Goal: Task Accomplishment & Management: Manage account settings

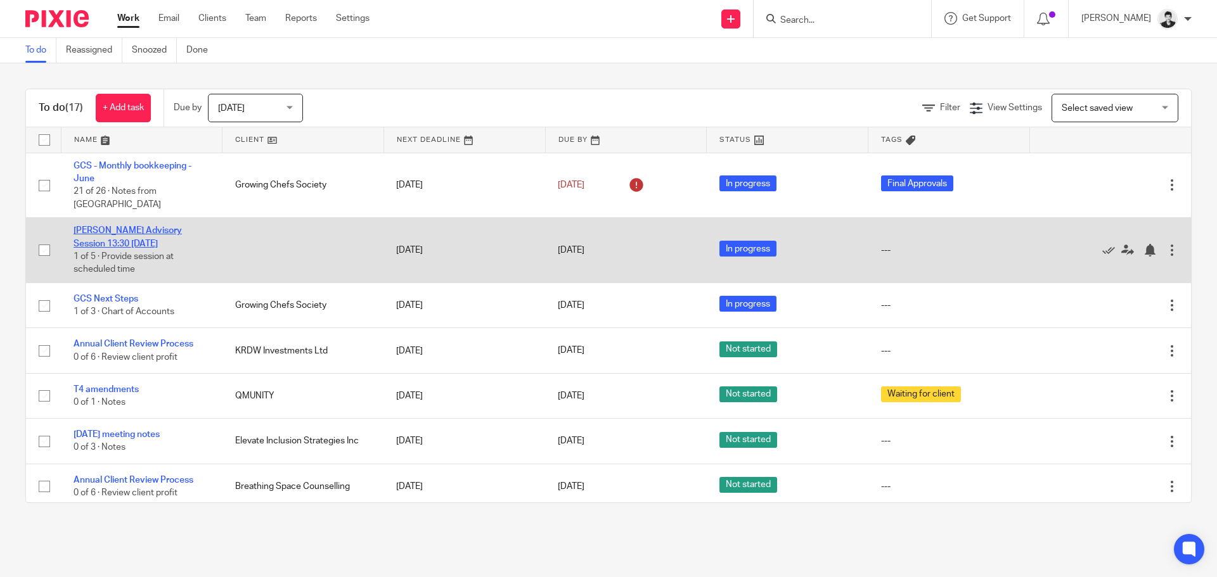
click at [135, 226] on link "[PERSON_NAME] Advisory Session 13:30 [DATE]" at bounding box center [128, 237] width 108 height 22
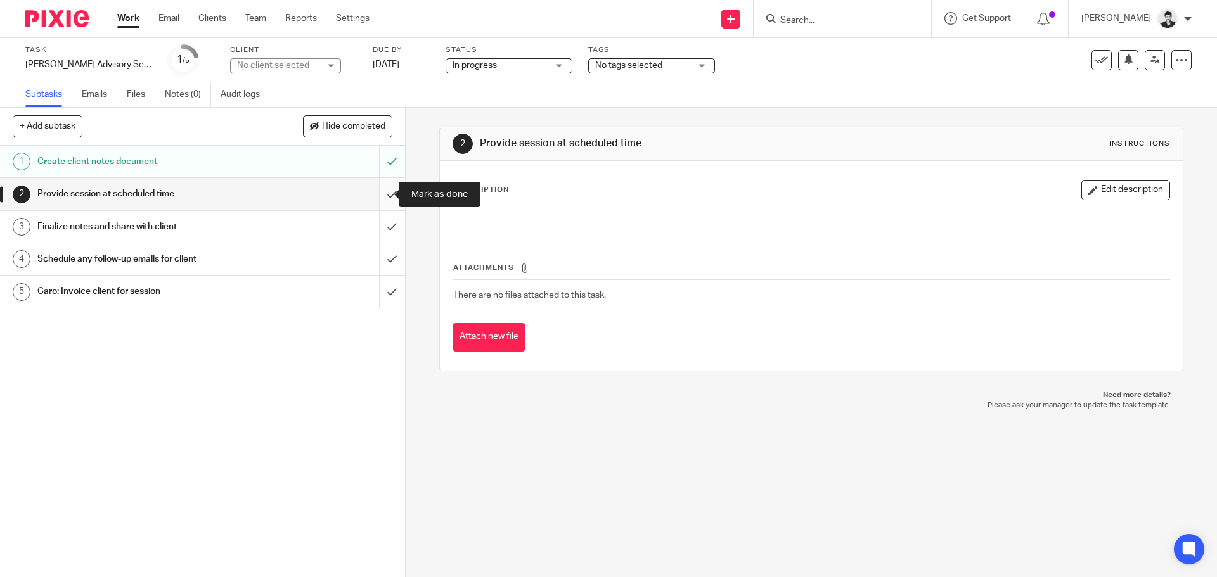
click at [383, 192] on input "submit" at bounding box center [202, 194] width 405 height 32
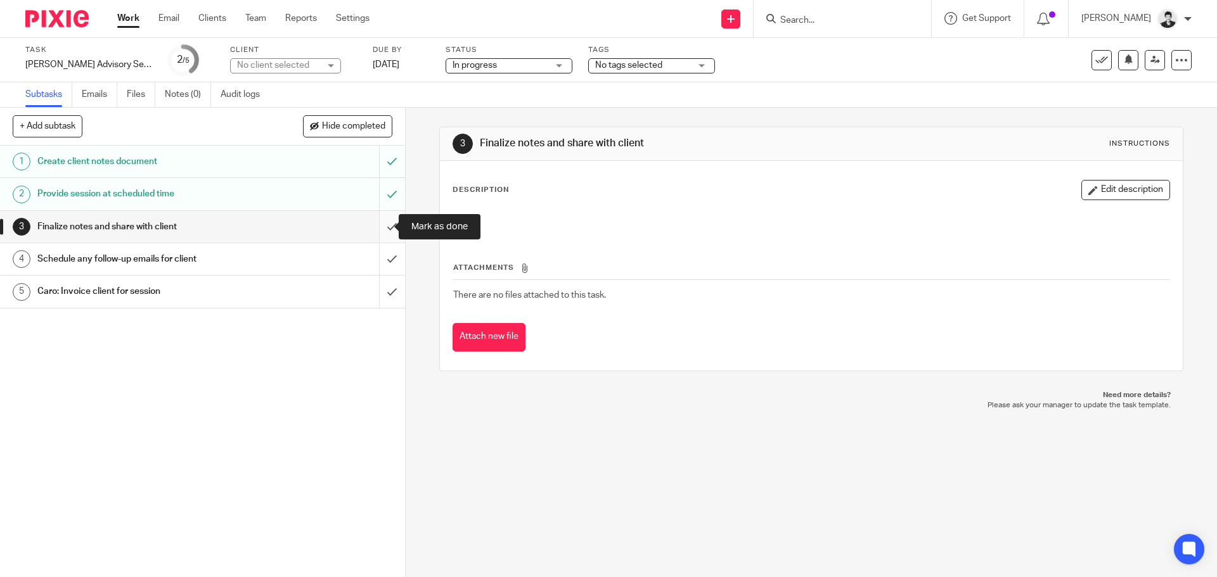
click at [380, 228] on input "submit" at bounding box center [202, 227] width 405 height 32
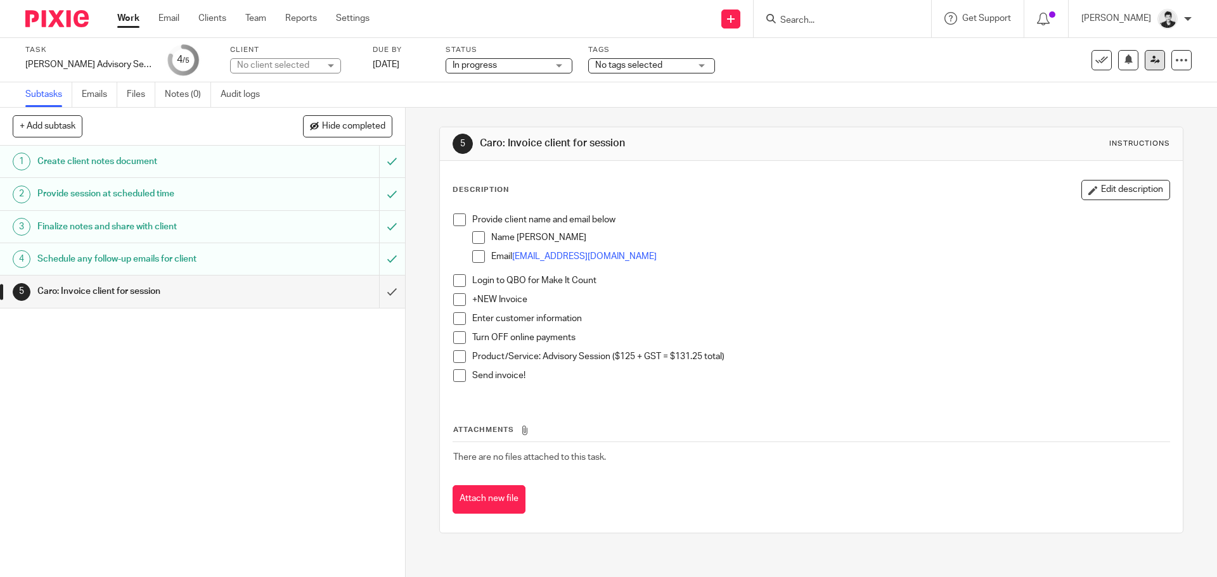
click at [1150, 60] on icon at bounding box center [1155, 60] width 10 height 10
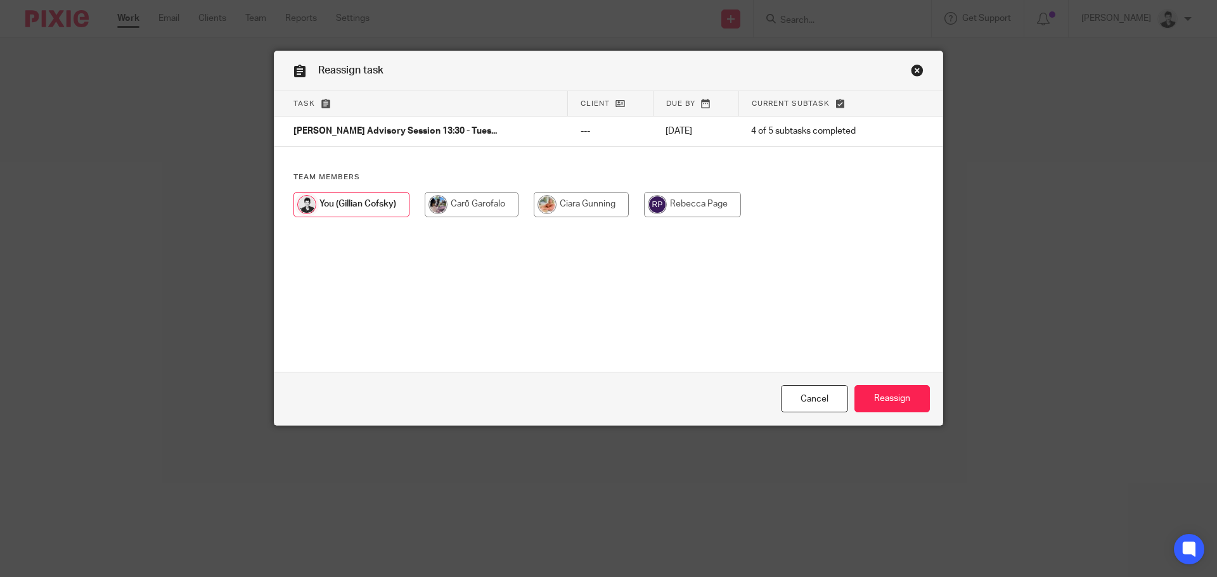
click at [471, 223] on div at bounding box center [608, 211] width 630 height 38
click at [466, 211] on input "radio" at bounding box center [472, 204] width 94 height 25
radio input "true"
click at [899, 389] on input "Reassign" at bounding box center [891, 398] width 75 height 27
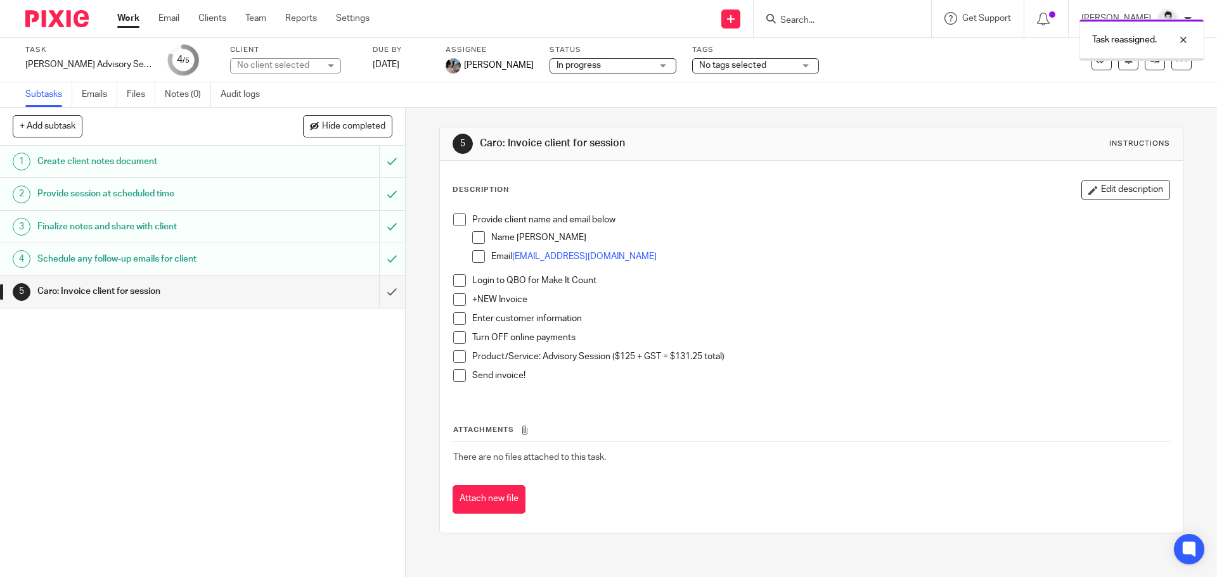
click at [132, 14] on link "Work" at bounding box center [128, 18] width 22 height 13
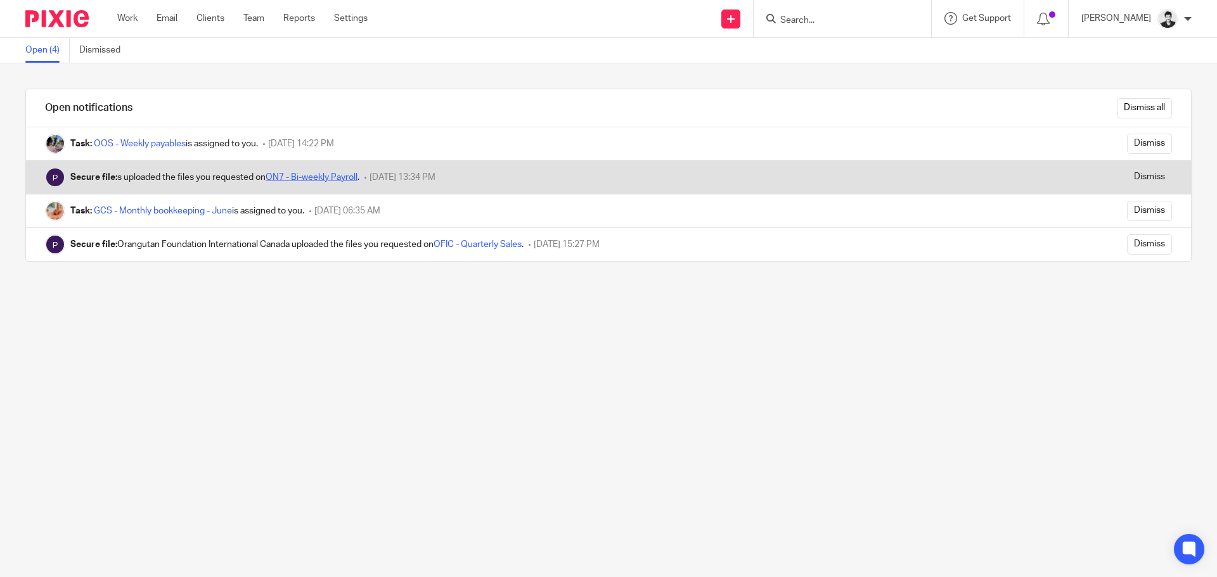
click at [347, 177] on link "ON7 - Bi-weekly Payroll" at bounding box center [312, 177] width 92 height 9
click at [1127, 179] on input "Dismiss" at bounding box center [1149, 177] width 45 height 20
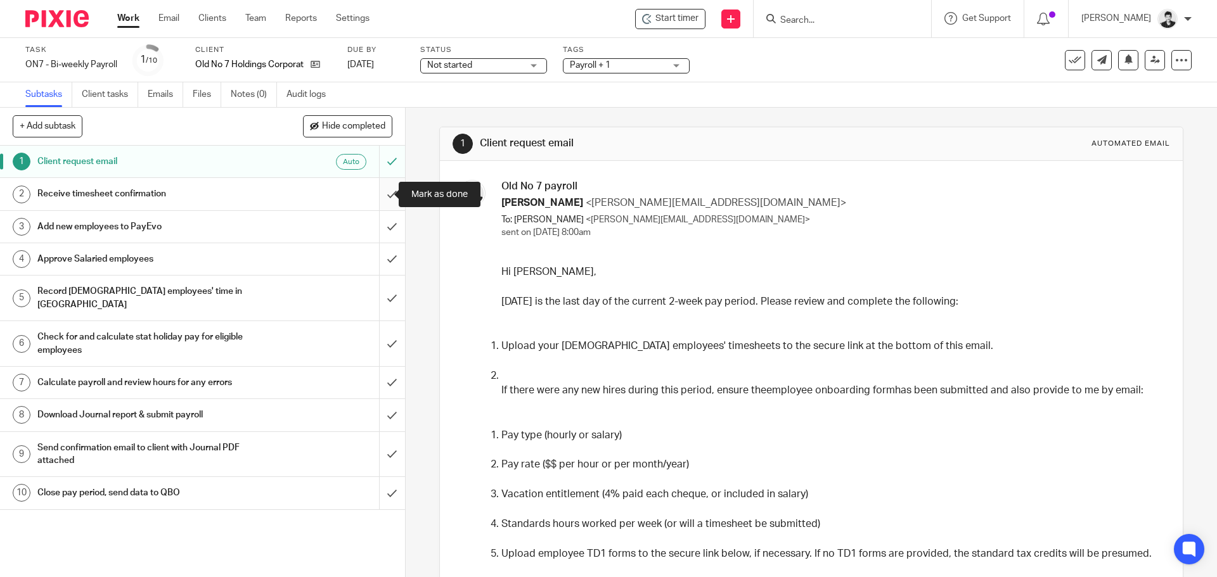
click at [384, 198] on input "submit" at bounding box center [202, 194] width 405 height 32
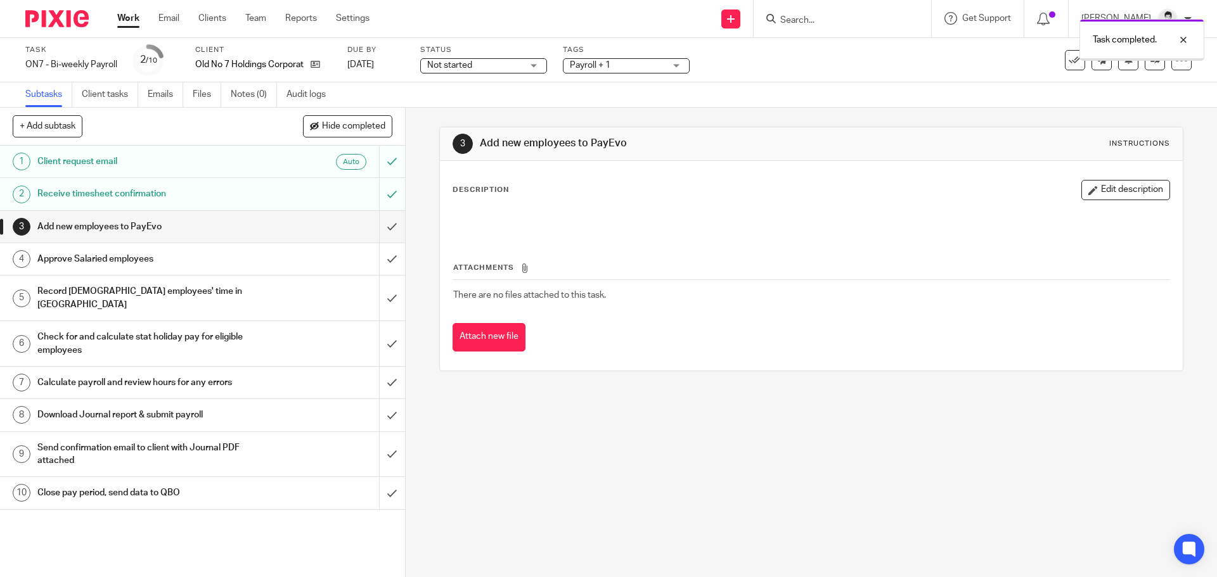
click at [335, 198] on div "Receive timesheet confirmation" at bounding box center [201, 193] width 329 height 19
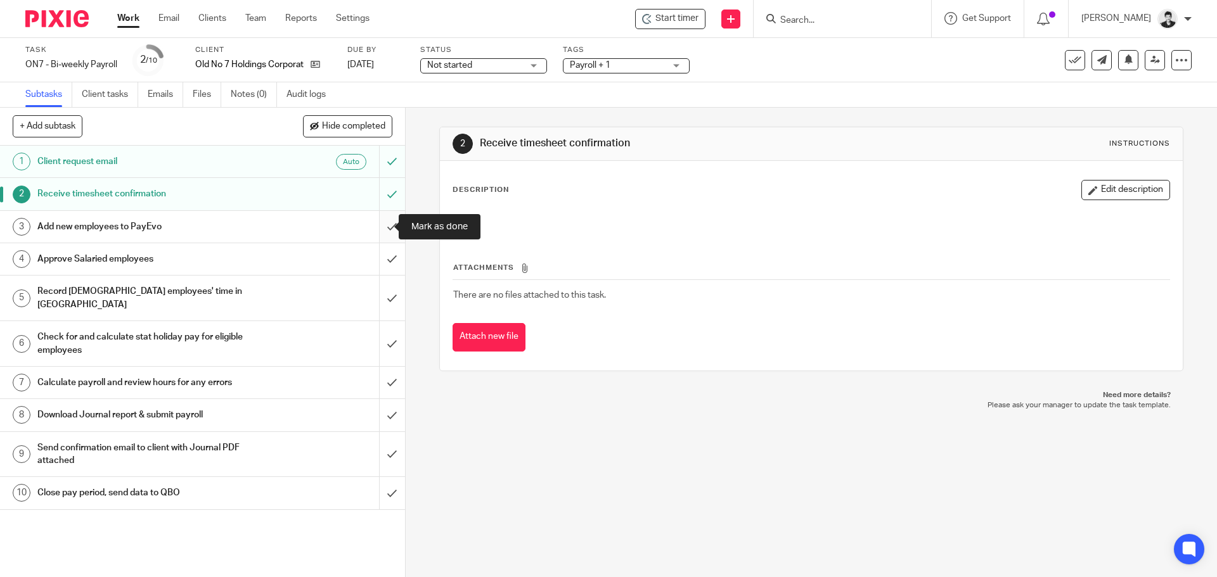
click at [385, 238] on input "submit" at bounding box center [202, 227] width 405 height 32
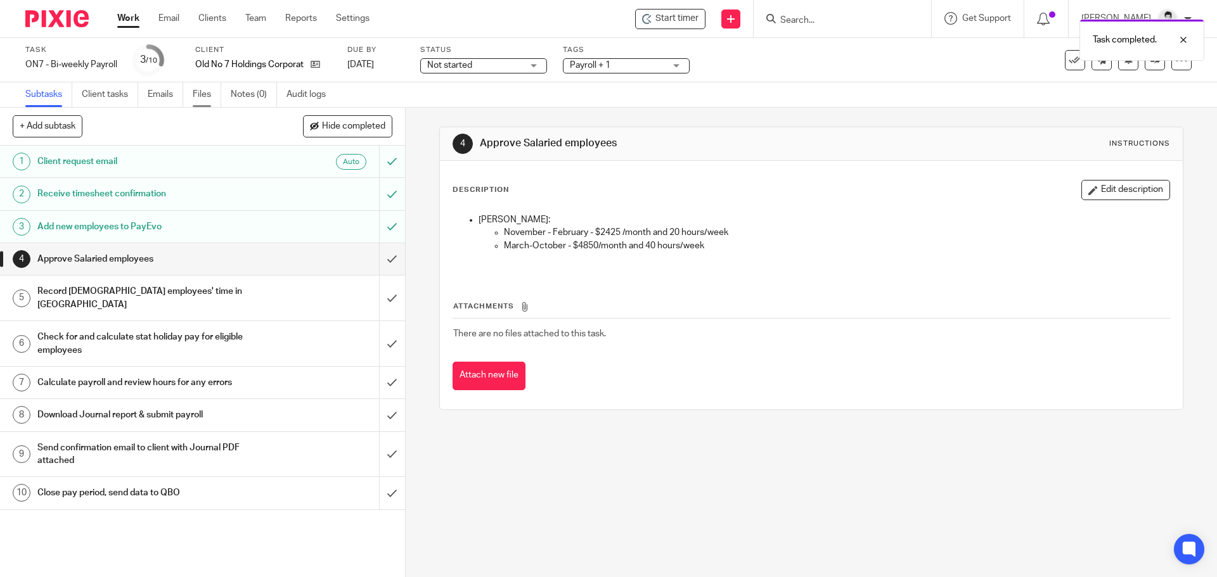
click at [214, 99] on link "Files" at bounding box center [207, 94] width 29 height 25
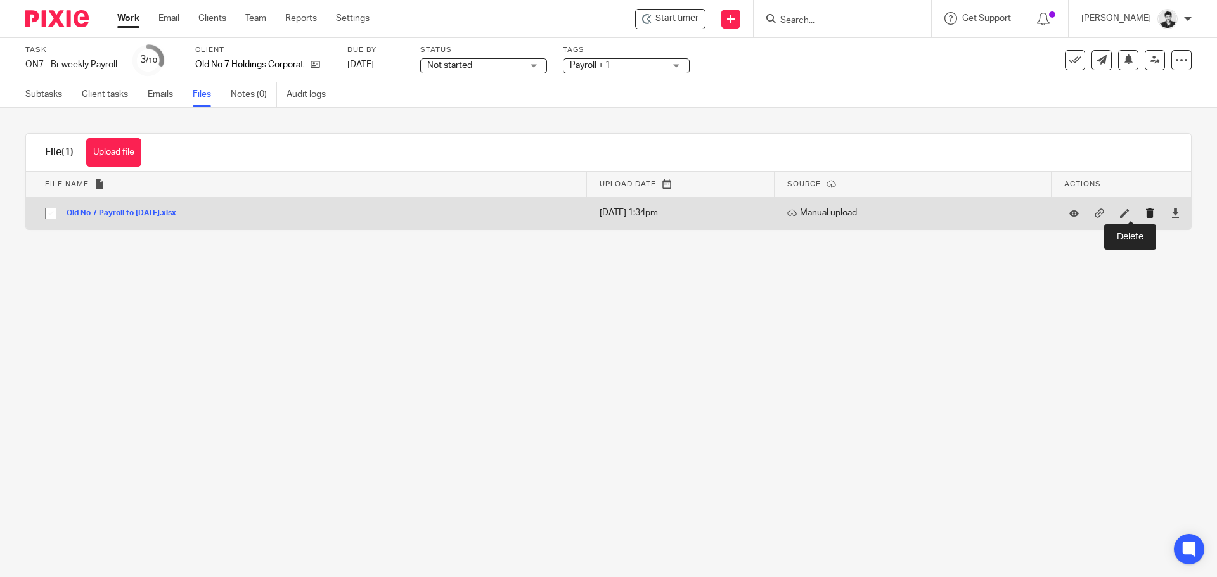
click at [1145, 213] on icon "submit" at bounding box center [1150, 214] width 10 height 10
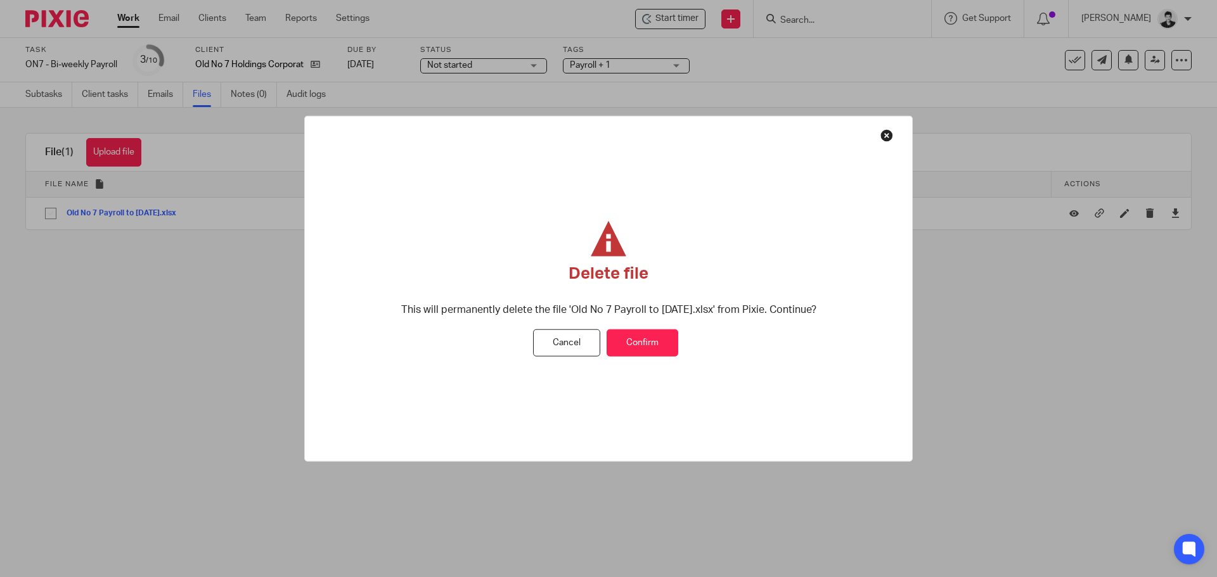
click at [662, 337] on button "Confirm" at bounding box center [643, 343] width 72 height 27
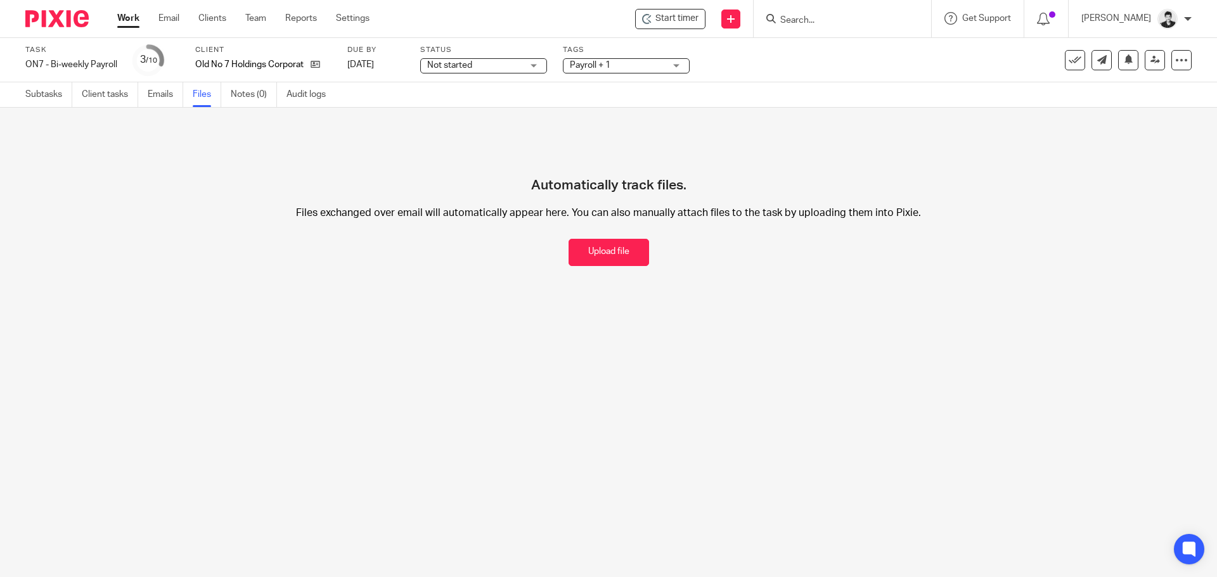
click at [19, 91] on div "Subtasks Client tasks Emails Files Notes (0) Audit logs" at bounding box center [178, 94] width 357 height 25
click at [27, 93] on link "Subtasks" at bounding box center [48, 94] width 47 height 25
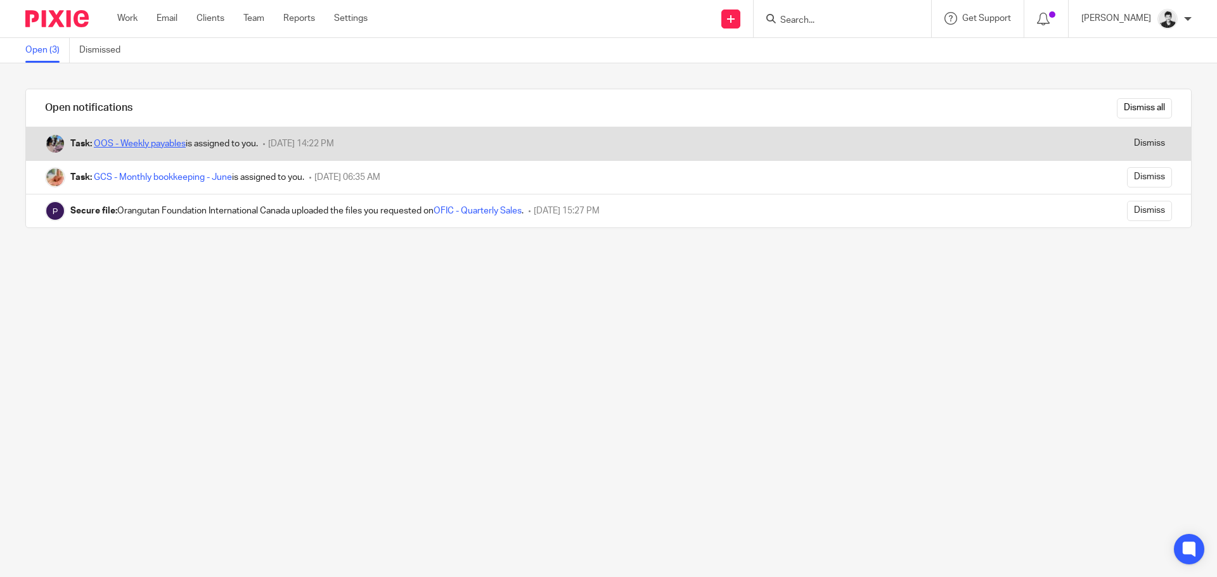
click at [166, 145] on link "OOS - Weekly payables" at bounding box center [140, 143] width 92 height 9
click at [1131, 148] on input "Dismiss" at bounding box center [1149, 144] width 45 height 20
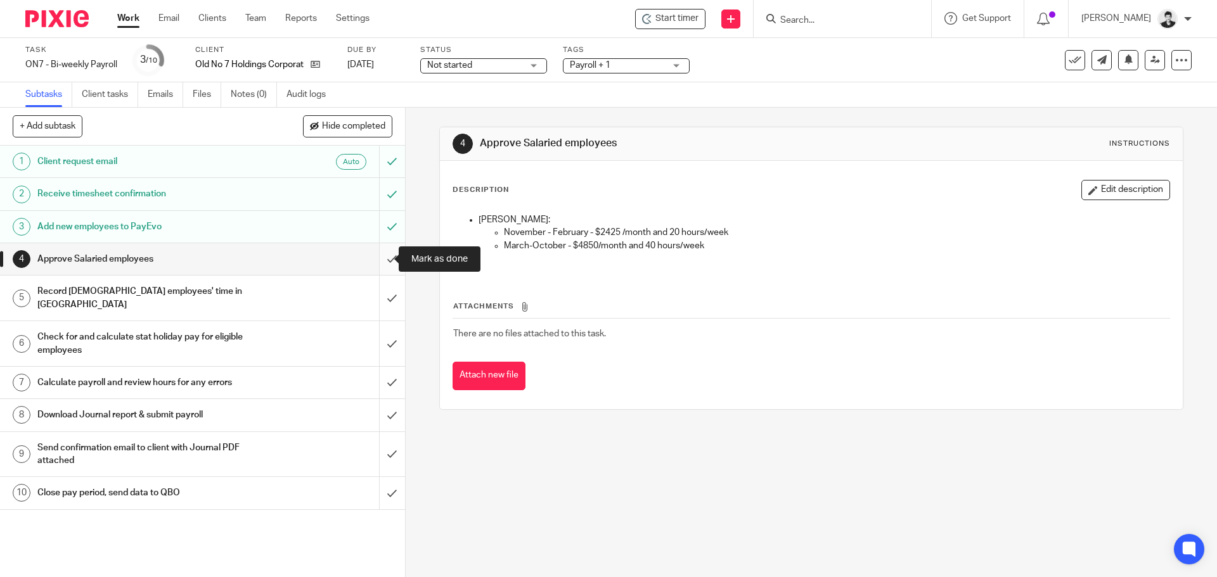
click at [383, 256] on input "submit" at bounding box center [202, 259] width 405 height 32
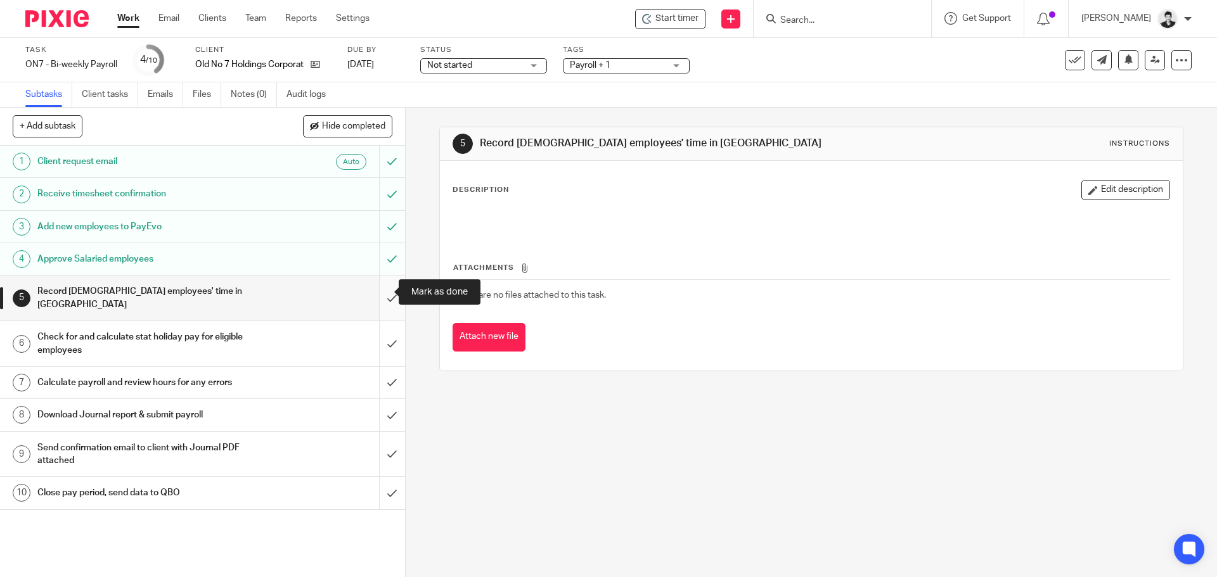
click at [386, 290] on input "submit" at bounding box center [202, 298] width 405 height 45
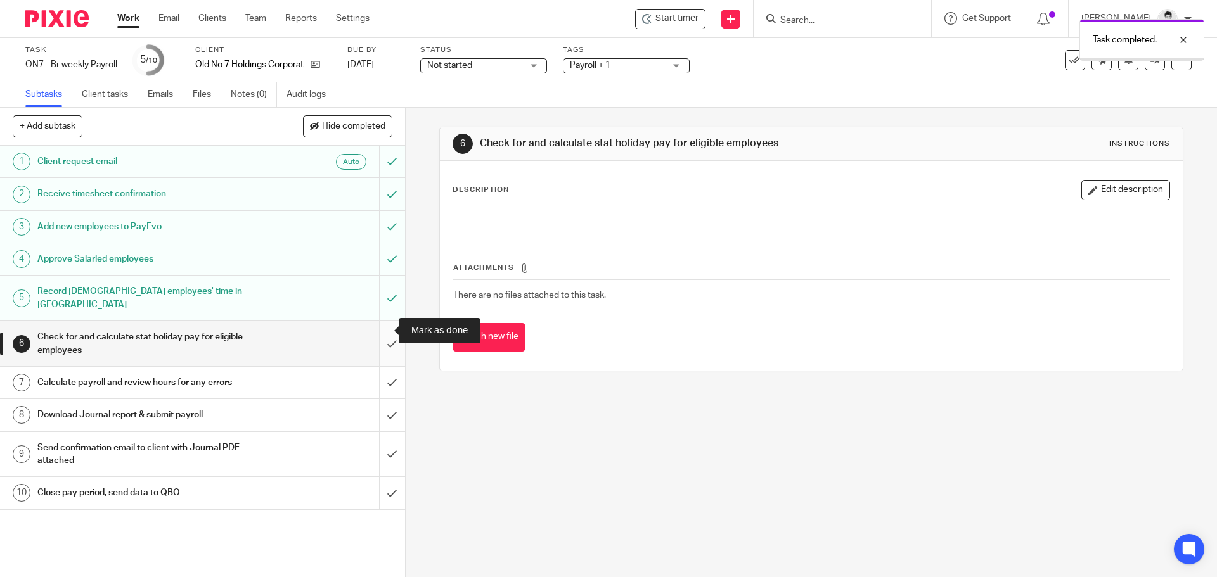
click at [385, 330] on input "submit" at bounding box center [202, 343] width 405 height 45
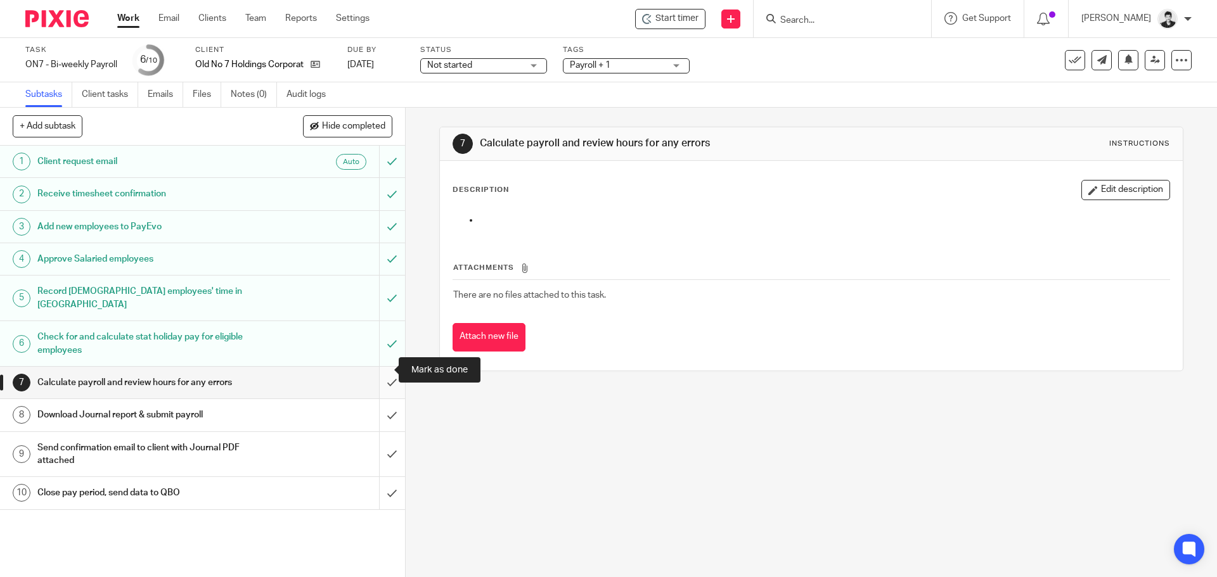
click at [378, 367] on input "submit" at bounding box center [202, 383] width 405 height 32
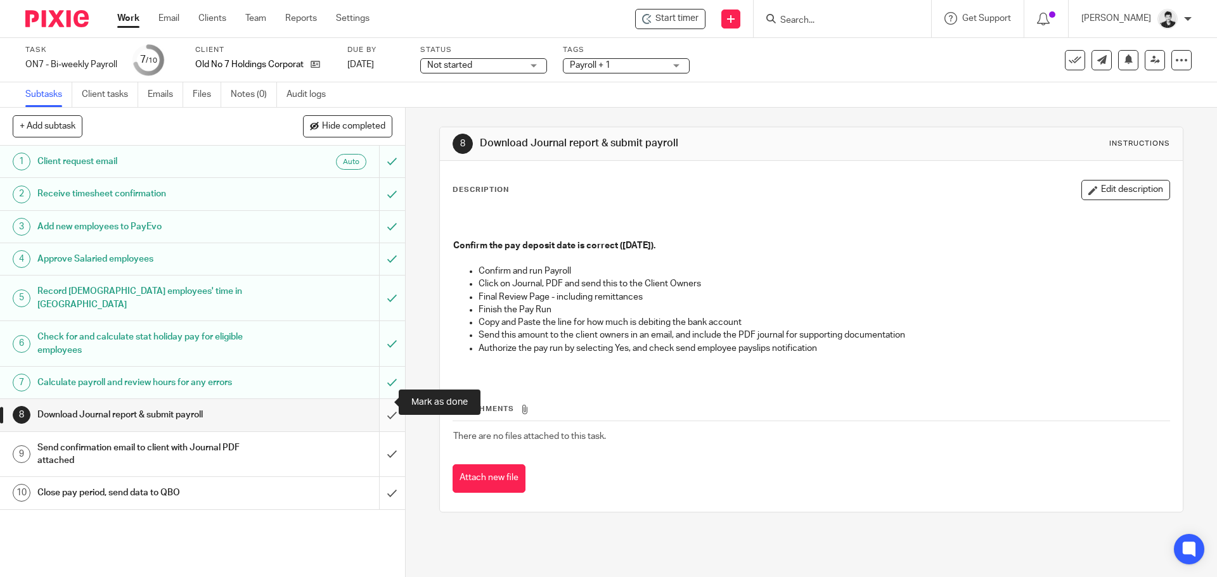
click at [386, 401] on input "submit" at bounding box center [202, 415] width 405 height 32
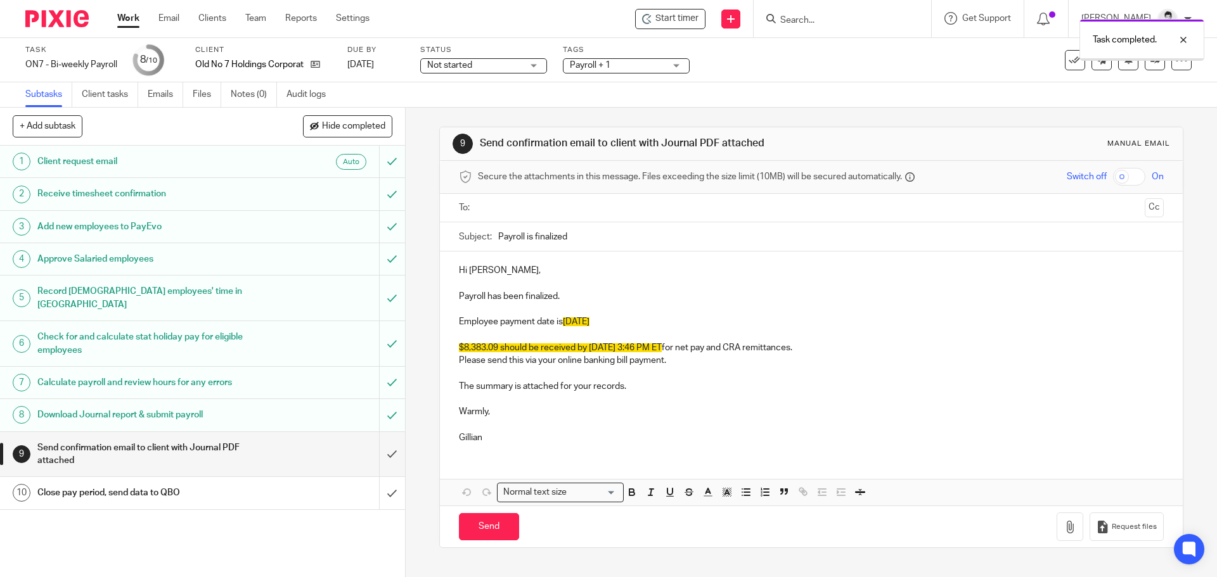
click at [508, 207] on input "text" at bounding box center [810, 208] width 657 height 15
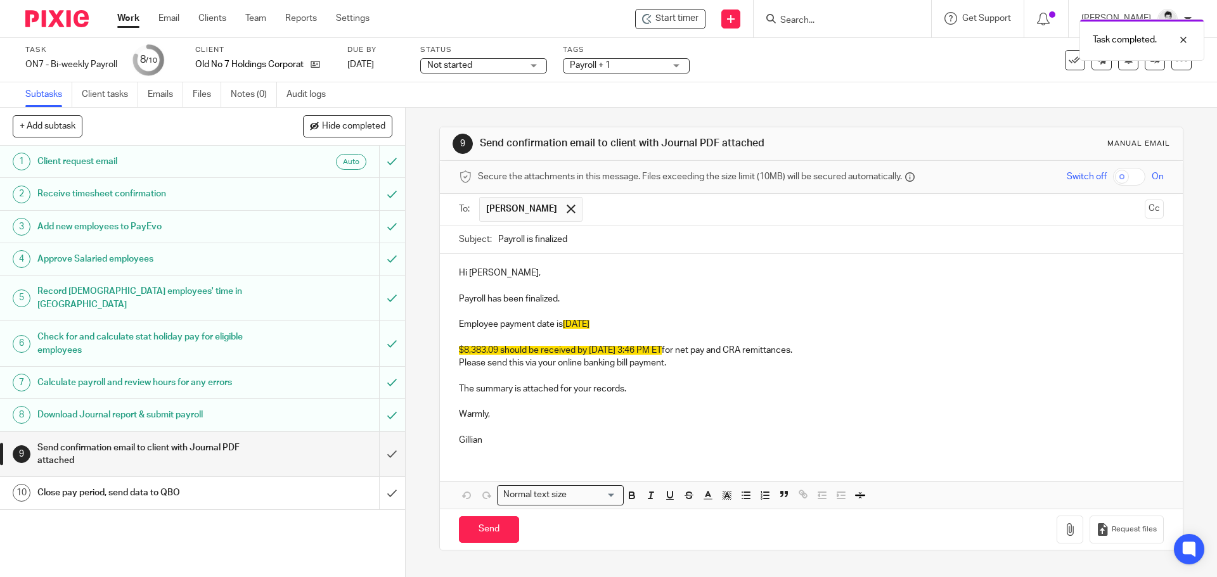
click at [493, 67] on span "Not started" at bounding box center [474, 65] width 95 height 13
click at [487, 107] on li "In progress" at bounding box center [485, 112] width 125 height 26
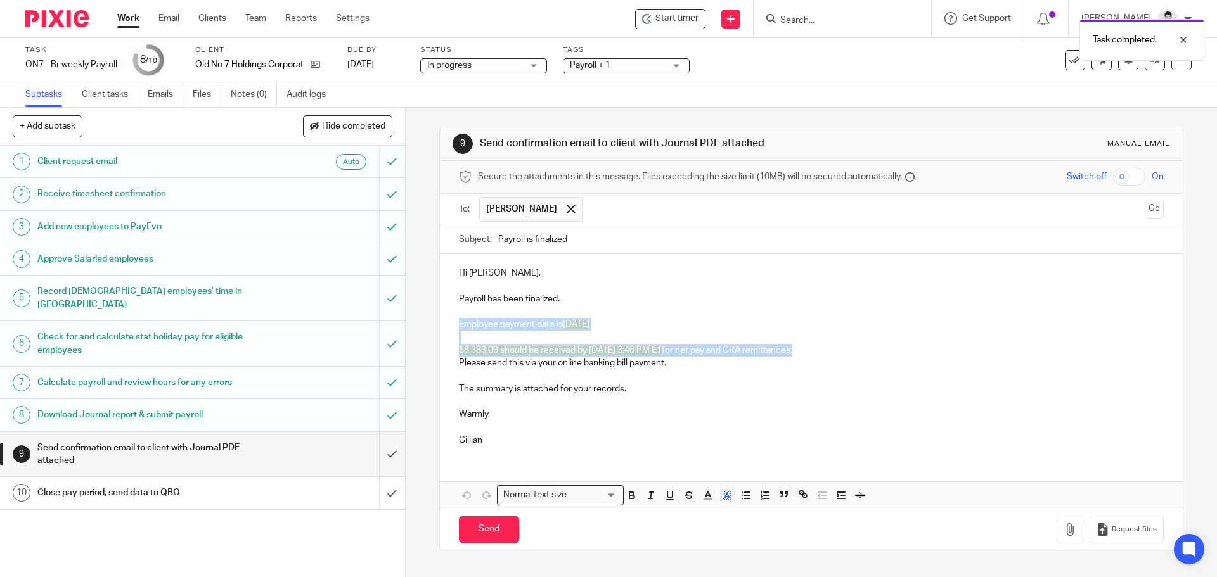
drag, startPoint x: 452, startPoint y: 322, endPoint x: 896, endPoint y: 354, distance: 444.8
click at [896, 354] on div "Hi Shawn, Payroll has been finalized. Employee payment date is April 17th $8,38…" at bounding box center [811, 355] width 742 height 202
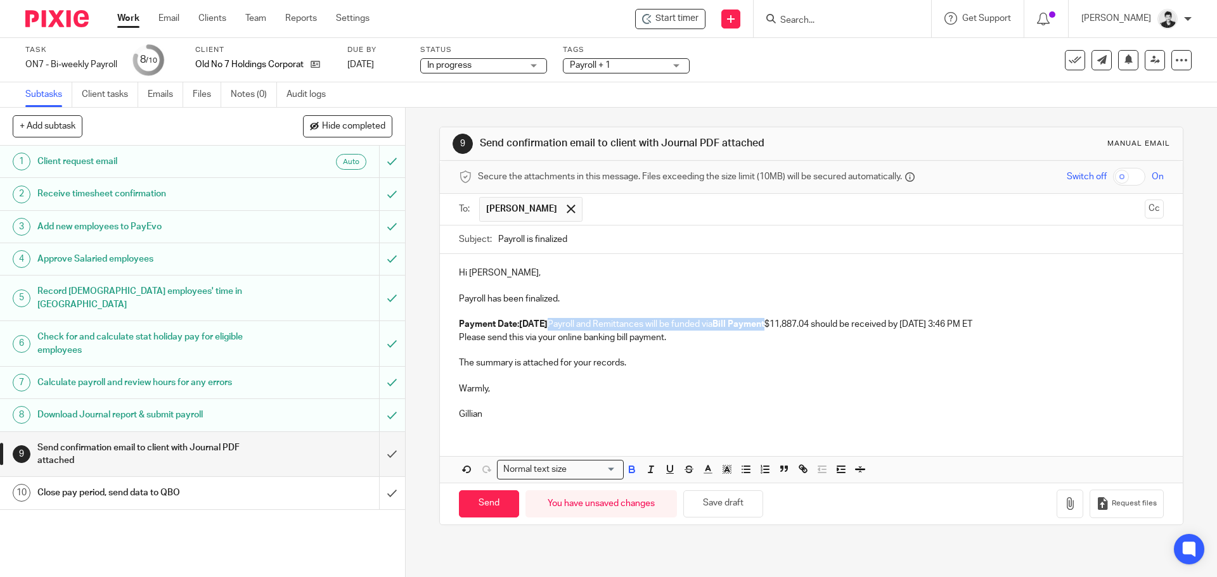
drag, startPoint x: 612, startPoint y: 323, endPoint x: 828, endPoint y: 326, distance: 216.1
click at [828, 326] on p "Payment Date:Friday August 22, 2025 Payroll and Remittances will be funded via …" at bounding box center [811, 324] width 704 height 13
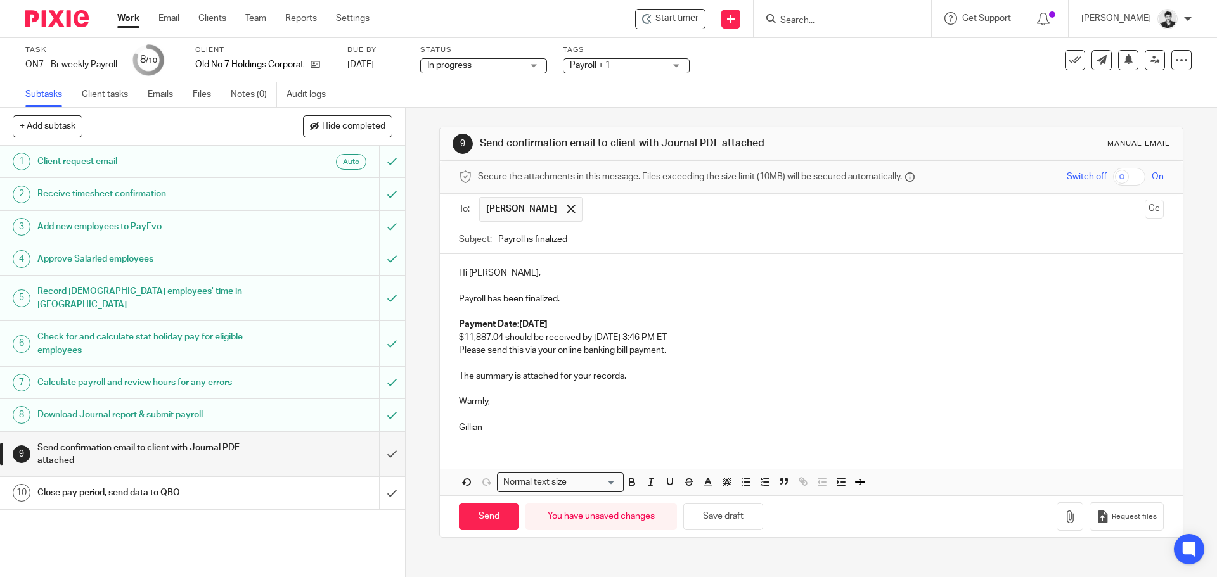
click at [768, 334] on p "$11,887.04 should be received by Wednesday August 20, 2025 3:46 PM ET" at bounding box center [811, 337] width 704 height 13
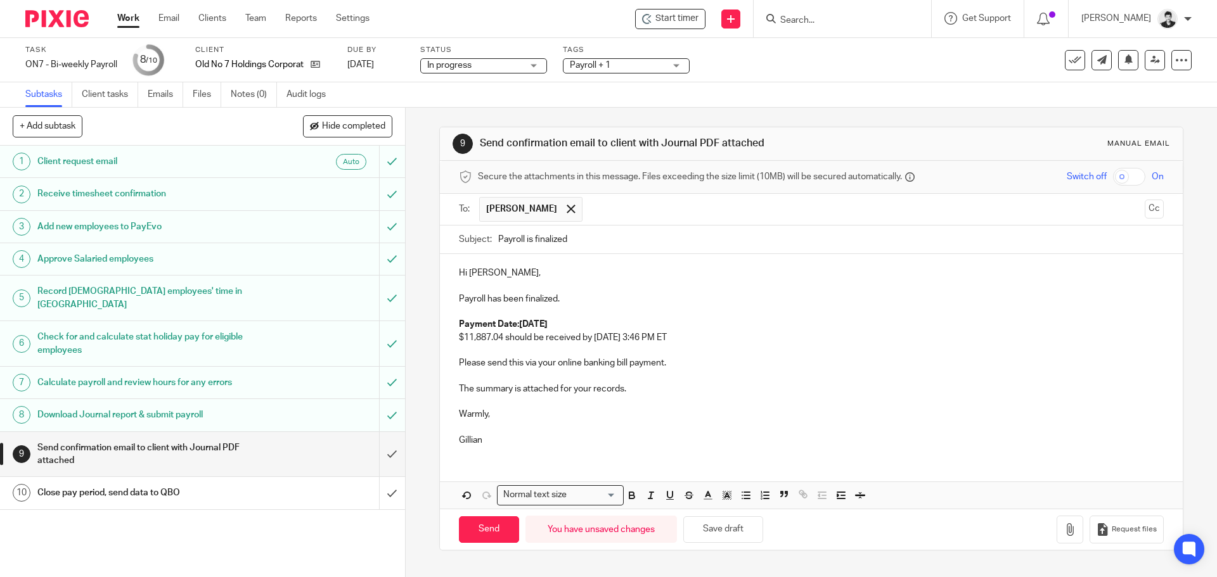
click at [627, 323] on p "Payment Date:Friday August 22, 2025" at bounding box center [811, 324] width 704 height 13
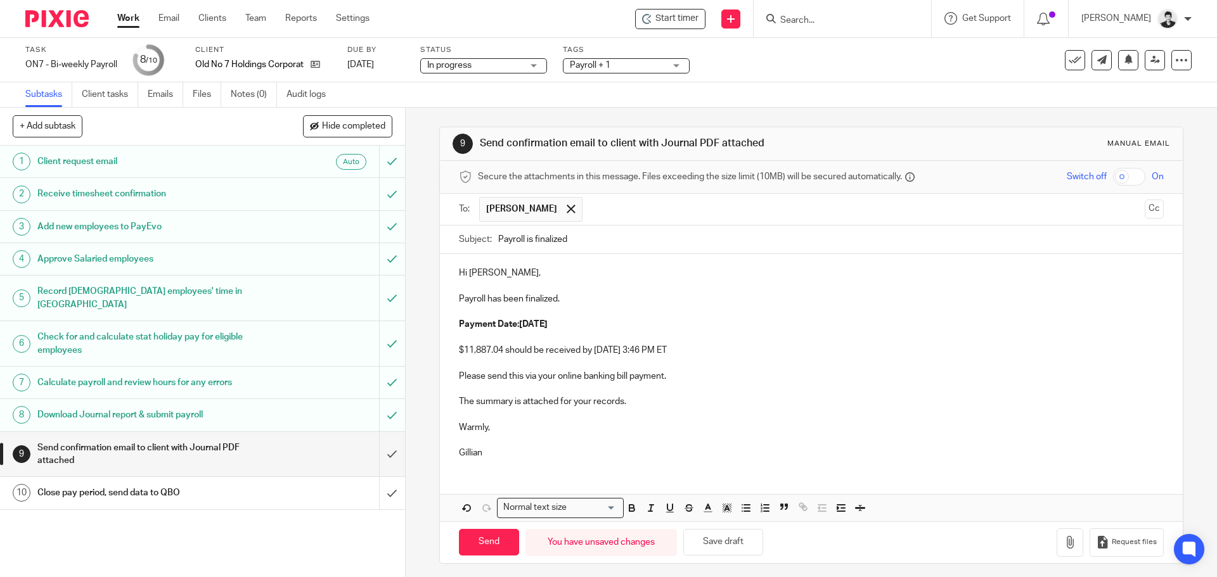
click at [524, 359] on p at bounding box center [811, 363] width 704 height 13
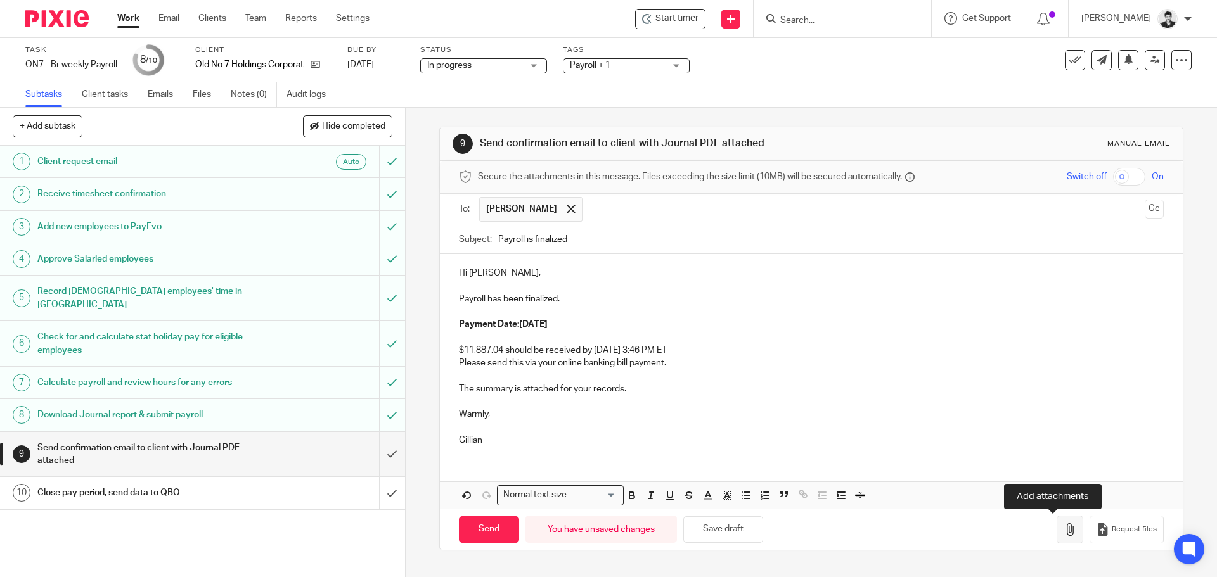
click at [1063, 533] on icon "button" at bounding box center [1069, 529] width 13 height 13
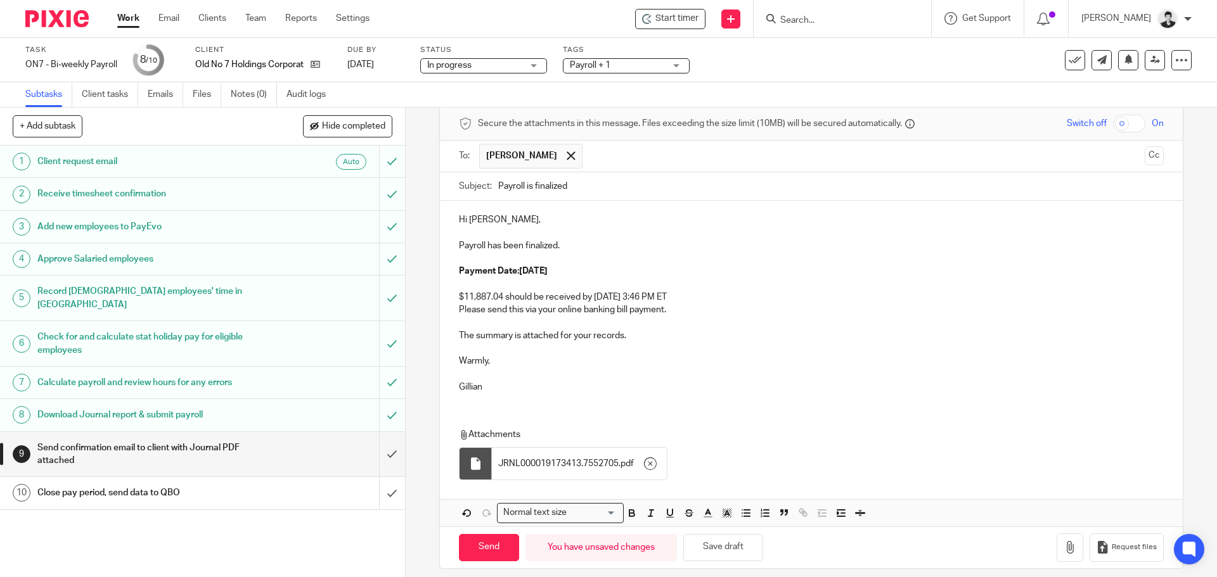
scroll to position [64, 0]
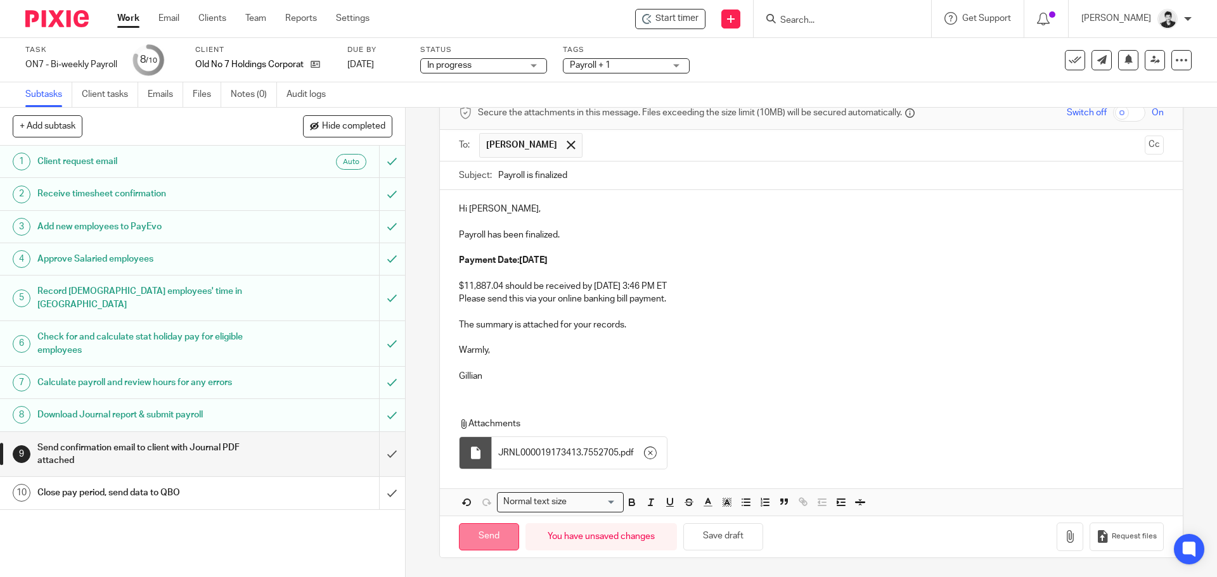
click at [494, 541] on input "Send" at bounding box center [489, 536] width 60 height 27
type input "Sent"
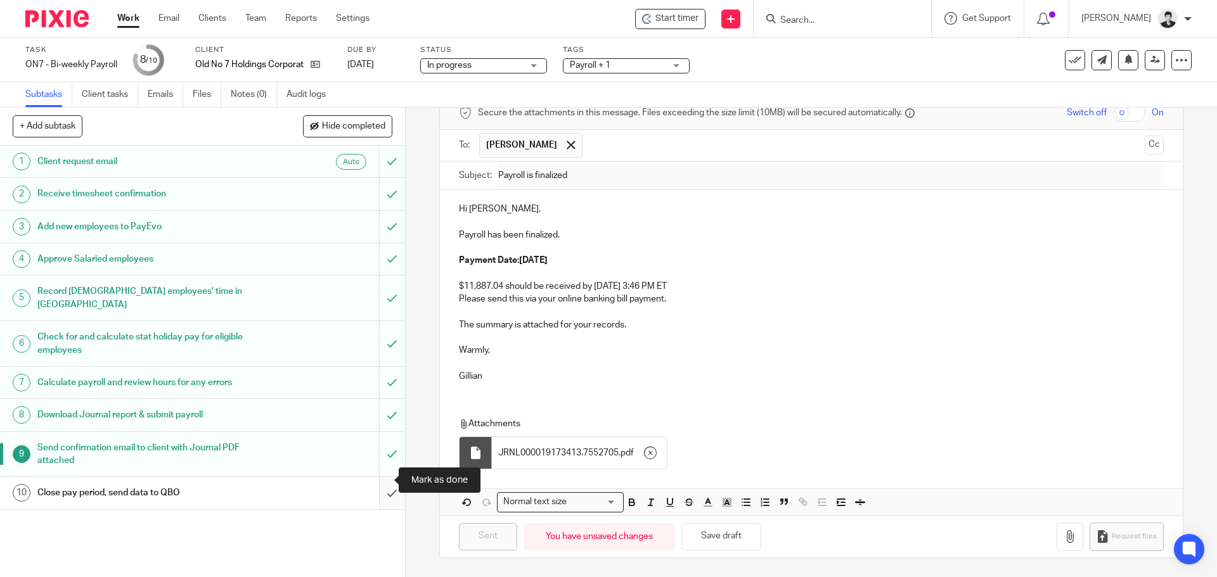
click at [369, 478] on input "submit" at bounding box center [202, 493] width 405 height 32
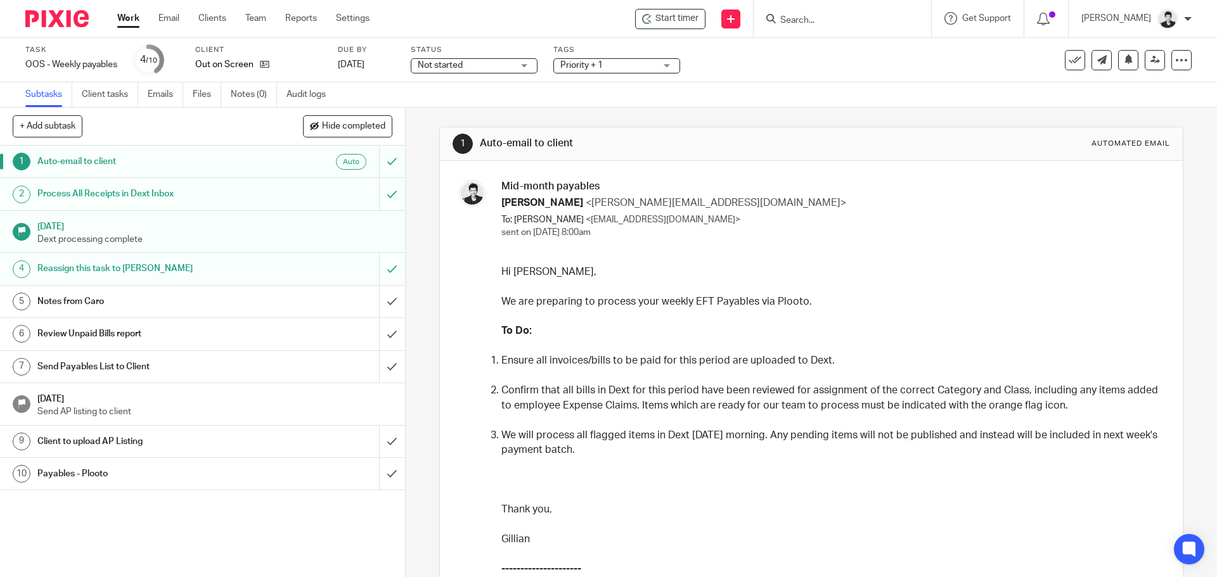
click at [266, 297] on div "Notes from Caro" at bounding box center [201, 301] width 329 height 19
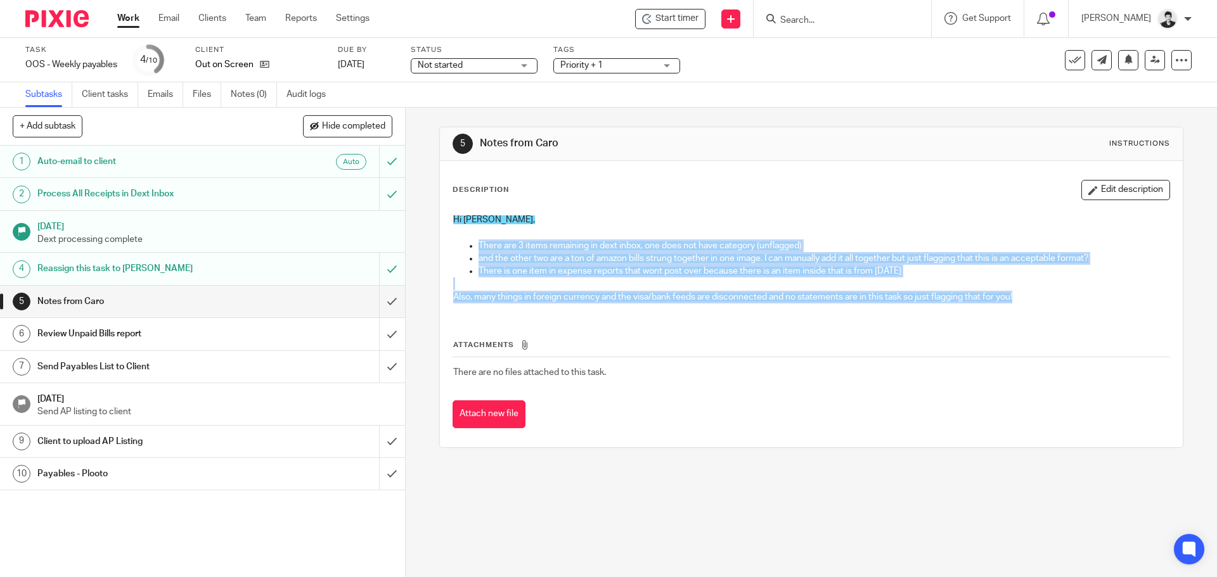
drag, startPoint x: 1038, startPoint y: 302, endPoint x: 432, endPoint y: 248, distance: 608.2
click at [432, 248] on div "5 Notes from Caro Instructions Description Edit description Hi [PERSON_NAME], T…" at bounding box center [811, 343] width 811 height 470
copy div "There are 3 items remaining in dext inbox, one does not have category (unflagge…"
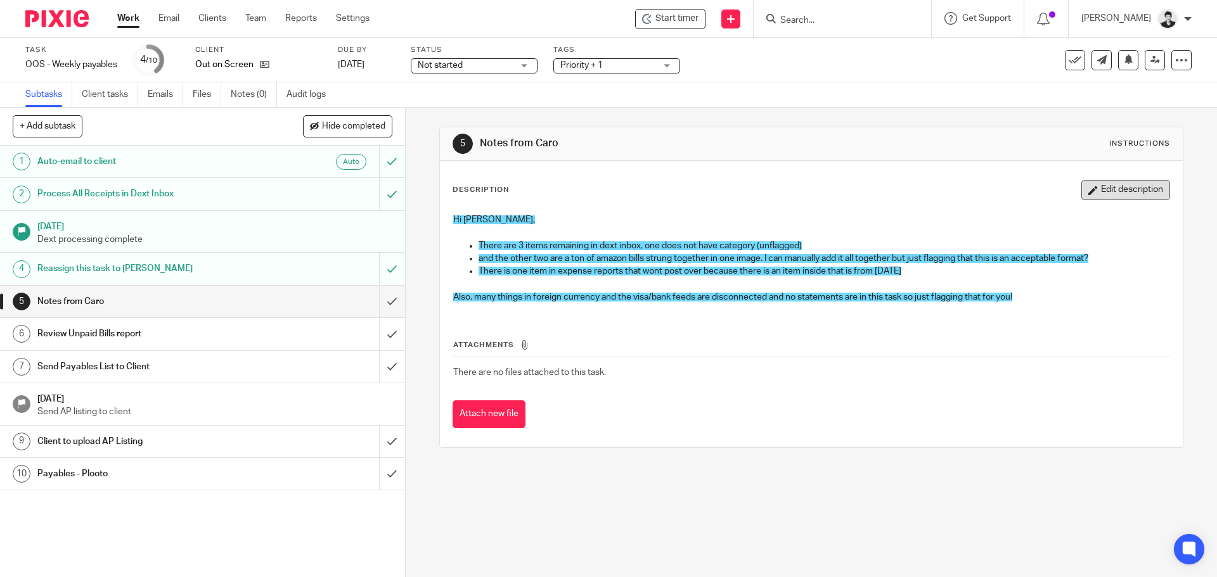
drag, startPoint x: 1032, startPoint y: 196, endPoint x: 1094, endPoint y: 195, distance: 62.8
click at [1036, 195] on div "Description Edit description" at bounding box center [810, 190] width 717 height 20
click at [1100, 190] on button "Edit description" at bounding box center [1125, 190] width 89 height 20
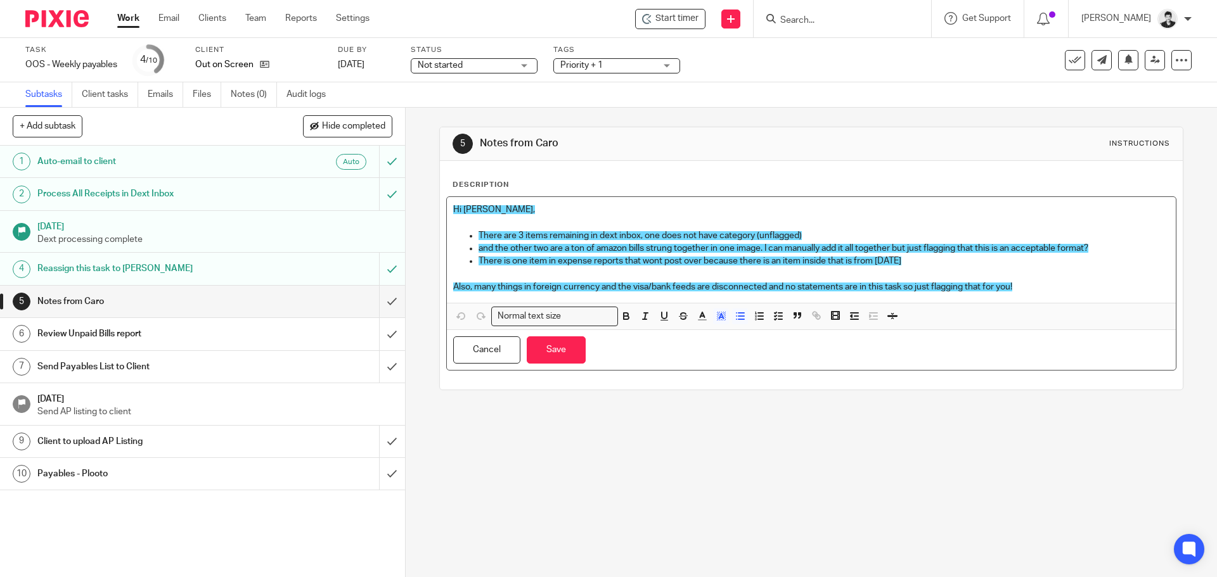
click at [831, 234] on p "There are 3 items remaining in dext inbox, one does not have category (unflagge…" at bounding box center [823, 235] width 690 height 13
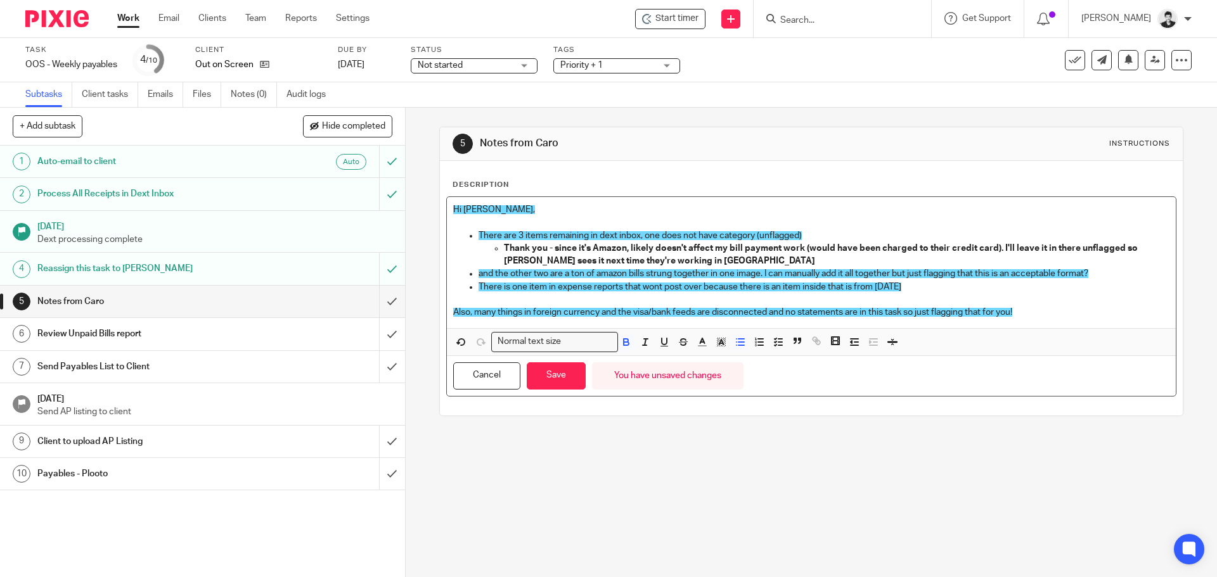
click at [1100, 273] on p "and the other two are a ton of amazon bills strung together in one image. I can…" at bounding box center [823, 273] width 690 height 13
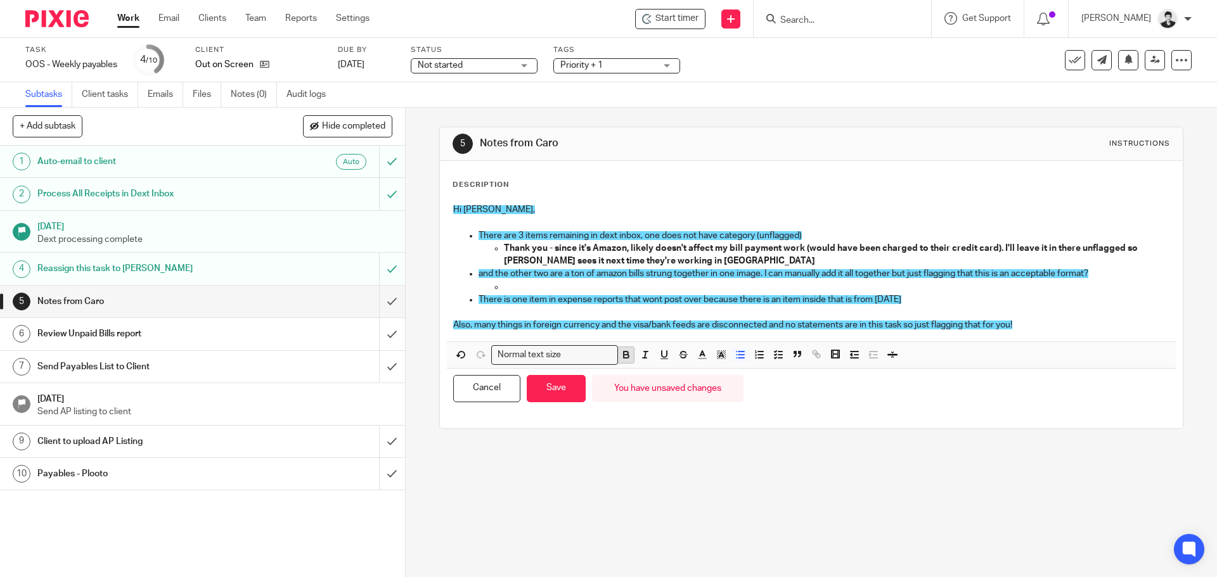
click at [625, 354] on icon "button" at bounding box center [625, 354] width 11 height 11
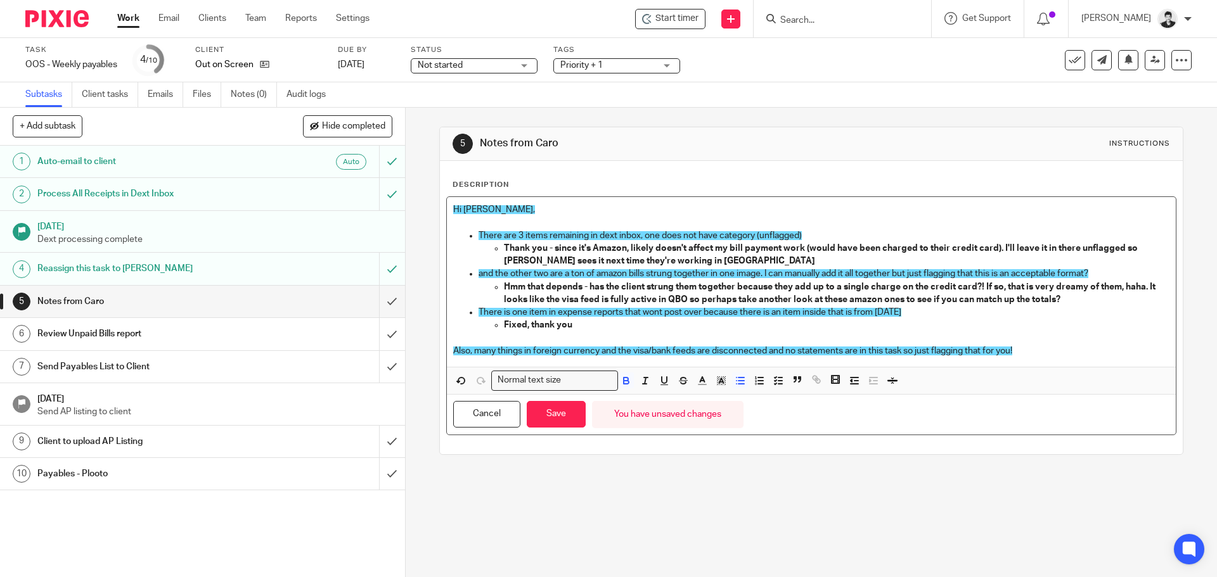
click at [1036, 353] on p "Also, many things in foreign currency and the visa/bank feeds are disconnected …" at bounding box center [811, 351] width 716 height 13
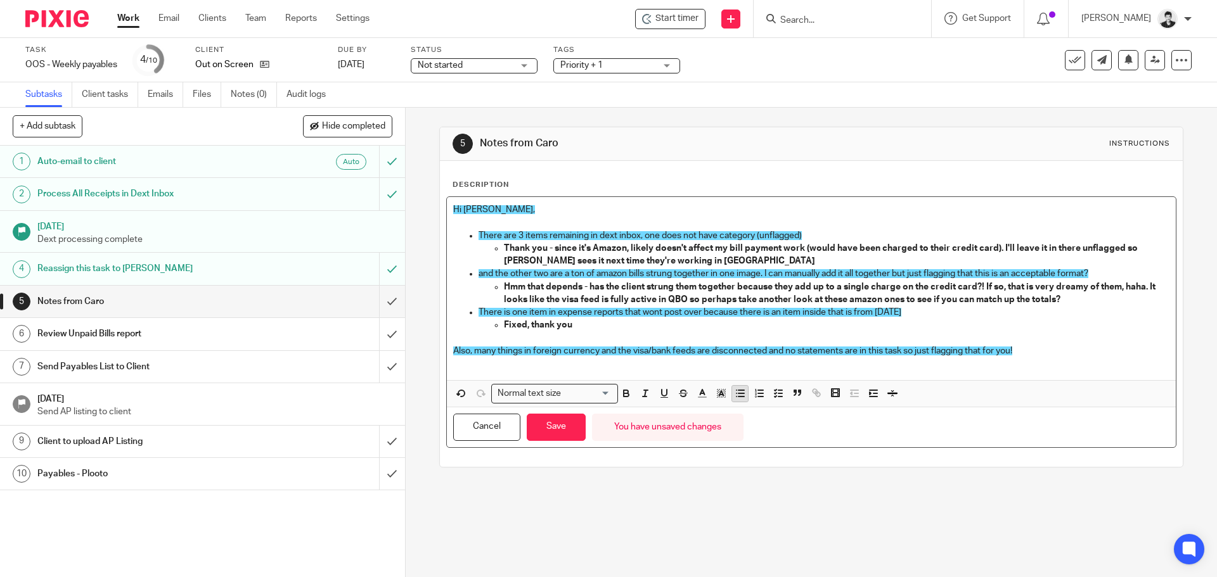
click at [740, 399] on icon "button" at bounding box center [740, 393] width 11 height 11
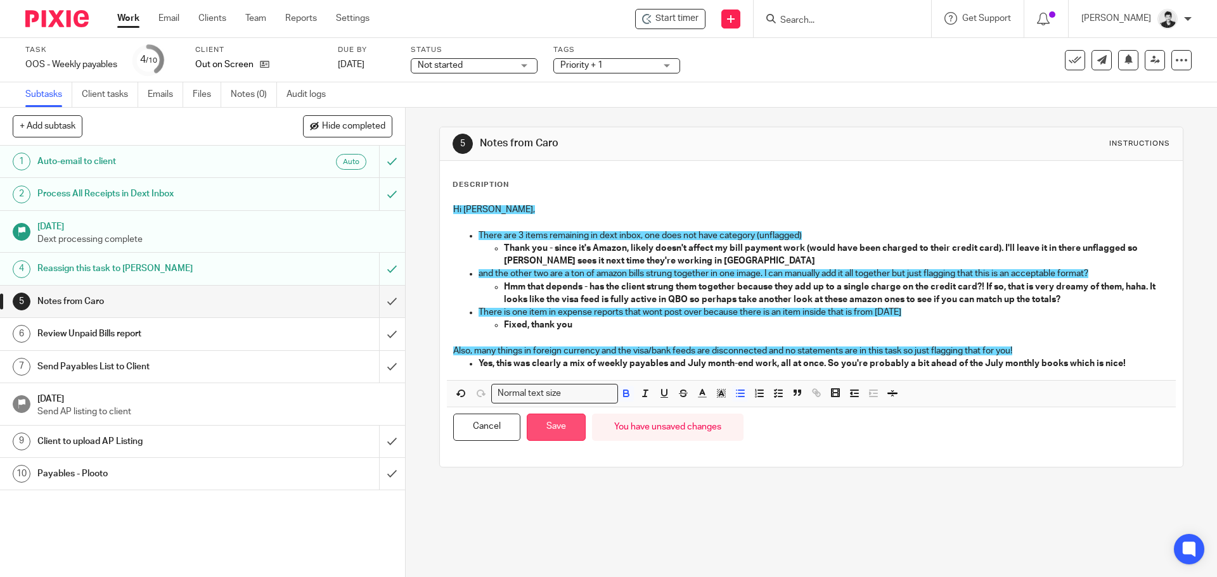
click at [565, 432] on button "Save" at bounding box center [556, 427] width 59 height 27
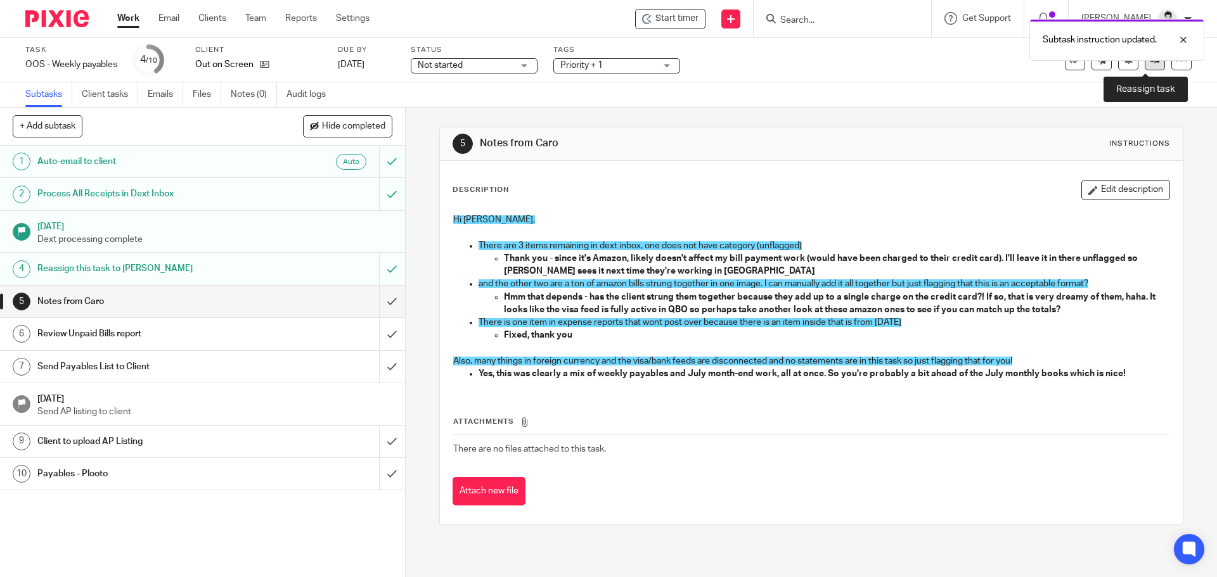
click at [1145, 66] on link at bounding box center [1155, 60] width 20 height 20
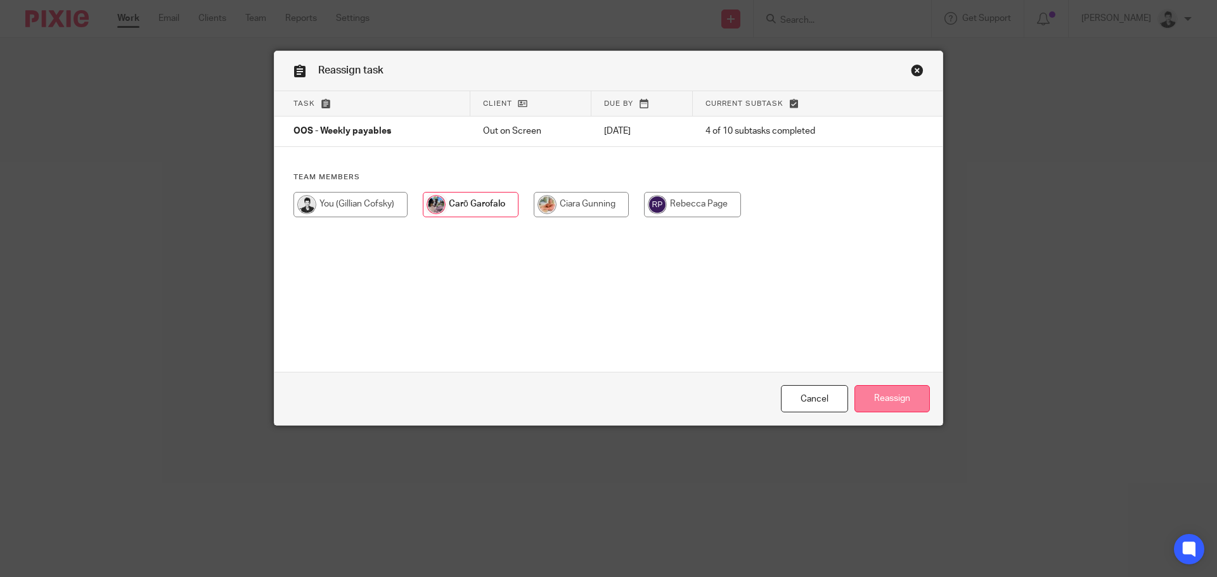
click at [894, 394] on input "Reassign" at bounding box center [891, 398] width 75 height 27
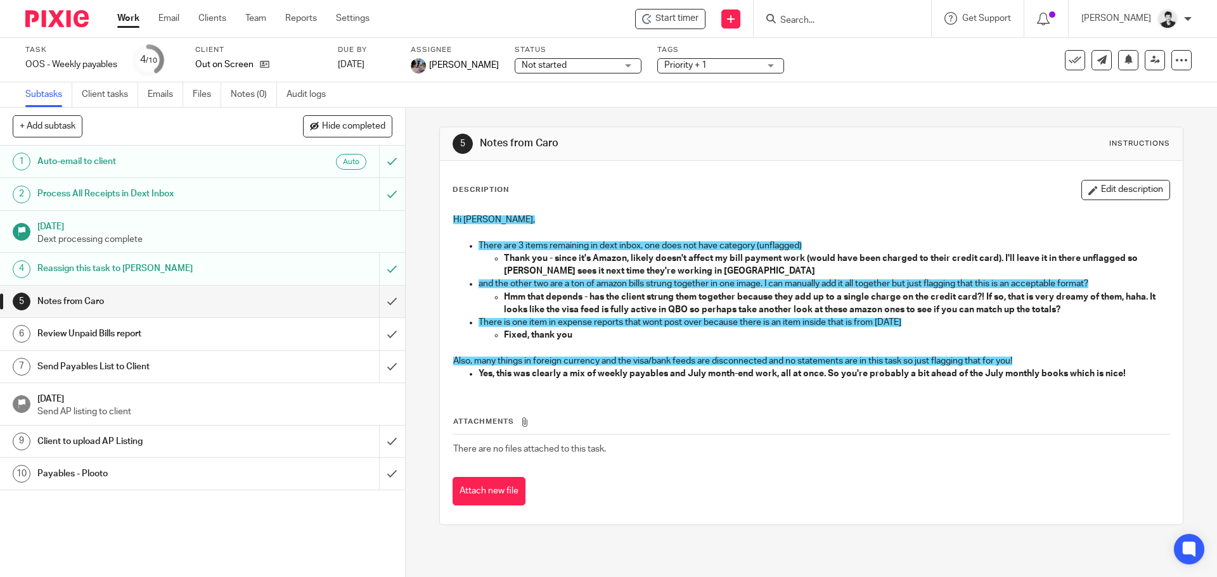
click at [287, 337] on div "Review Unpaid Bills report" at bounding box center [201, 333] width 329 height 19
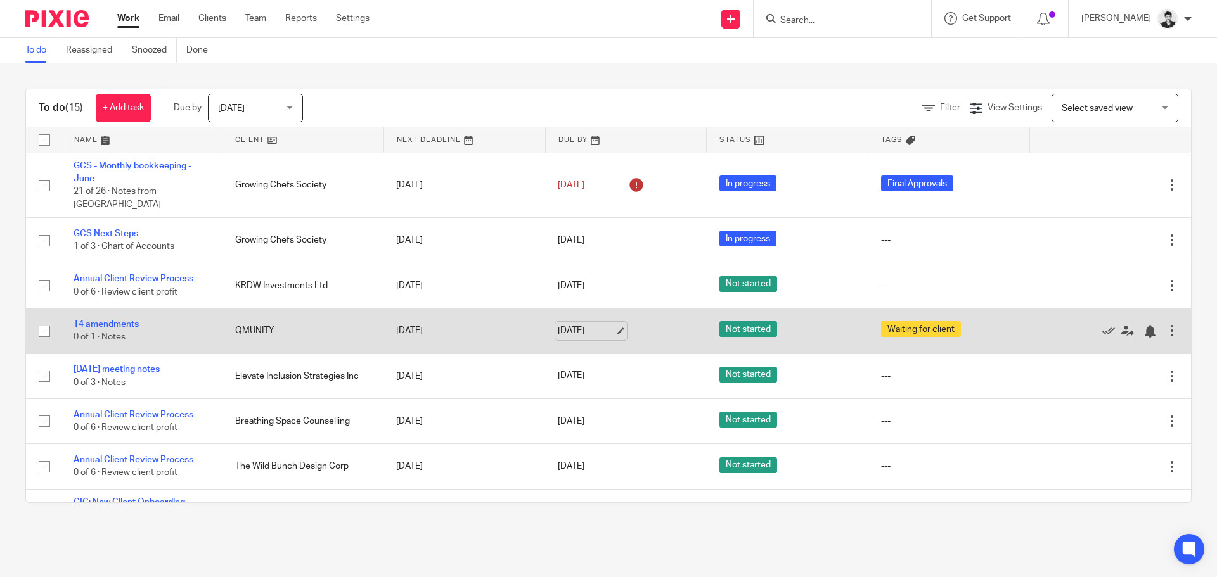
click at [584, 324] on link "[DATE]" at bounding box center [586, 330] width 57 height 13
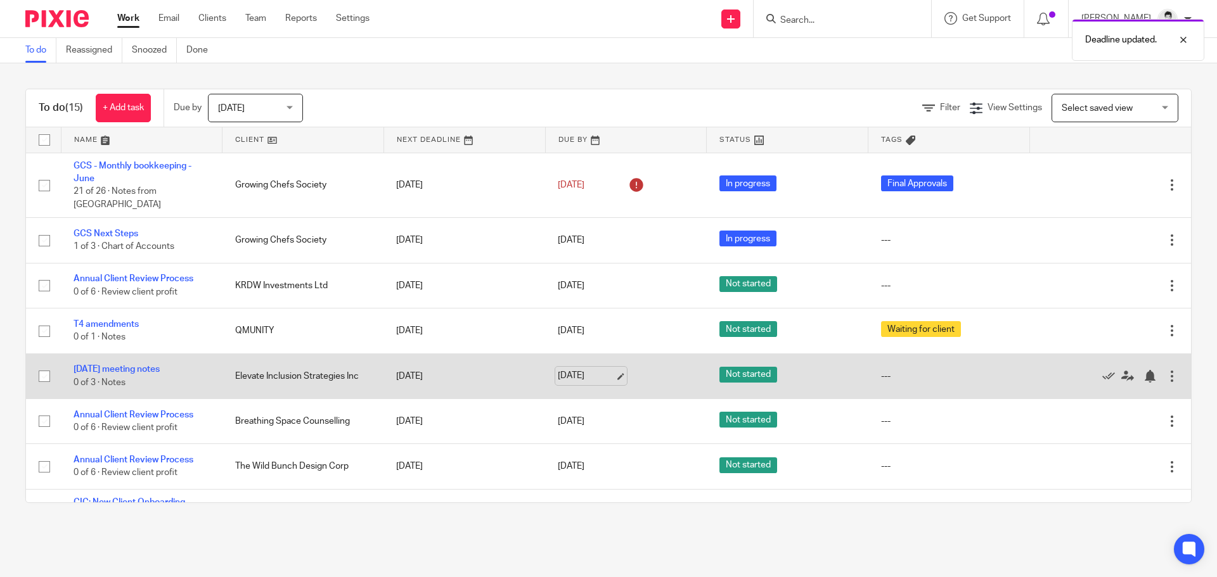
click at [582, 369] on link "[DATE]" at bounding box center [586, 375] width 57 height 13
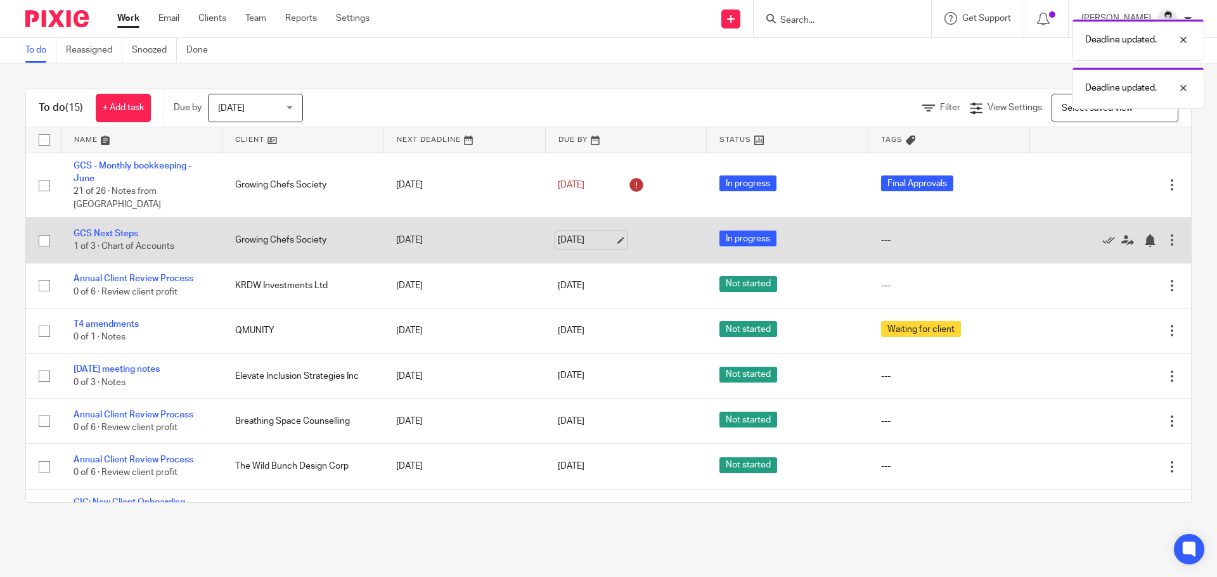
click at [585, 234] on link "[DATE]" at bounding box center [586, 240] width 57 height 13
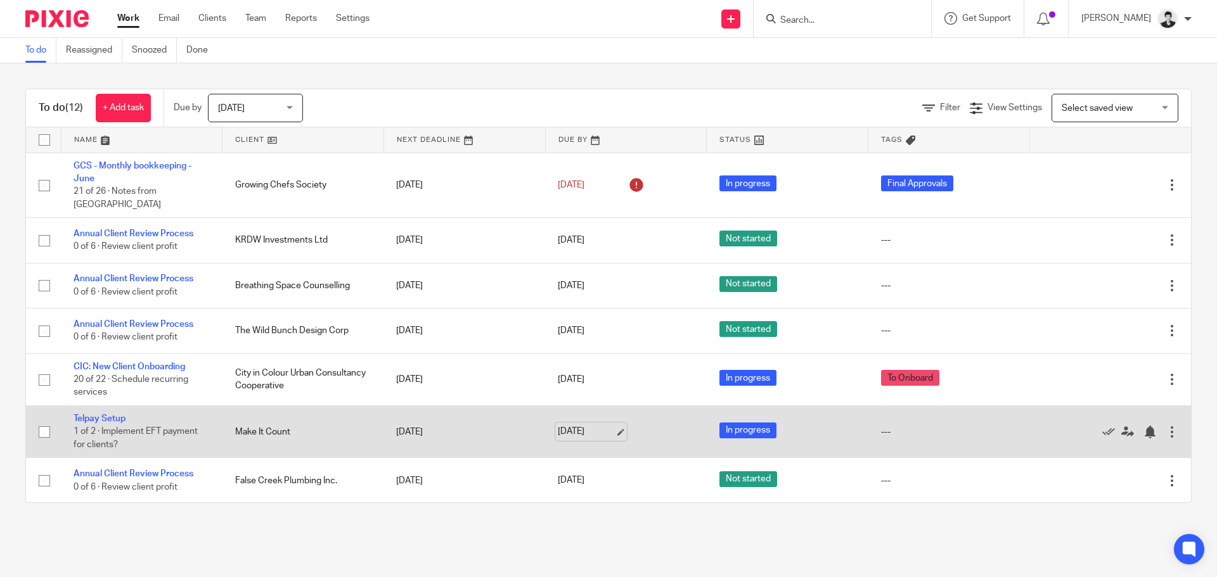
click at [588, 425] on link "[DATE]" at bounding box center [586, 431] width 57 height 13
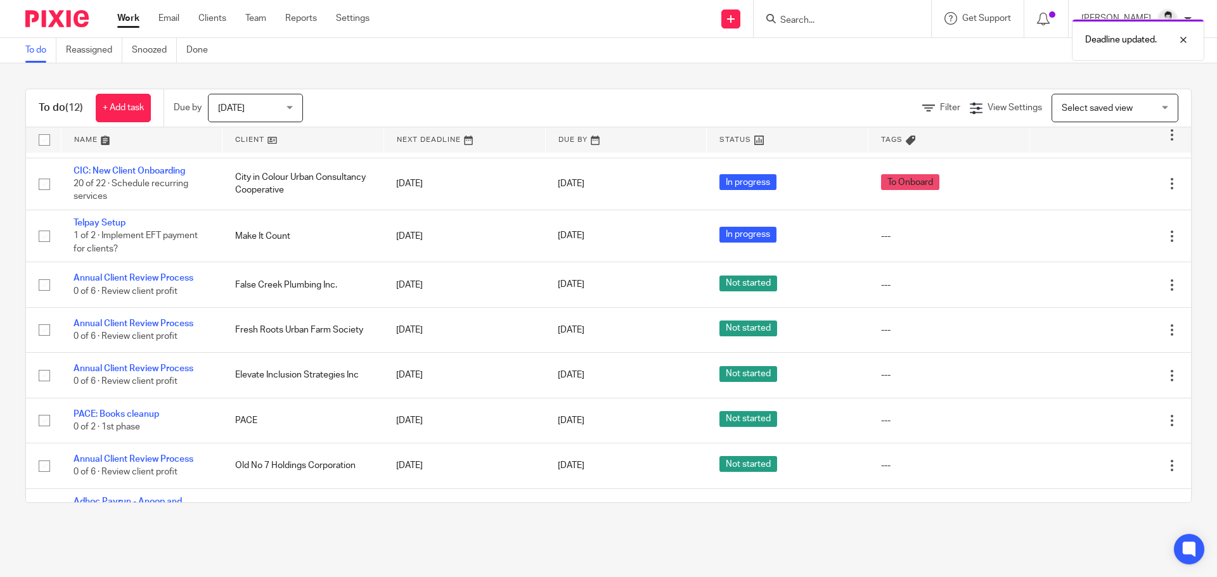
scroll to position [221, 0]
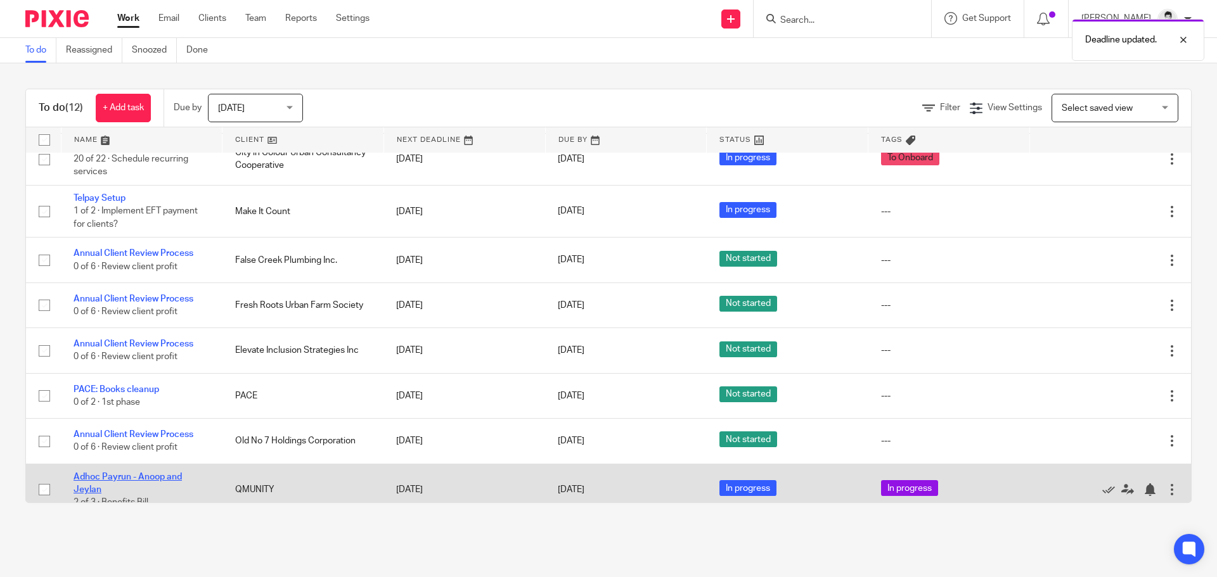
click at [154, 473] on link "Adhoc Payrun - Anoop and Jeylan" at bounding box center [128, 484] width 108 height 22
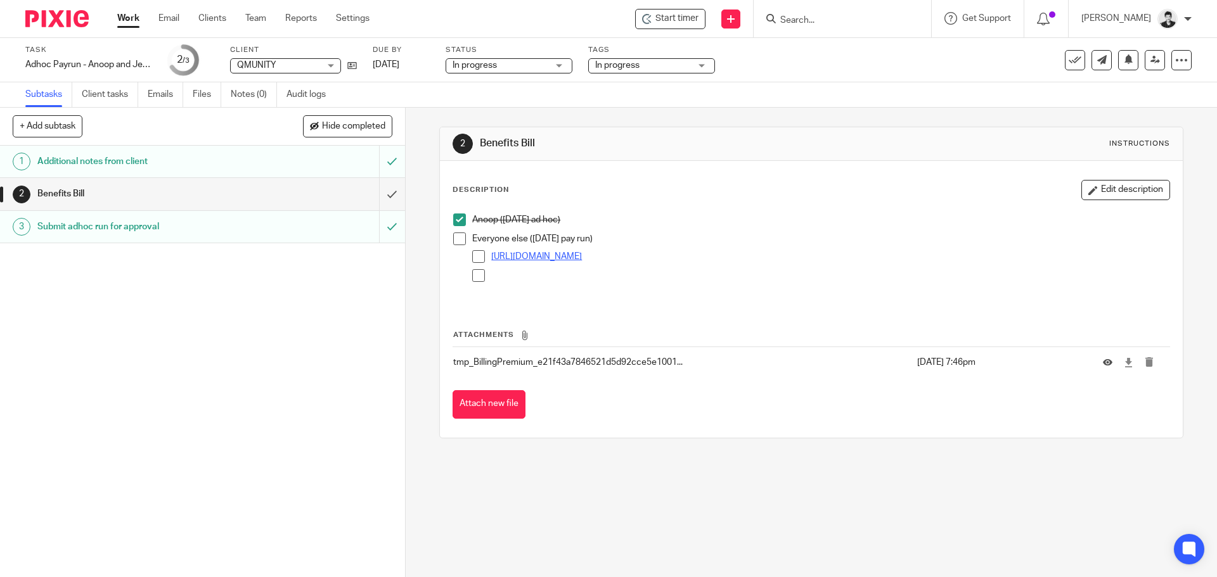
click at [582, 255] on link "https://docs.google.com/spreadsheets/d/1DjpsDTjCIYaz0m7p0szvJ5GHN92hwuvOsF8nGUh…" at bounding box center [536, 256] width 91 height 9
click at [585, 273] on p at bounding box center [829, 275] width 677 height 13
drag, startPoint x: 1079, startPoint y: 185, endPoint x: 961, endPoint y: 201, distance: 118.3
click at [1081, 185] on button "Edit description" at bounding box center [1125, 190] width 89 height 20
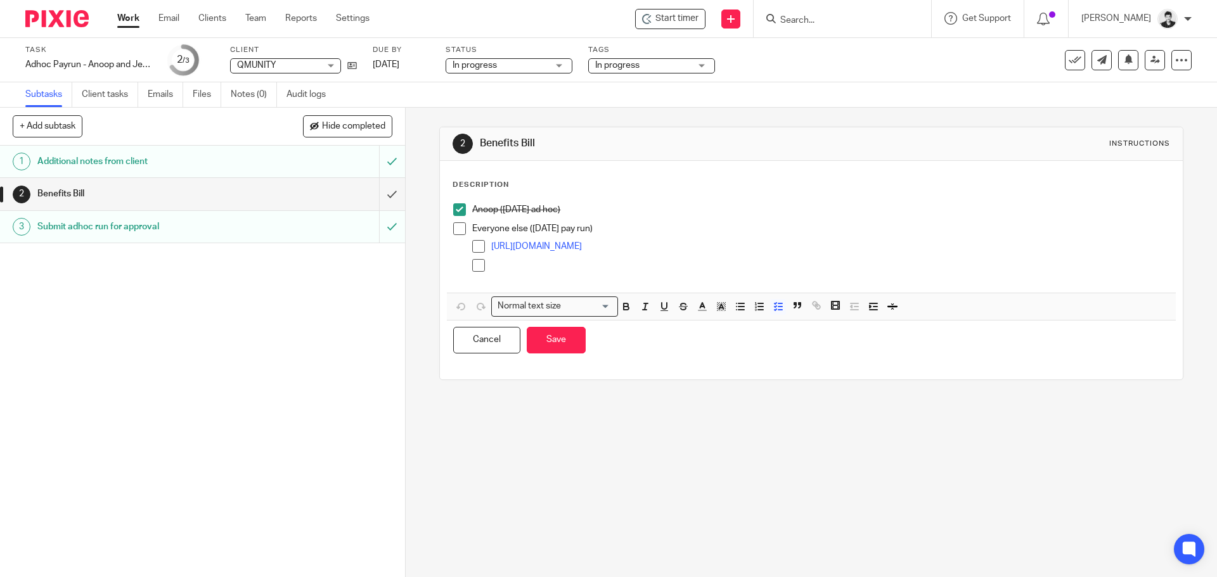
click at [553, 275] on div at bounding box center [829, 268] width 677 height 19
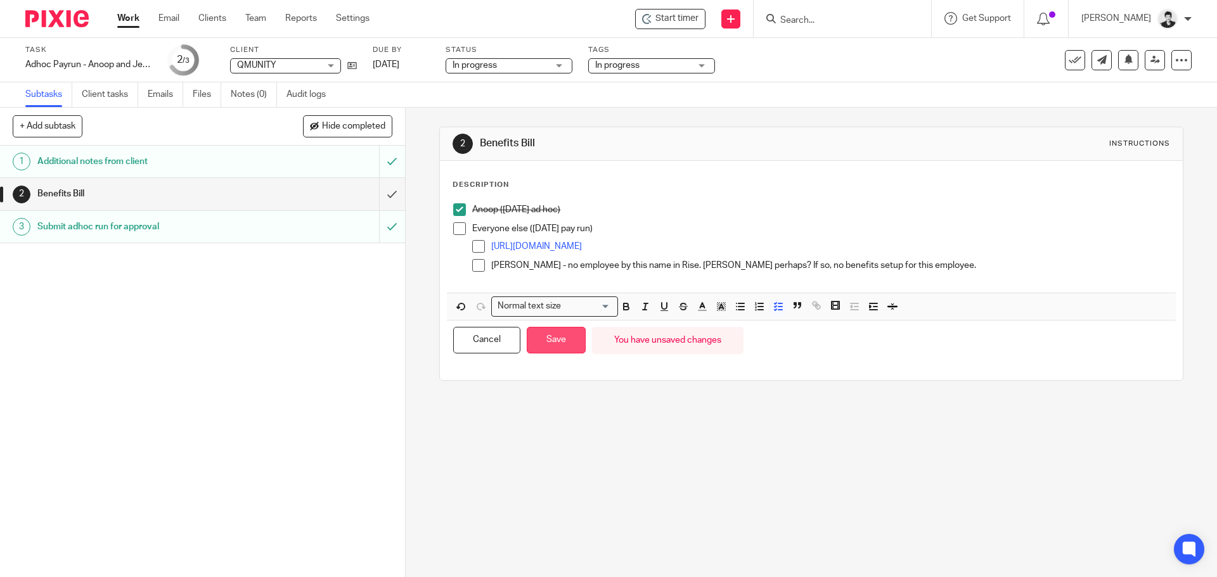
click at [531, 335] on button "Save" at bounding box center [556, 340] width 59 height 27
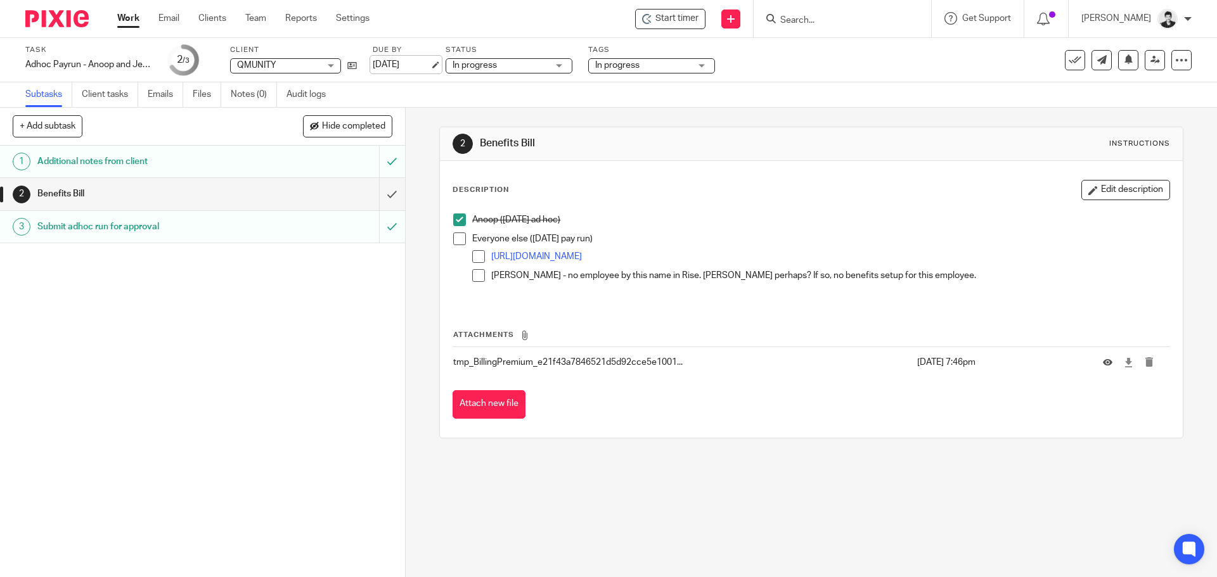
click at [405, 63] on link "Aug 19, 2025" at bounding box center [401, 64] width 57 height 13
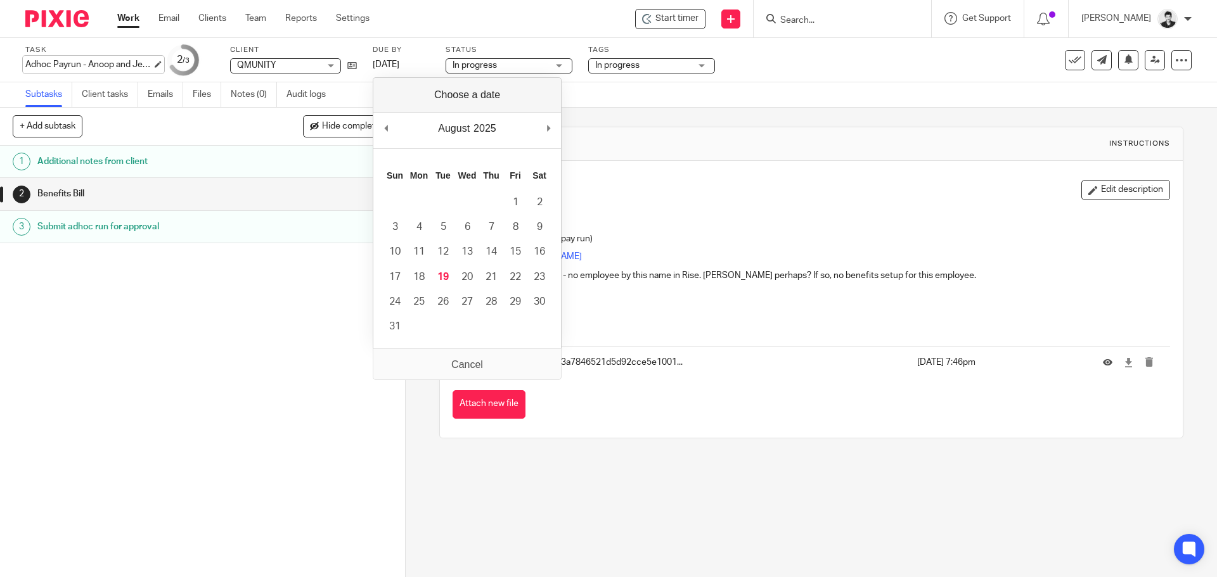
click at [116, 68] on div "Adhoc Payrun - Anoop and Jeylan Save Adhoc Payrun - Anoop and Jeylan" at bounding box center [88, 64] width 127 height 13
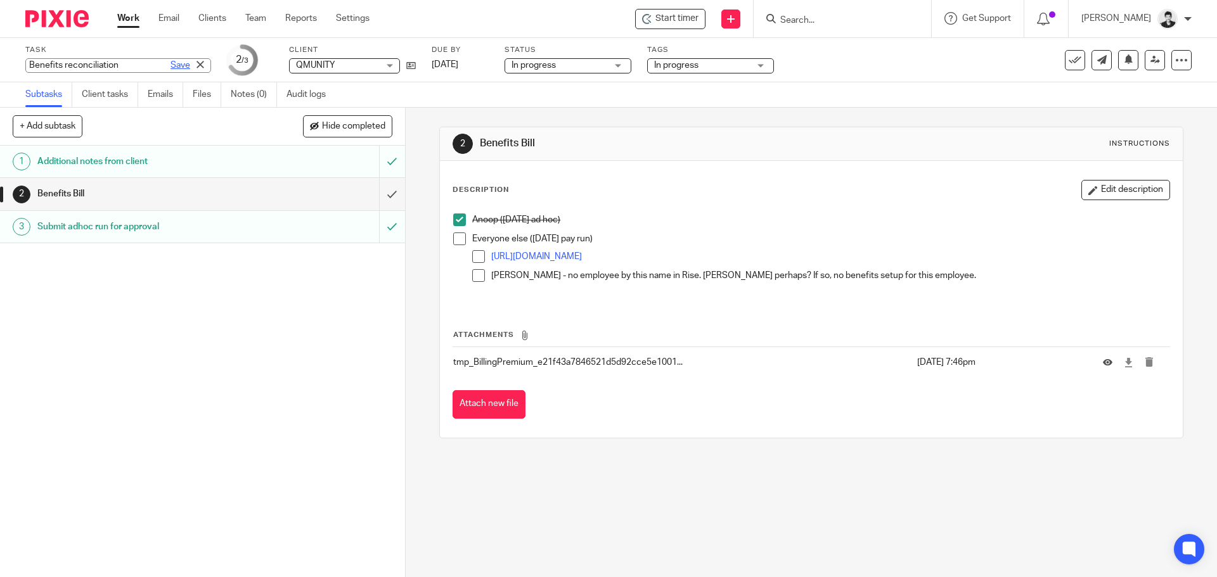
type input "Benefits reconciliation"
click at [170, 67] on link "Save" at bounding box center [180, 65] width 20 height 13
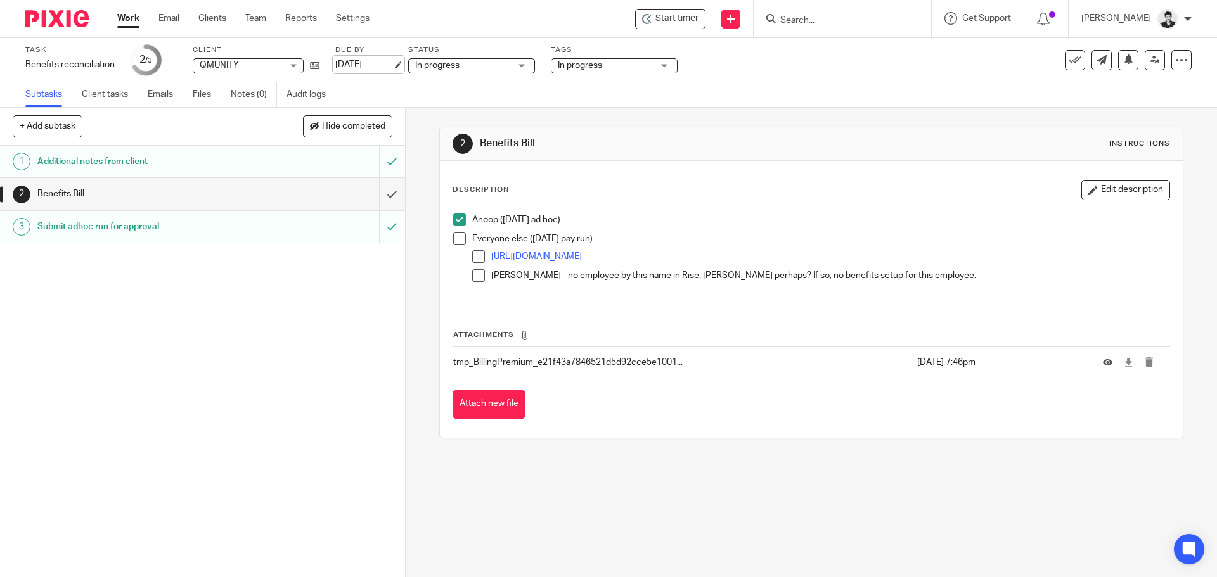
click at [369, 67] on link "Aug 19, 2025" at bounding box center [363, 64] width 57 height 13
click at [134, 22] on link "Work" at bounding box center [128, 18] width 22 height 13
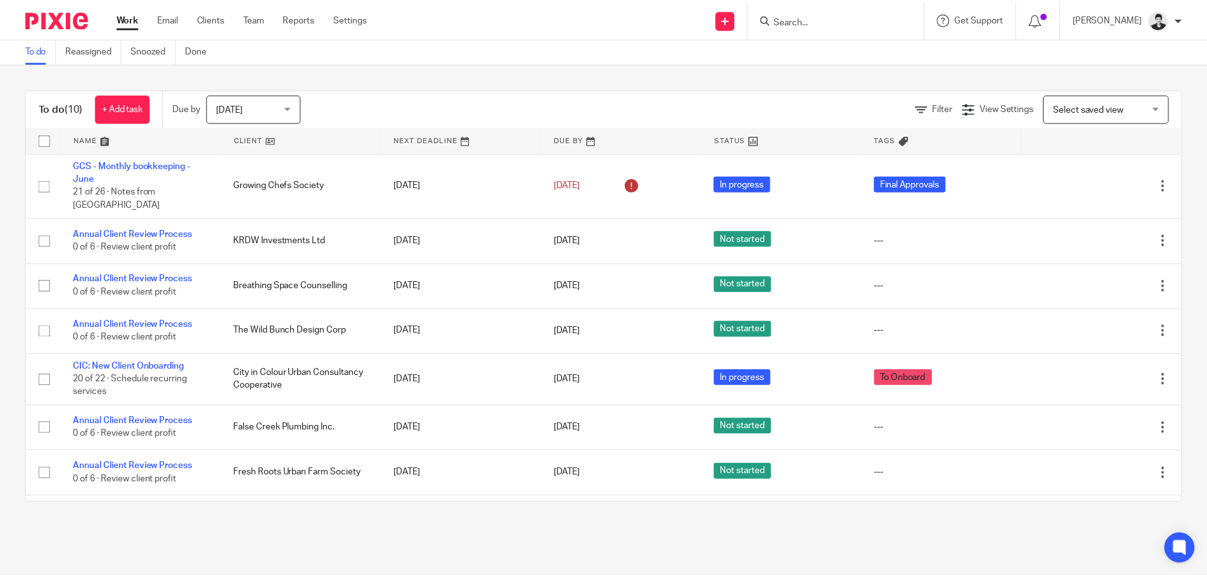
scroll to position [117, 0]
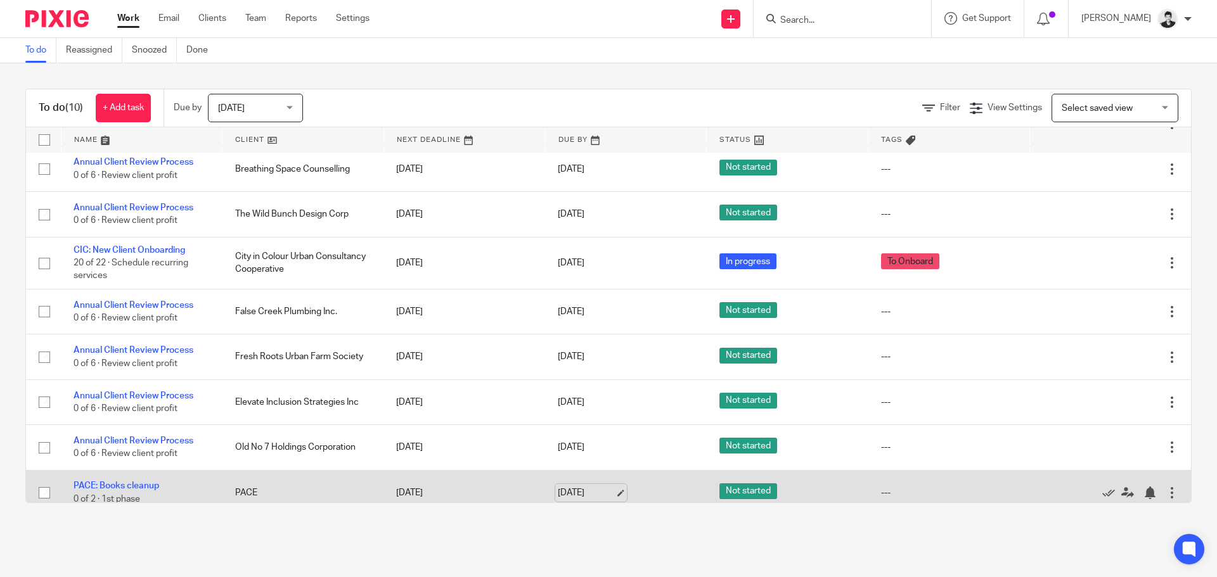
click at [582, 487] on link "[DATE]" at bounding box center [586, 493] width 57 height 13
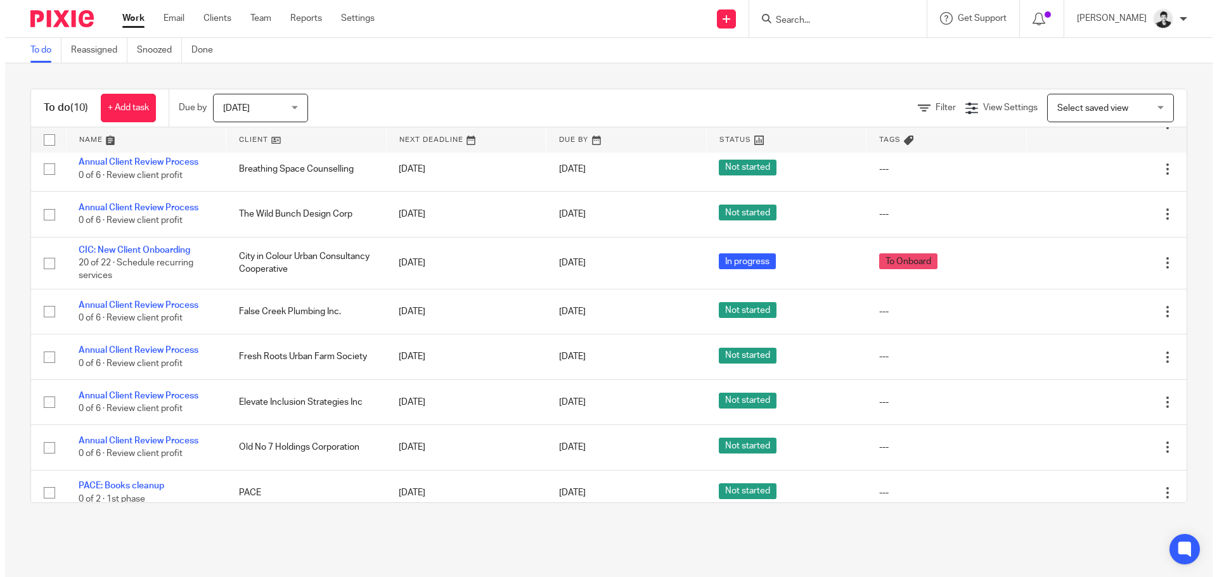
scroll to position [0, 0]
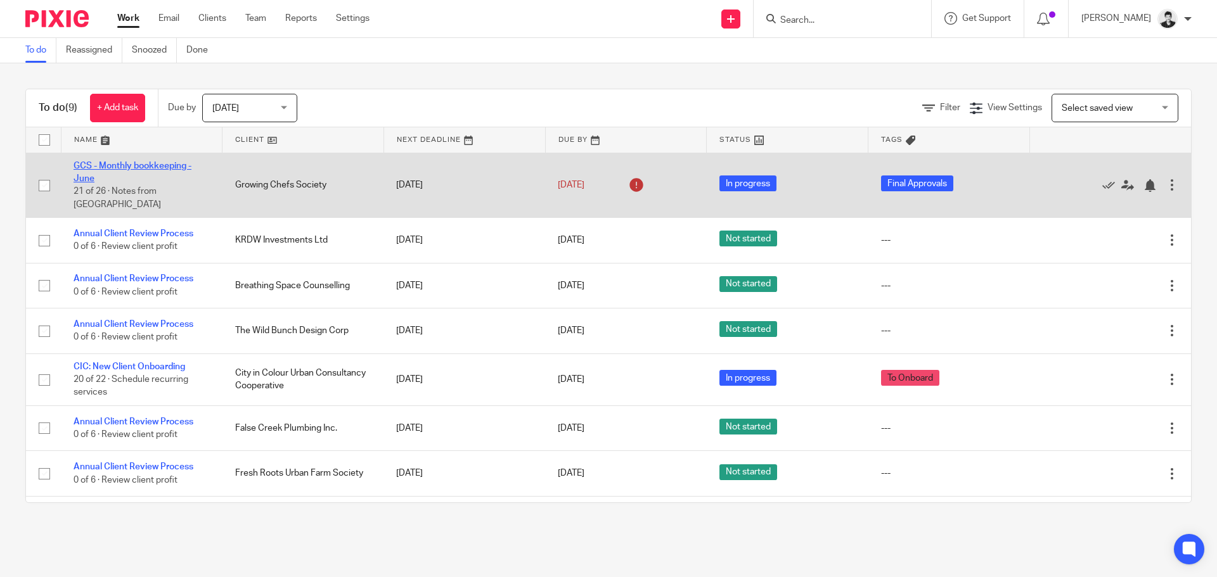
click at [133, 162] on link "GCS - Monthly bookkeeping - June" at bounding box center [133, 173] width 118 height 22
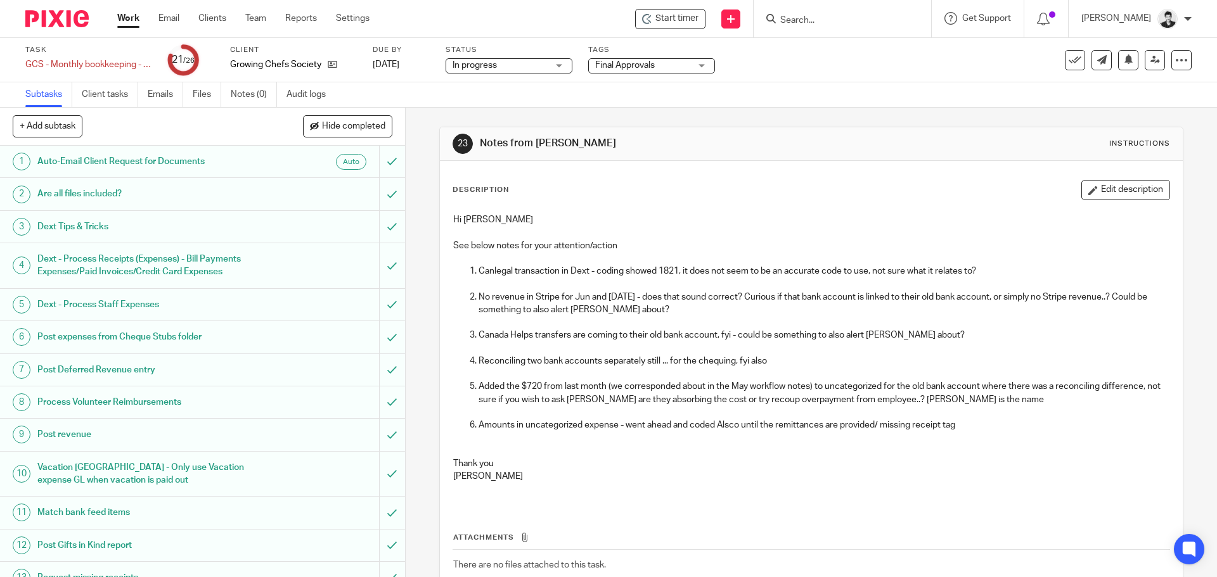
click at [641, 295] on p "No revenue in Stripe for Jun and Jul - does that sound correct? Curious if that…" at bounding box center [823, 304] width 690 height 26
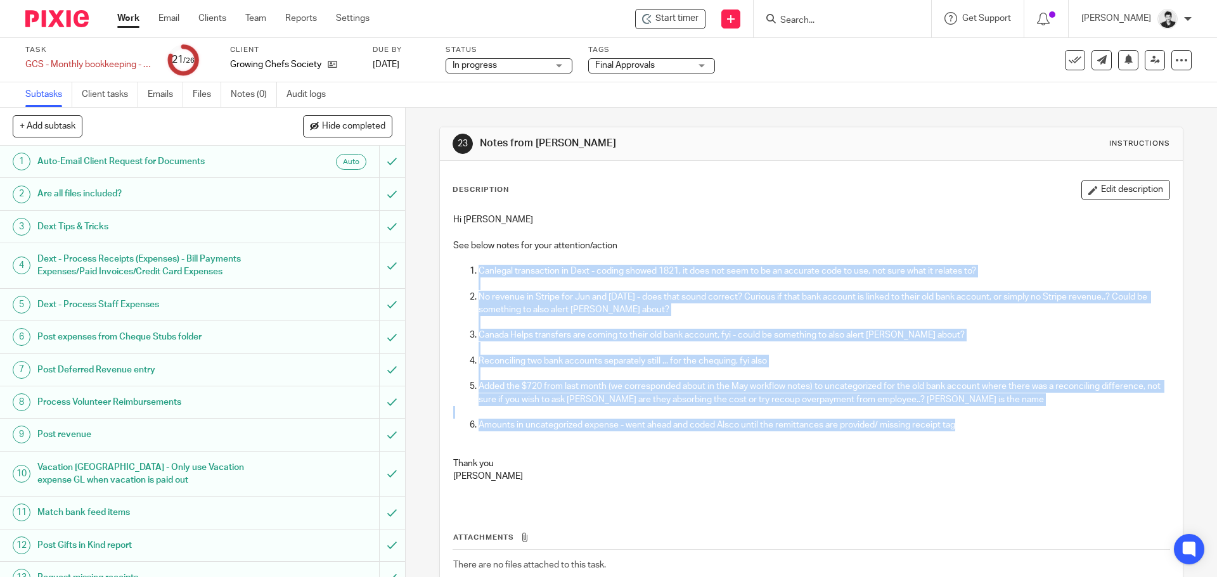
drag, startPoint x: 966, startPoint y: 425, endPoint x: 451, endPoint y: 269, distance: 538.3
click at [451, 269] on div "Hi Gillian See below notes for your attention/action Canlegal transaction in De…" at bounding box center [811, 356] width 728 height 298
copy div "Canlegal transaction in Dext - coding showed 1821, it does not seem to be an ac…"
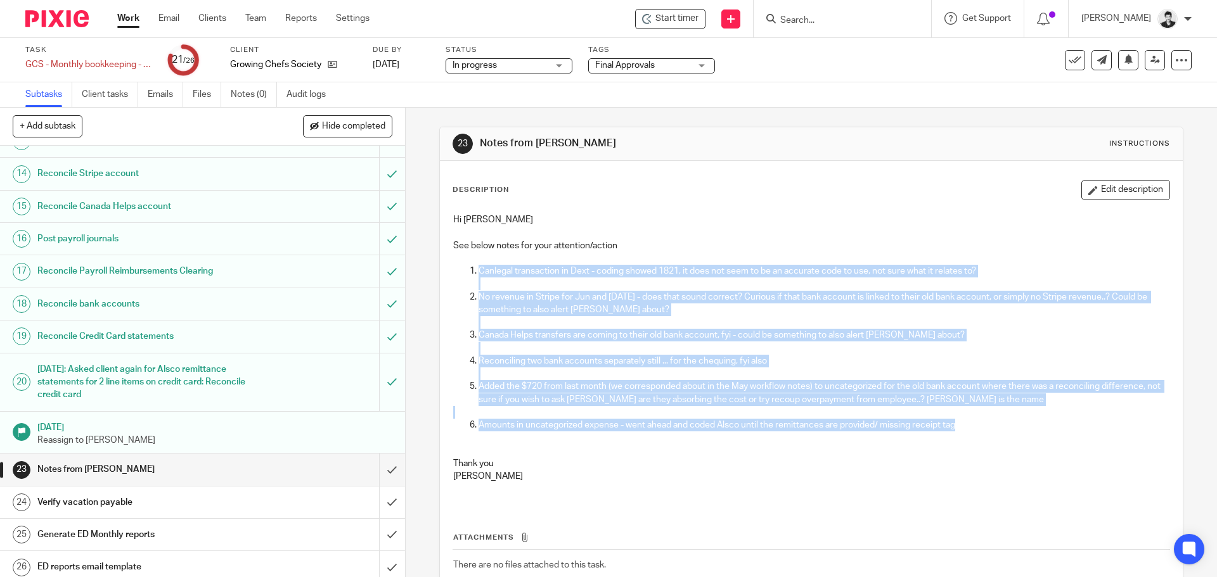
scroll to position [476, 0]
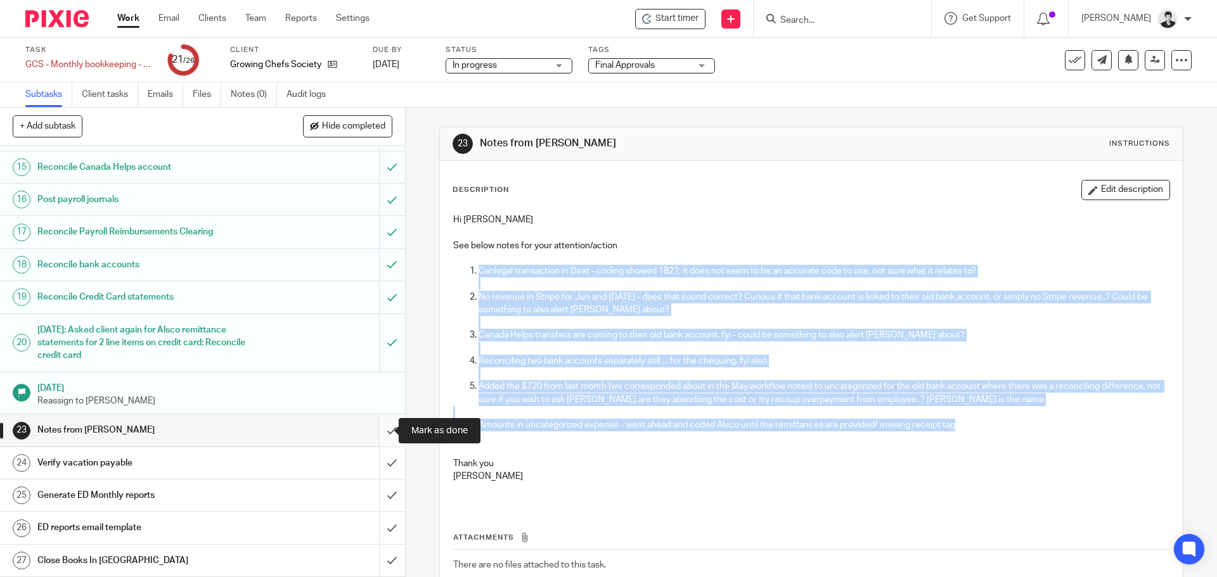
click at [376, 430] on input "submit" at bounding box center [202, 430] width 405 height 32
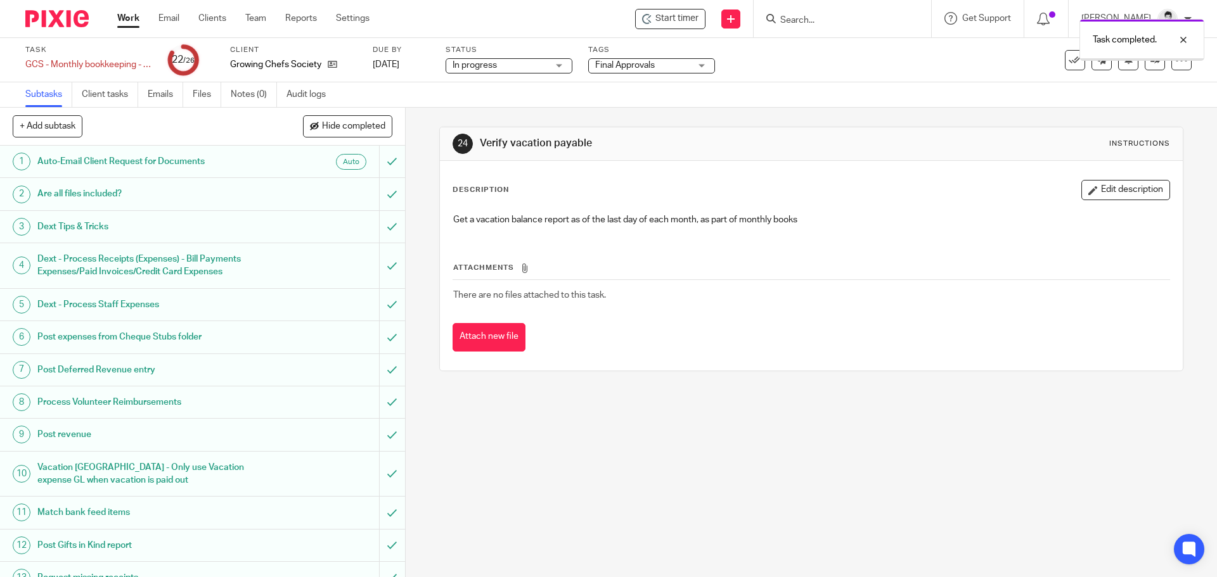
scroll to position [476, 0]
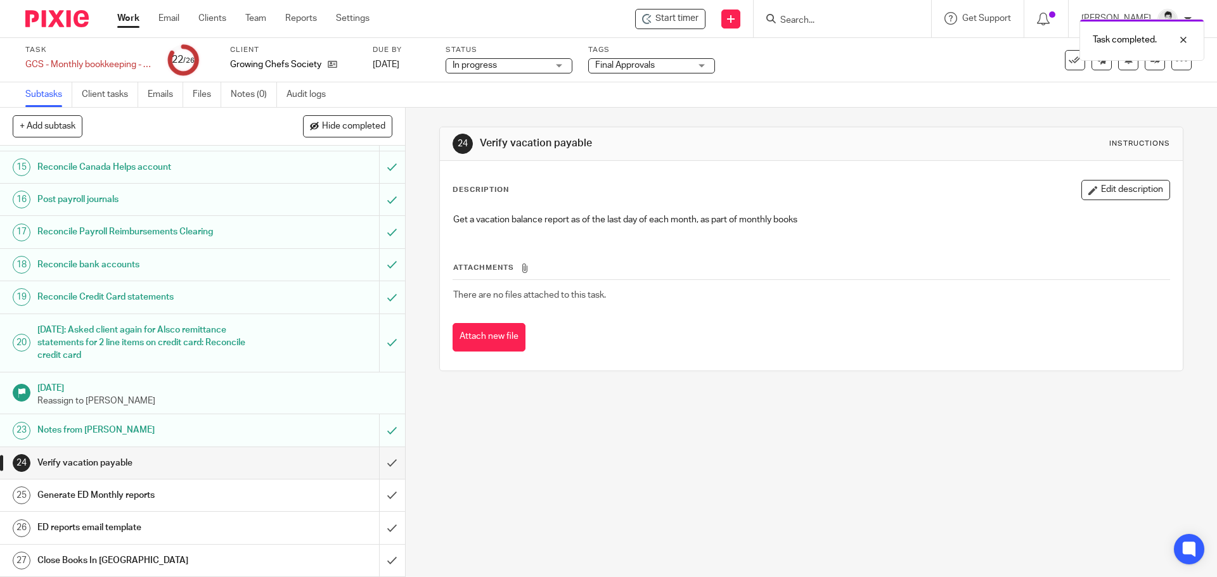
click at [331, 490] on div "Generate ED Monthly reports" at bounding box center [201, 495] width 329 height 19
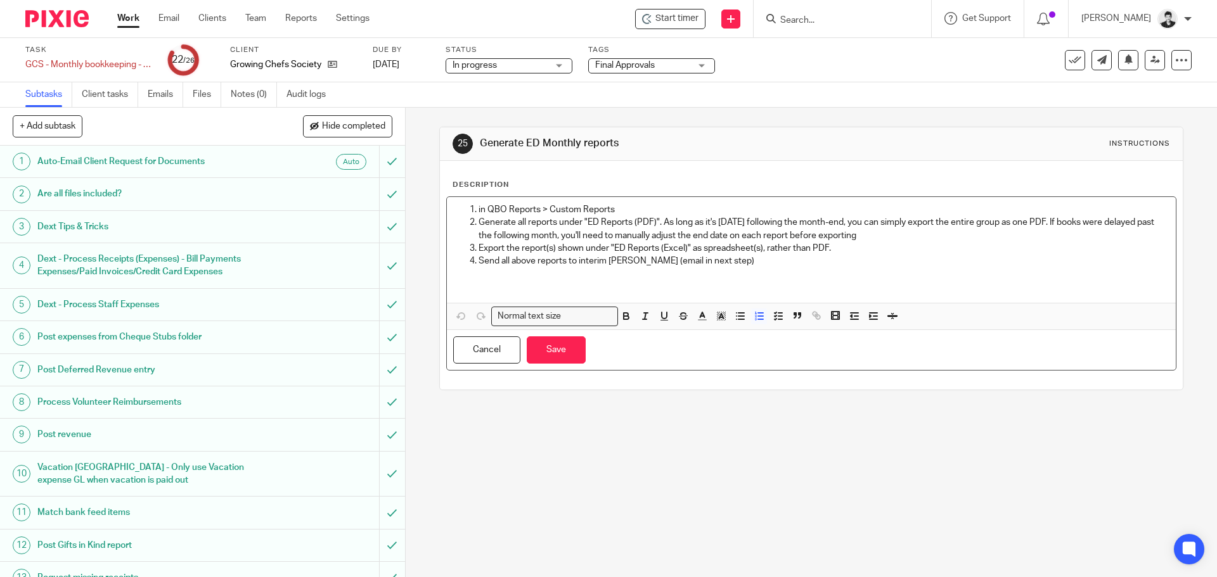
click at [728, 265] on p "Send all above reports to interim ED Madi (email in next step)" at bounding box center [823, 261] width 690 height 13
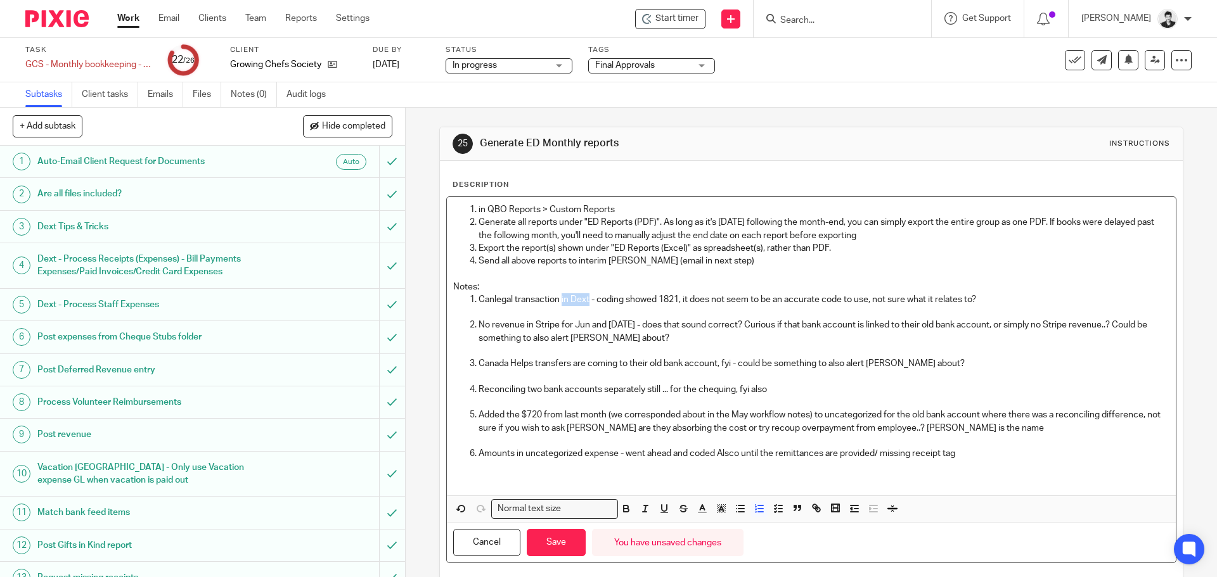
drag, startPoint x: 559, startPoint y: 298, endPoint x: 587, endPoint y: 302, distance: 28.1
click at [587, 302] on p "Canlegal transaction in Dext - coding showed 1821, it does not seem to be an ac…" at bounding box center [823, 299] width 690 height 13
click at [568, 297] on p "Canlegal transaction - coding showed 1821, it does not seem to be an accurate c…" at bounding box center [823, 299] width 690 height 13
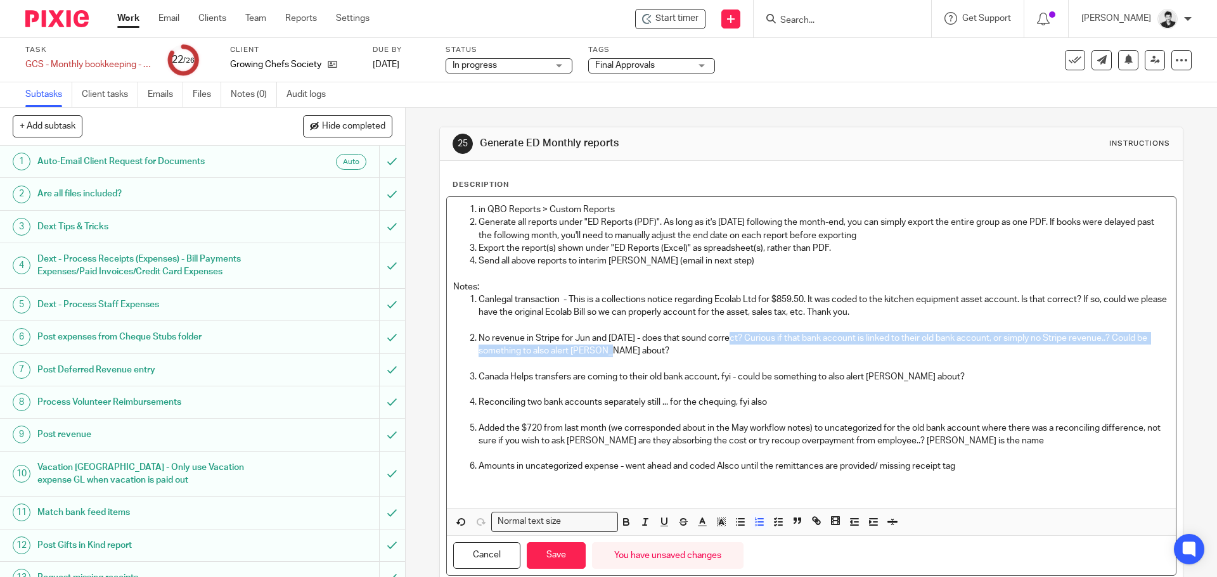
drag, startPoint x: 623, startPoint y: 351, endPoint x: 726, endPoint y: 338, distance: 103.5
click at [726, 338] on p "No revenue in Stripe for Jun and Jul - does that sound correct? Curious if that…" at bounding box center [823, 345] width 690 height 26
click at [625, 350] on p "No revenue in Stripe for Jun and Jul - does that sound correct? Curious if that…" at bounding box center [823, 345] width 690 height 26
drag, startPoint x: 630, startPoint y: 354, endPoint x: 458, endPoint y: 340, distance: 173.0
click at [458, 340] on ol "Canlegal transaction - This is a collections notice regarding Ecolab Ltd for $8…" at bounding box center [811, 370] width 716 height 154
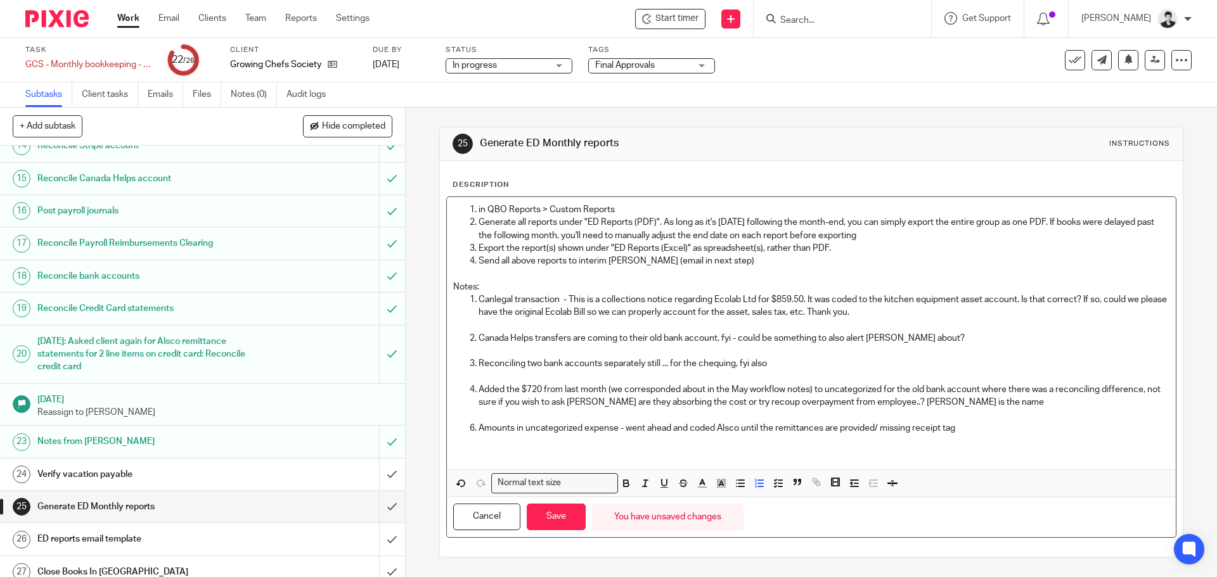
scroll to position [476, 0]
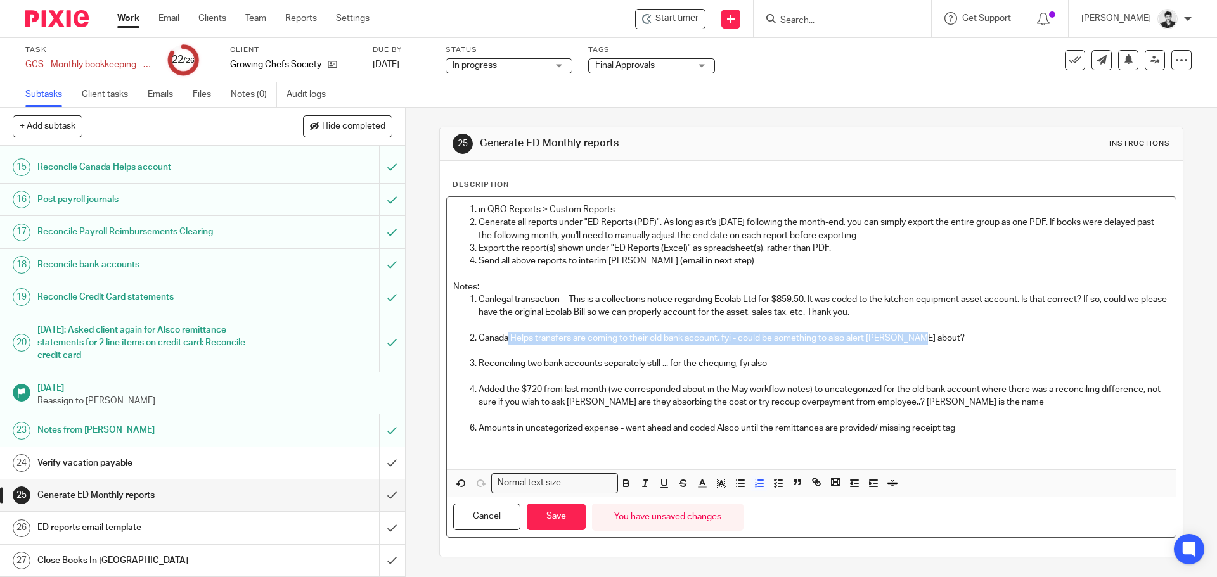
drag, startPoint x: 719, startPoint y: 356, endPoint x: 499, endPoint y: 331, distance: 221.4
click at [505, 337] on p "Canada Helps transfers are coming to their old bank account, fyi - could be som…" at bounding box center [823, 338] width 690 height 13
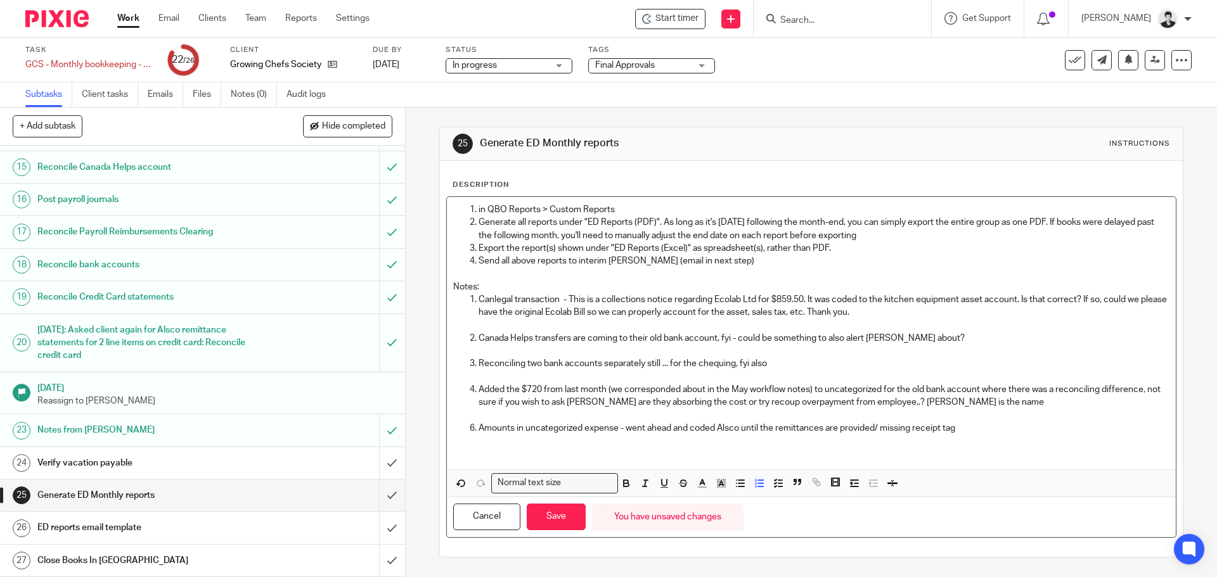
click at [486, 322] on p at bounding box center [823, 325] width 690 height 13
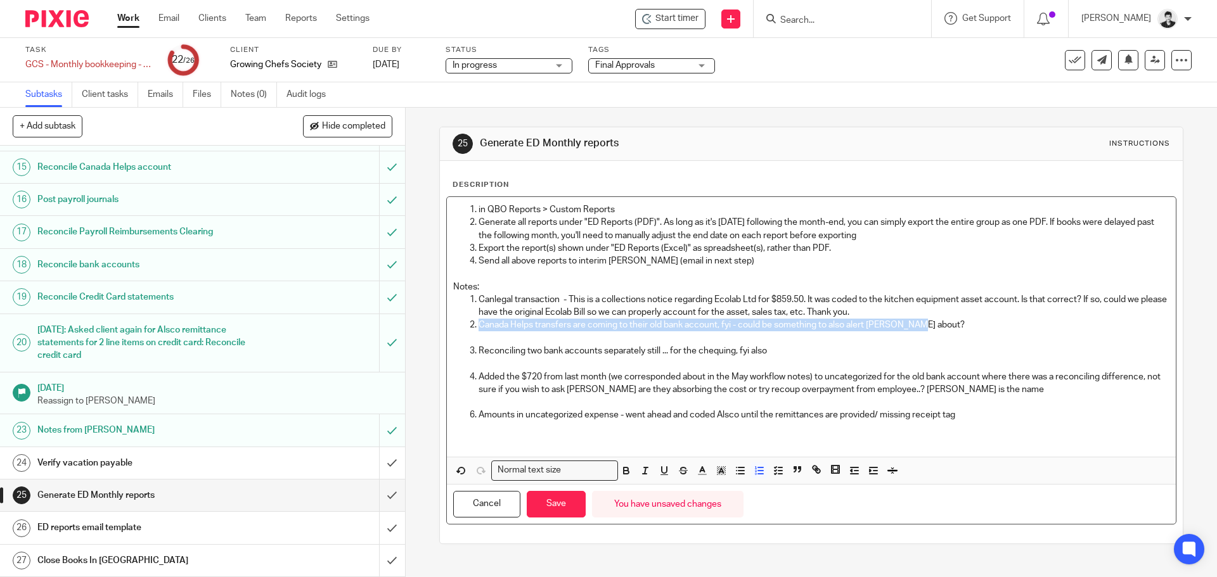
drag, startPoint x: 934, startPoint y: 324, endPoint x: 477, endPoint y: 324, distance: 456.9
click at [478, 324] on p "Canada Helps transfers are coming to their old bank account, fyi - could be som…" at bounding box center [823, 325] width 690 height 13
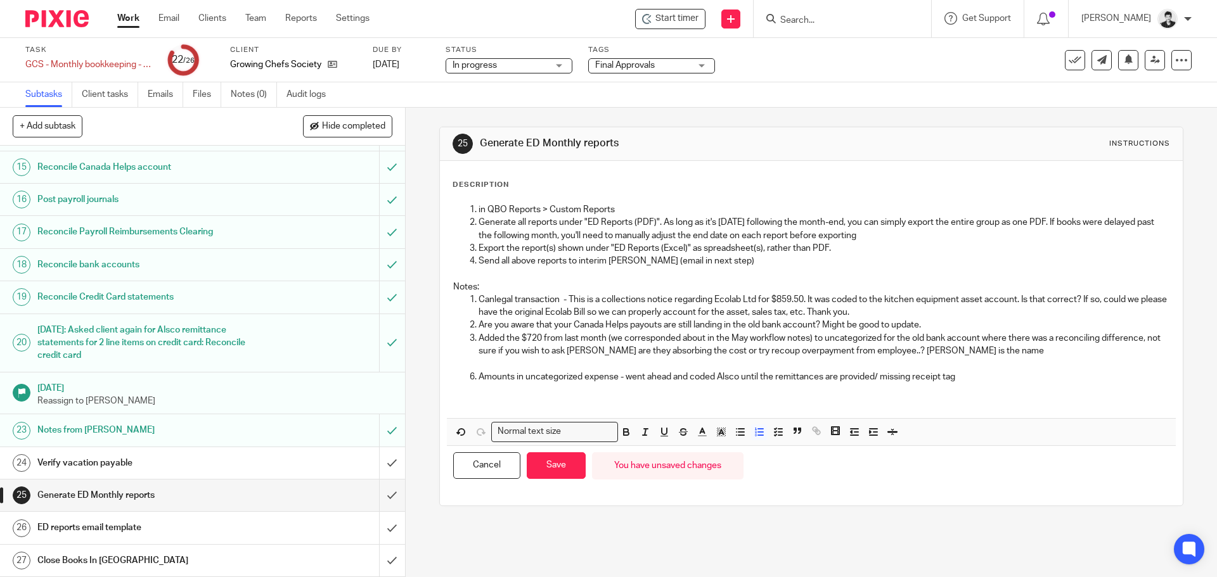
click at [967, 350] on p "Added the $720 from last month (we corresponded about in the May workflow notes…" at bounding box center [823, 345] width 690 height 26
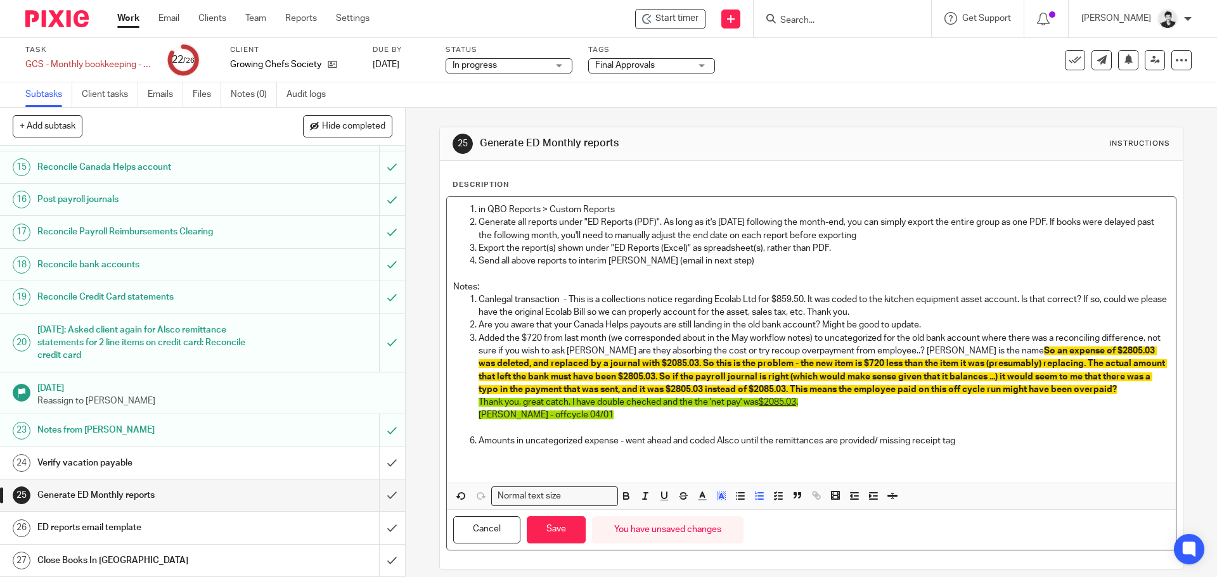
click at [478, 338] on p "Added the $720 from last month (we corresponded about in the May workflow notes…" at bounding box center [823, 364] width 690 height 64
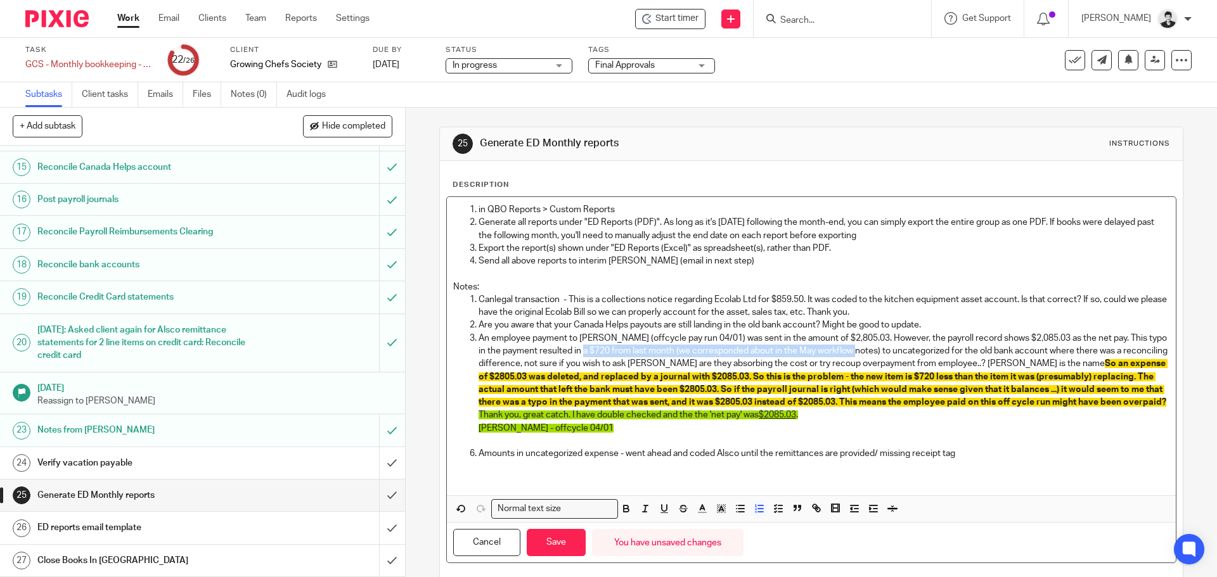
drag, startPoint x: 585, startPoint y: 352, endPoint x: 857, endPoint y: 350, distance: 271.9
click at [857, 350] on p "An employee payment to Dexter (offcycle pay run 04/01) was sent in the amount o…" at bounding box center [823, 370] width 690 height 77
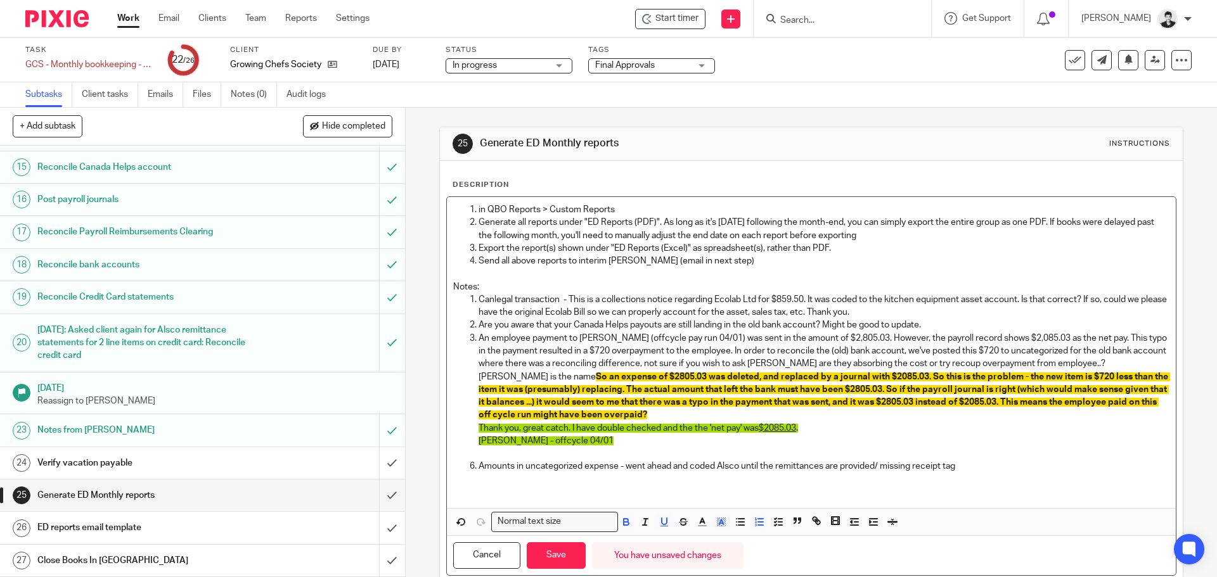
drag, startPoint x: 1042, startPoint y: 349, endPoint x: 1143, endPoint y: 436, distance: 133.5
click at [1143, 436] on li "An employee payment to Dexter (offcycle pay run 04/01) was sent in the amount o…" at bounding box center [823, 389] width 690 height 115
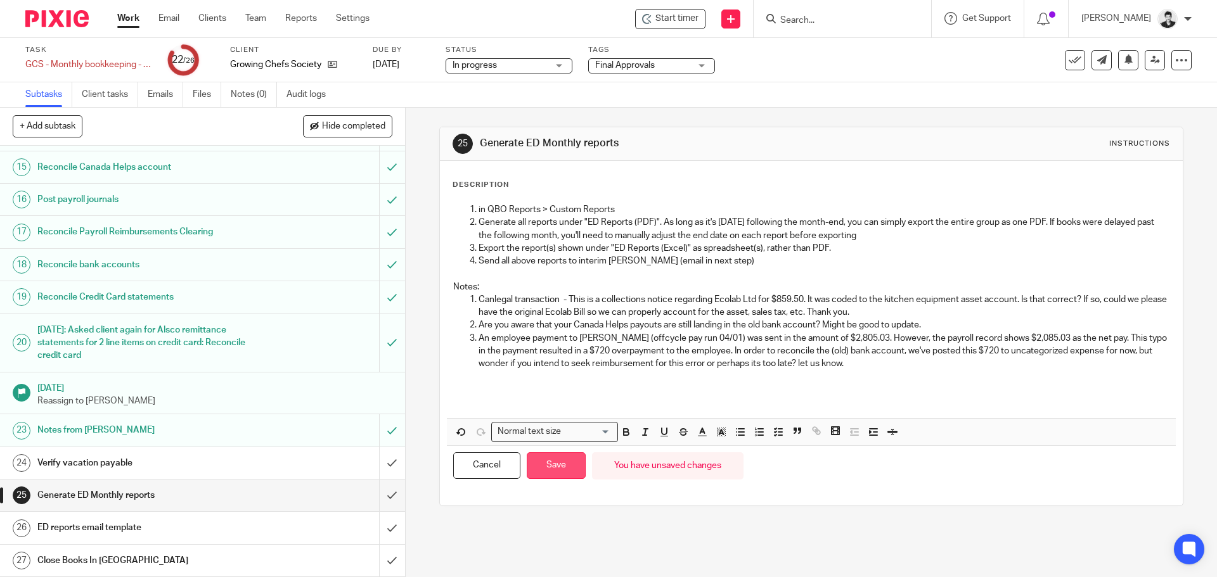
drag, startPoint x: 560, startPoint y: 476, endPoint x: 570, endPoint y: 475, distance: 10.2
click at [560, 475] on button "Save" at bounding box center [556, 465] width 59 height 27
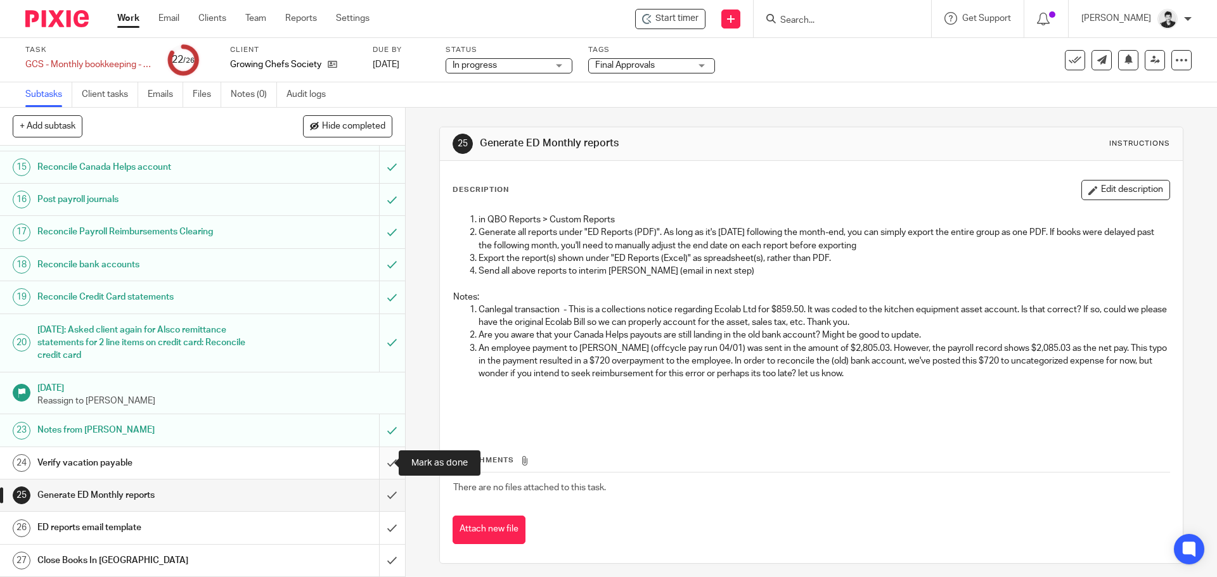
click at [374, 460] on input "submit" at bounding box center [202, 463] width 405 height 32
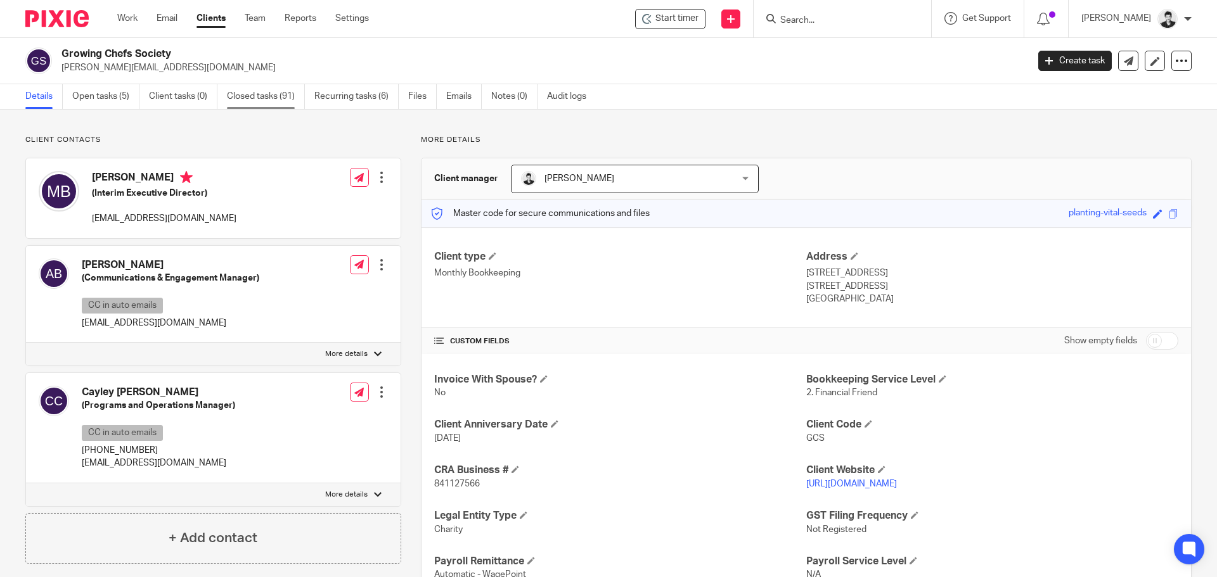
click at [293, 98] on link "Closed tasks (91)" at bounding box center [266, 96] width 78 height 25
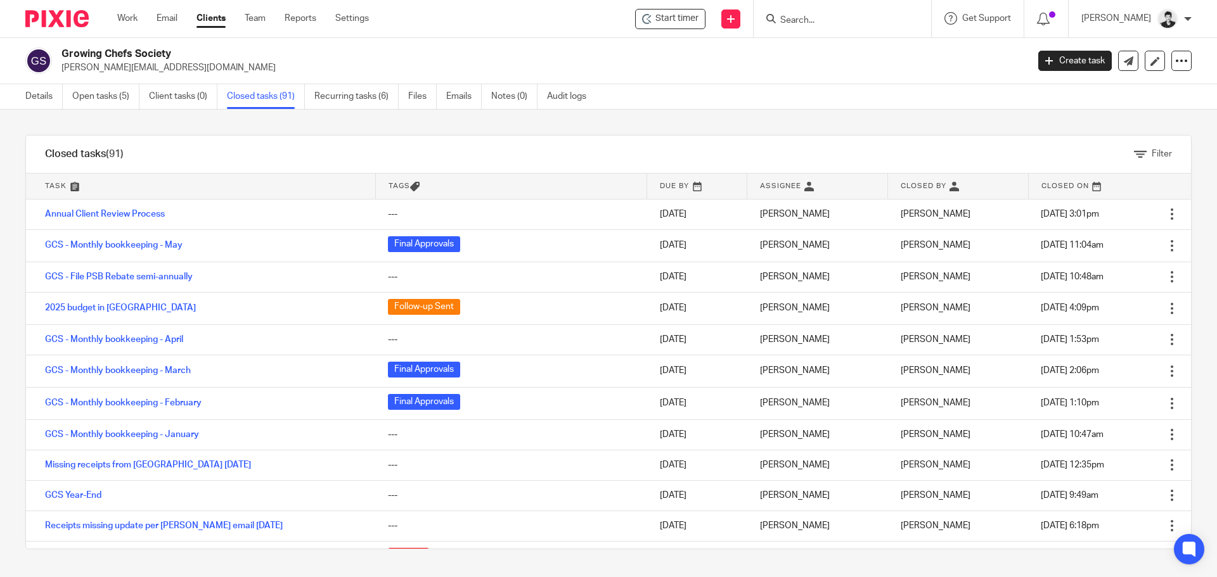
click at [130, 247] on link "GCS - Monthly bookkeeping - May" at bounding box center [114, 245] width 138 height 9
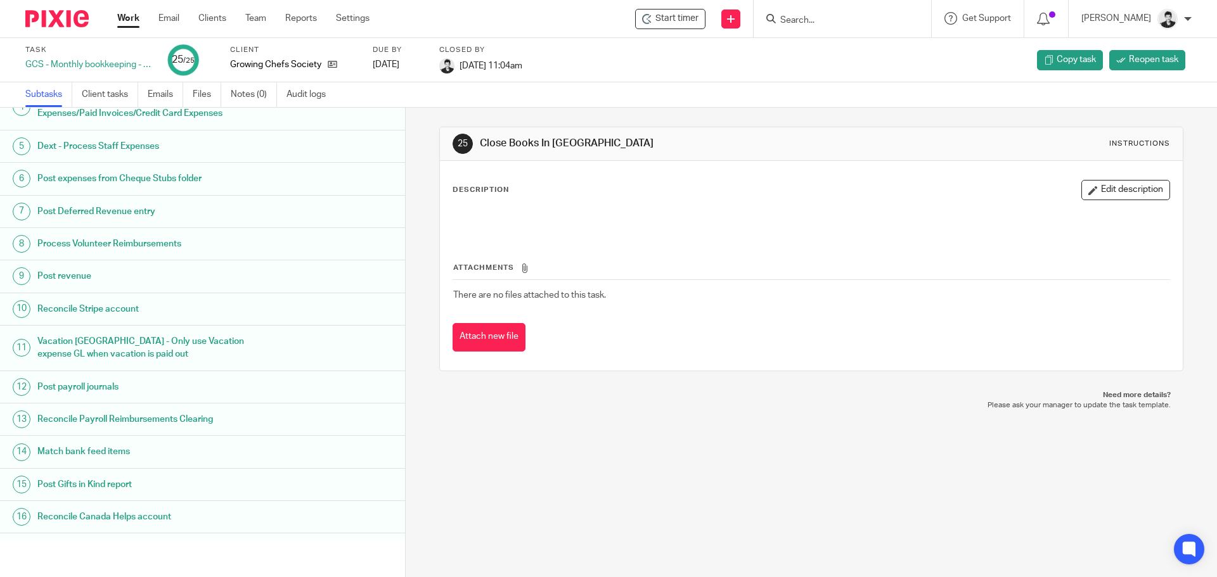
scroll to position [430, 0]
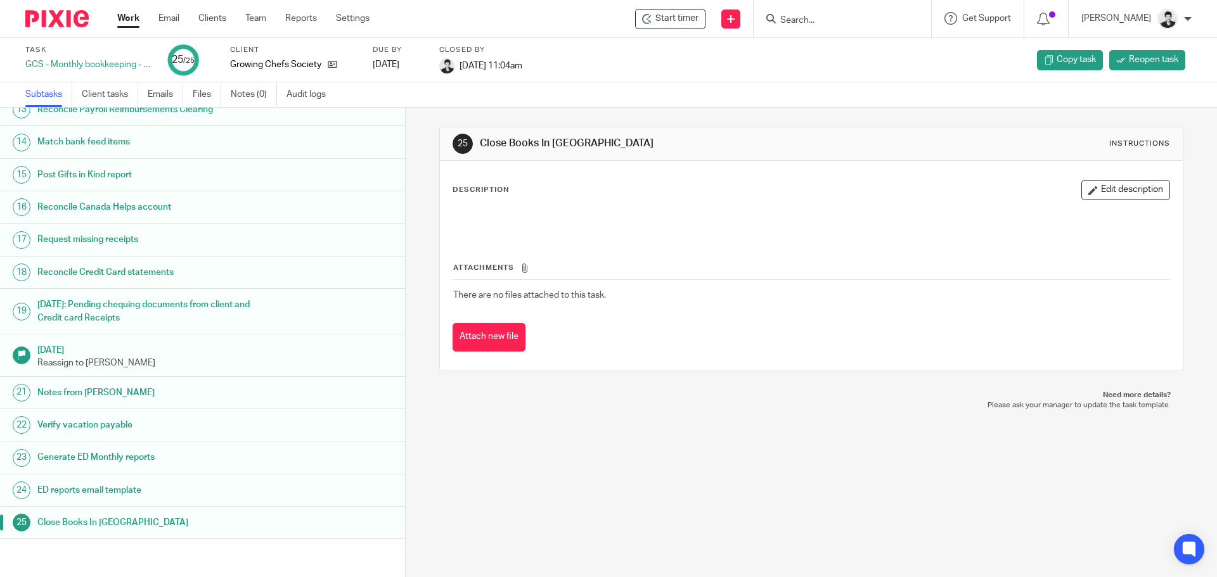
click at [80, 392] on h1 "Notes from [PERSON_NAME]" at bounding box center [155, 392] width 237 height 19
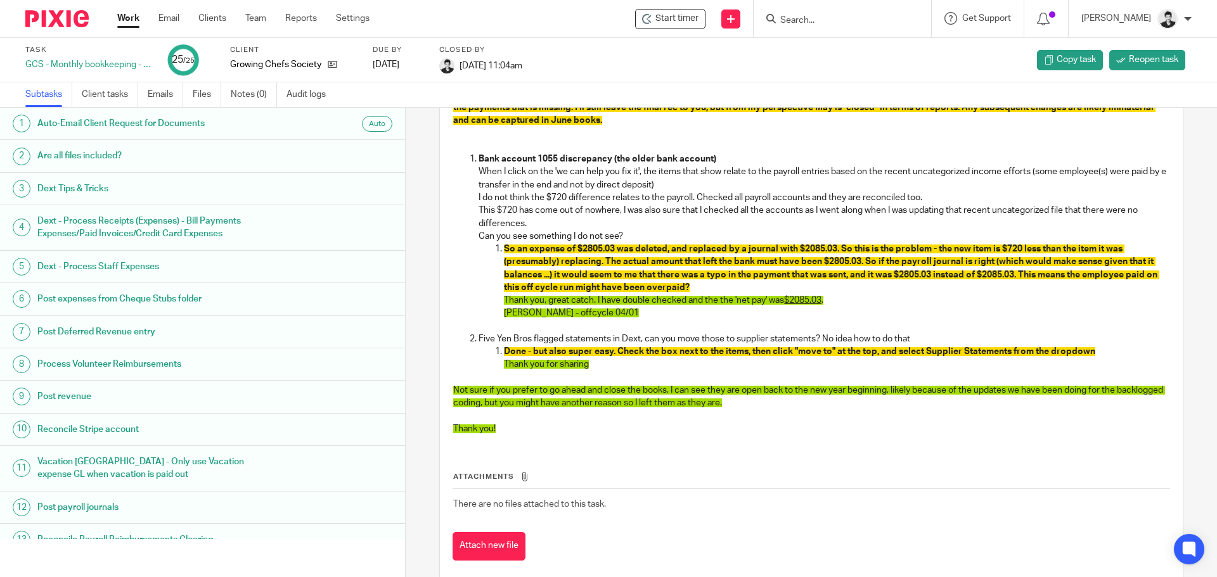
scroll to position [237, 0]
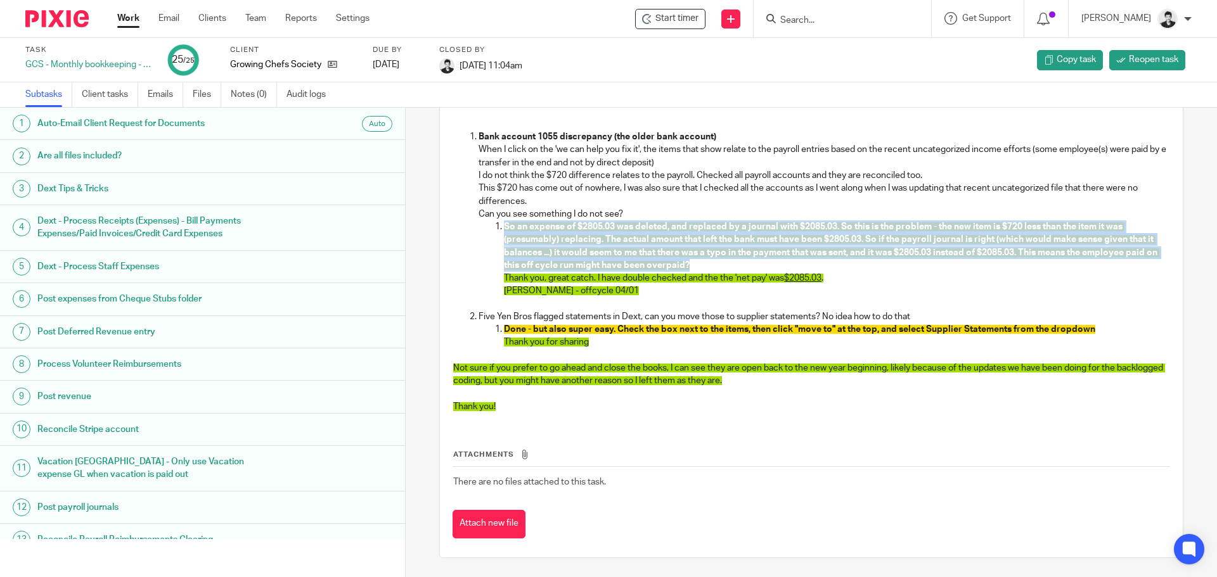
drag, startPoint x: 499, startPoint y: 228, endPoint x: 742, endPoint y: 267, distance: 245.8
click at [742, 267] on li "So an expense of $2805.03 was deleted, and replaced by a journal with $2085.03.…" at bounding box center [836, 259] width 665 height 77
drag, startPoint x: 629, startPoint y: 295, endPoint x: 452, endPoint y: 231, distance: 187.5
click at [453, 231] on ol "Bank account 1055 discrepancy (the older bank account) When I click on the 'we …" at bounding box center [811, 214] width 716 height 167
copy li "So an expense of $2805.03 was deleted, and replaced by a journal with $2085.03.…"
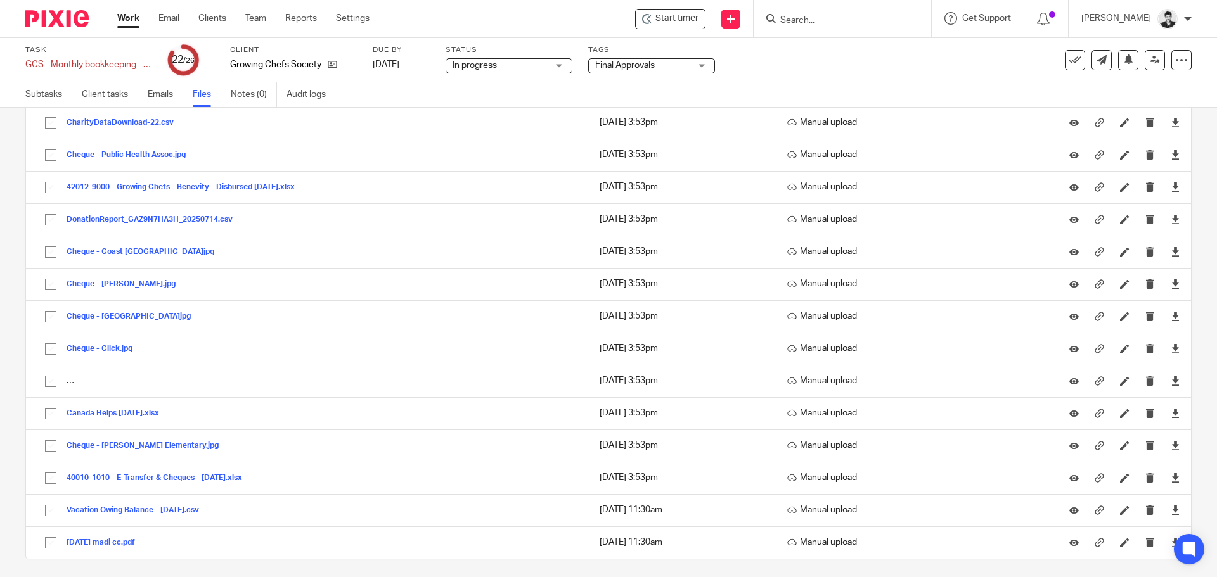
scroll to position [292, 0]
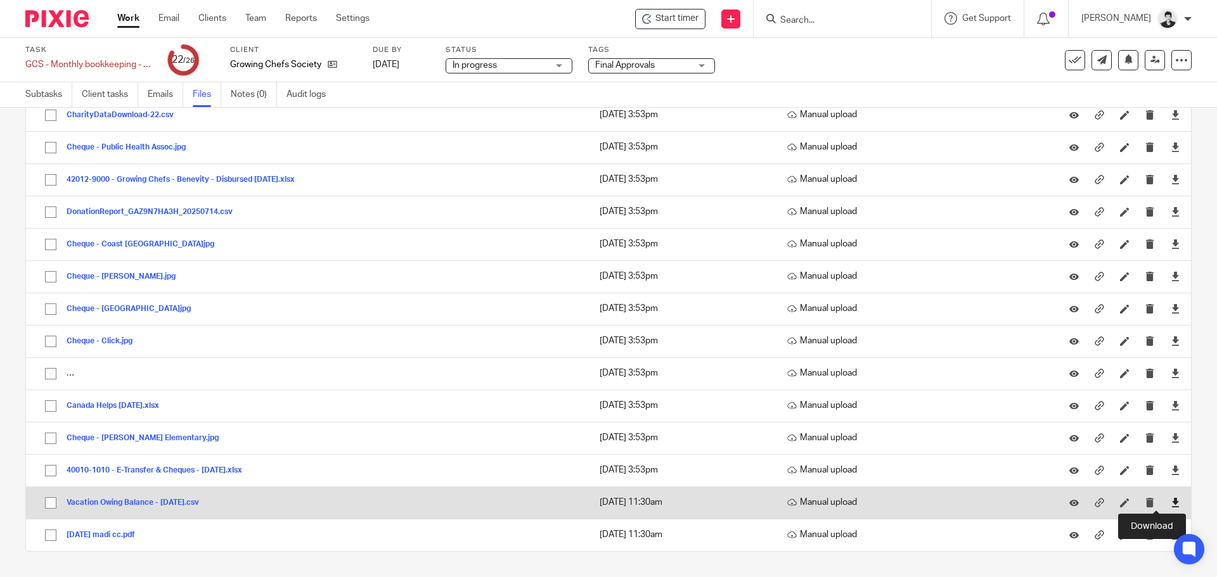
click at [1171, 503] on icon at bounding box center [1176, 503] width 10 height 10
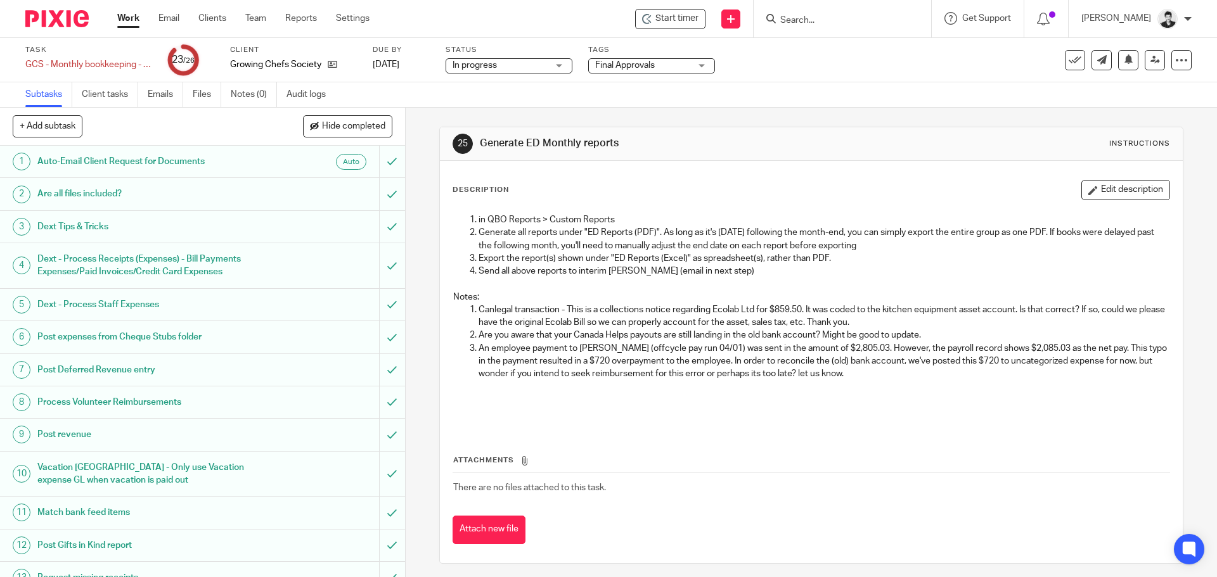
click at [1054, 280] on p at bounding box center [811, 284] width 716 height 13
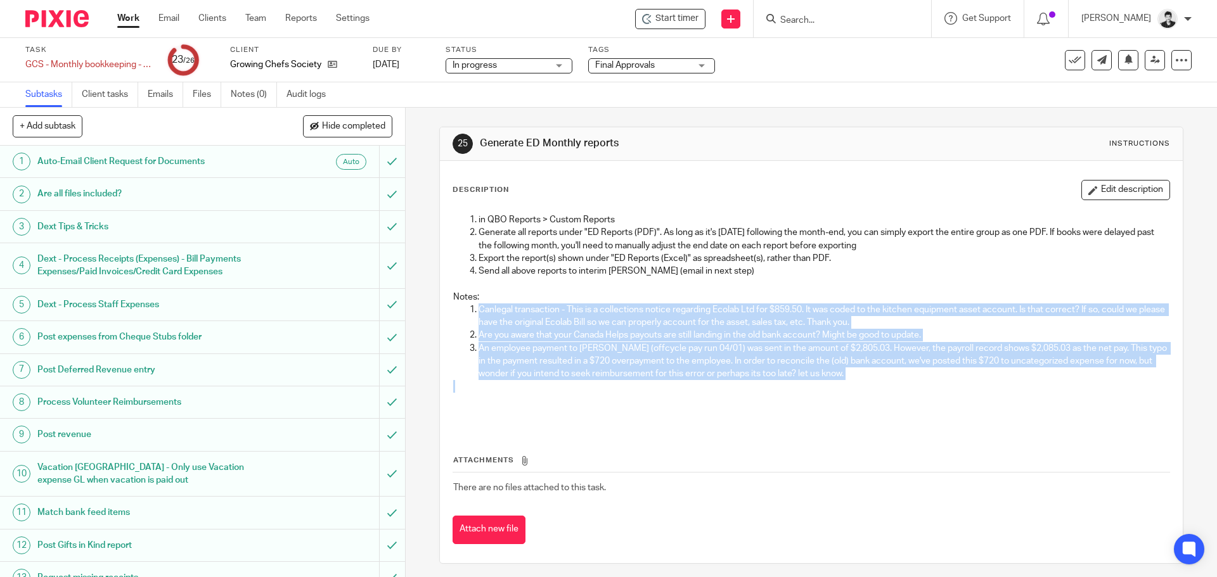
drag, startPoint x: 899, startPoint y: 381, endPoint x: 433, endPoint y: 312, distance: 470.9
click at [433, 312] on div "25 Generate ED Monthly reports Instructions Description Edit description in QBO…" at bounding box center [811, 343] width 811 height 470
copy ol "Canlegal transaction - This is a collections notice regarding Ecolab Ltd for $8…"
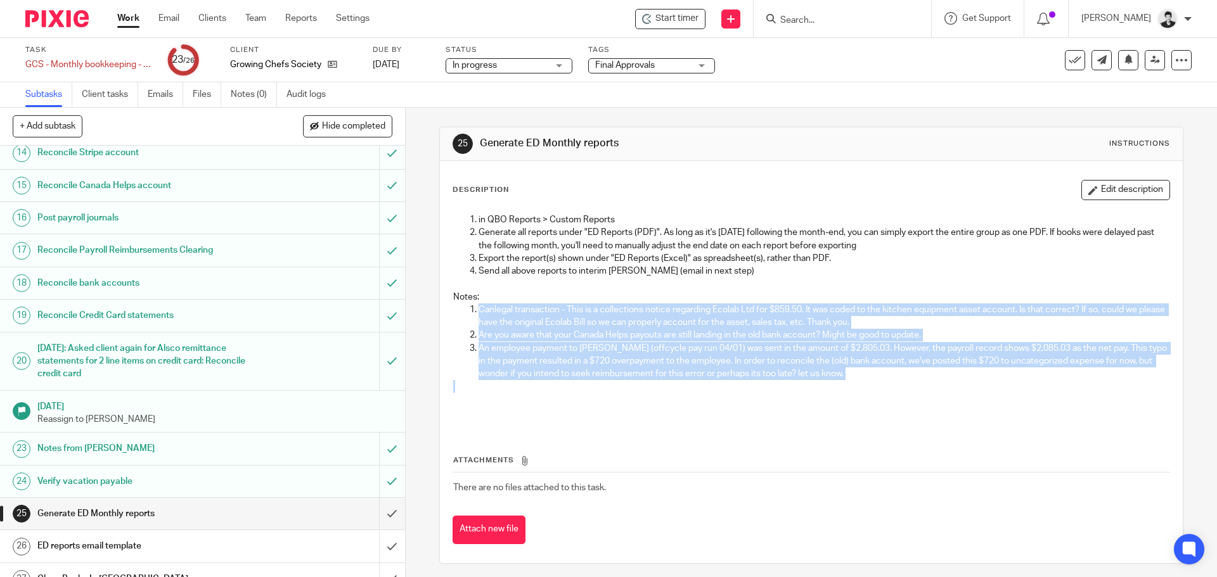
scroll to position [476, 0]
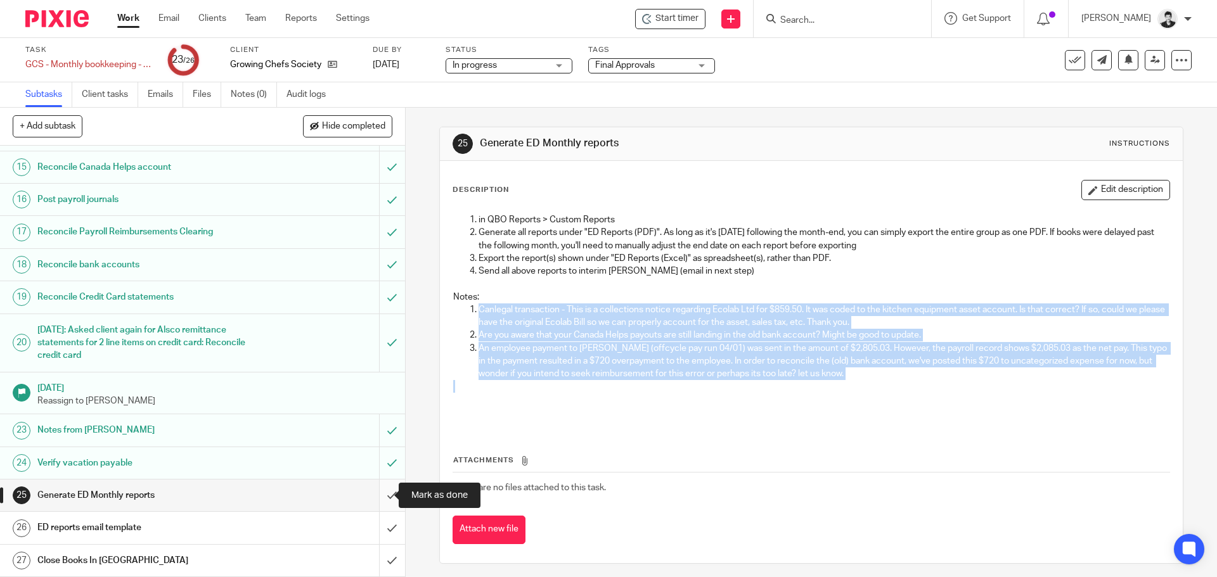
click at [373, 491] on input "submit" at bounding box center [202, 496] width 405 height 32
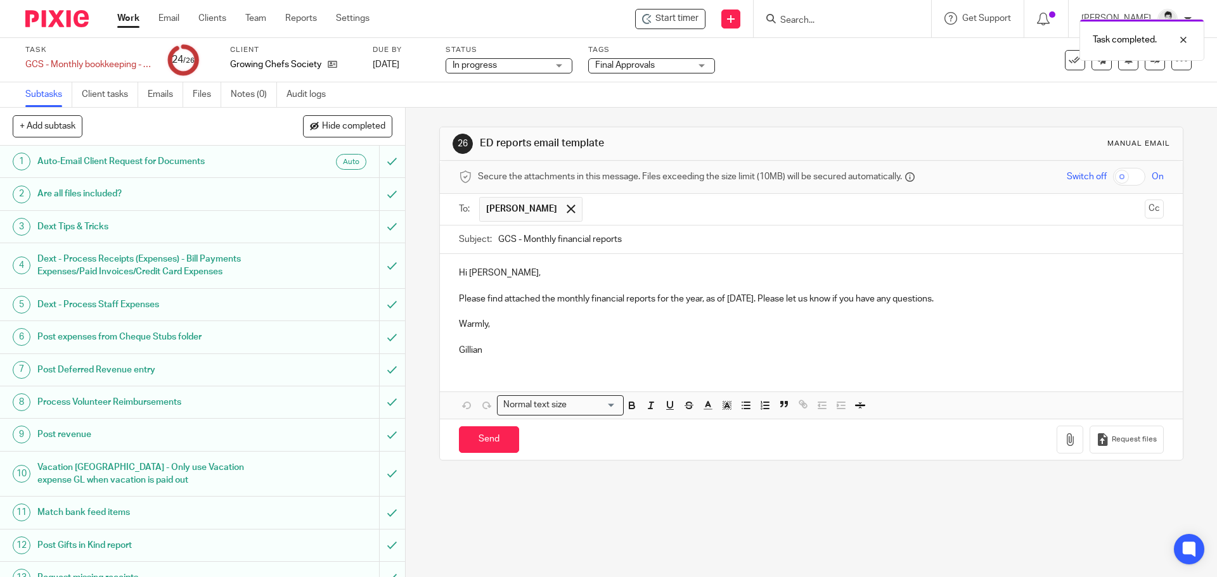
click at [737, 297] on p "Please find attached the monthly financial reports for the year, as of [DATE]. …" at bounding box center [811, 299] width 704 height 13
click at [960, 301] on p "Please find attached the monthly financial reports for the year, as of [DATE]. …" at bounding box center [811, 299] width 704 height 13
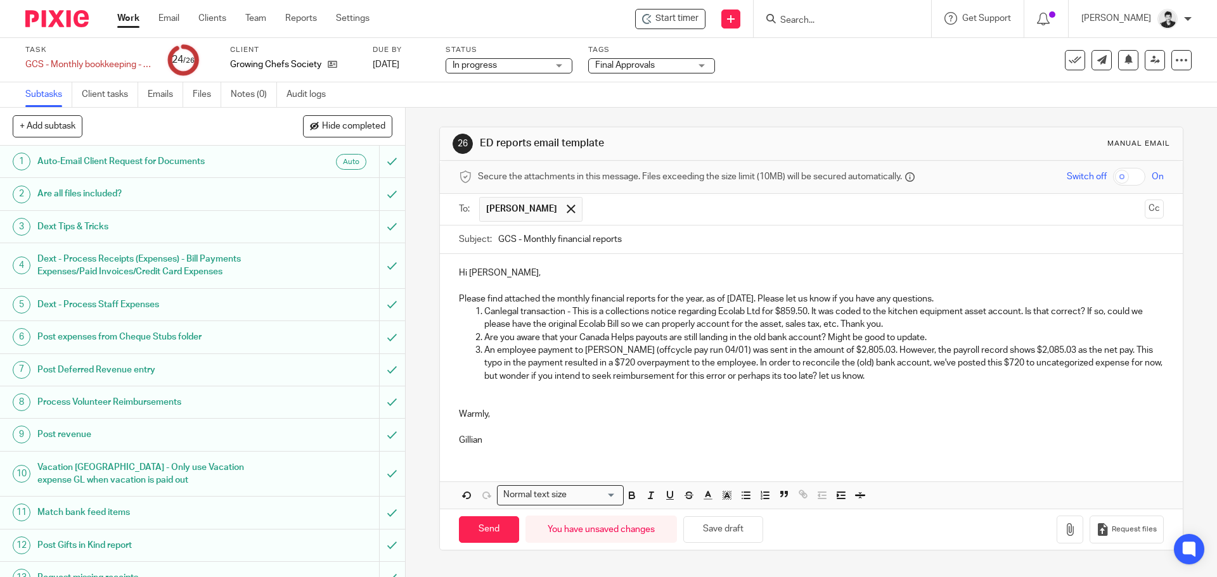
click at [960, 291] on p at bounding box center [811, 286] width 704 height 13
click at [965, 295] on p "Please find attached the monthly financial reports for the year, as of June 202…" at bounding box center [811, 299] width 704 height 13
click at [1063, 523] on icon "button" at bounding box center [1069, 529] width 13 height 13
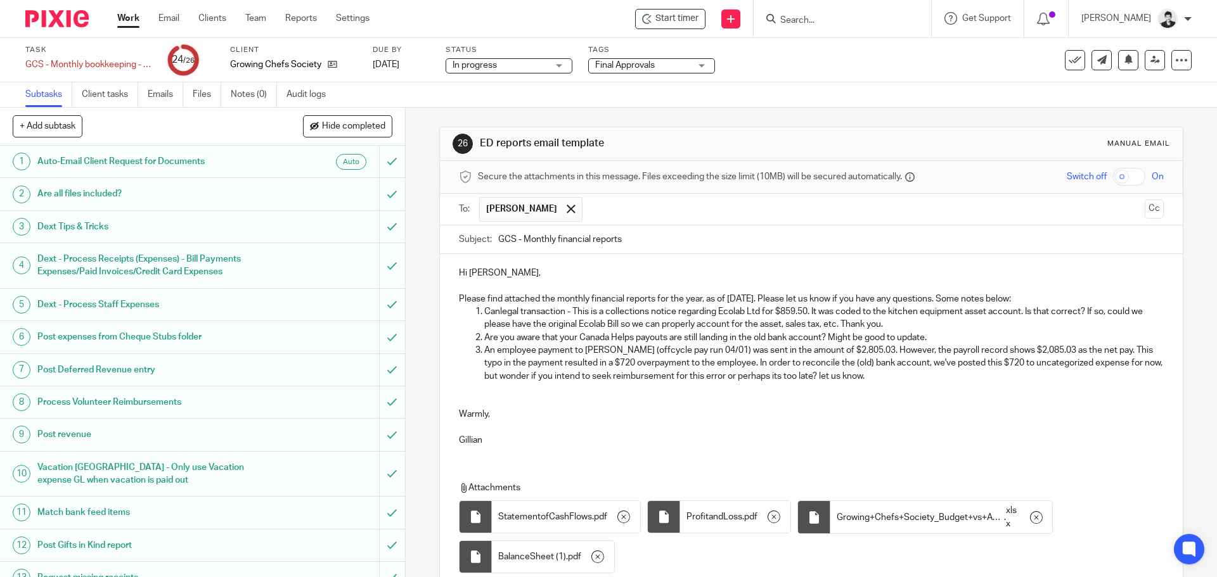
click at [949, 299] on p "Please find attached the monthly financial reports for the year, as of June 202…" at bounding box center [811, 299] width 704 height 13
click at [952, 298] on p "Please find attached the monthly financial reports for the year, as of June 202…" at bounding box center [811, 299] width 704 height 13
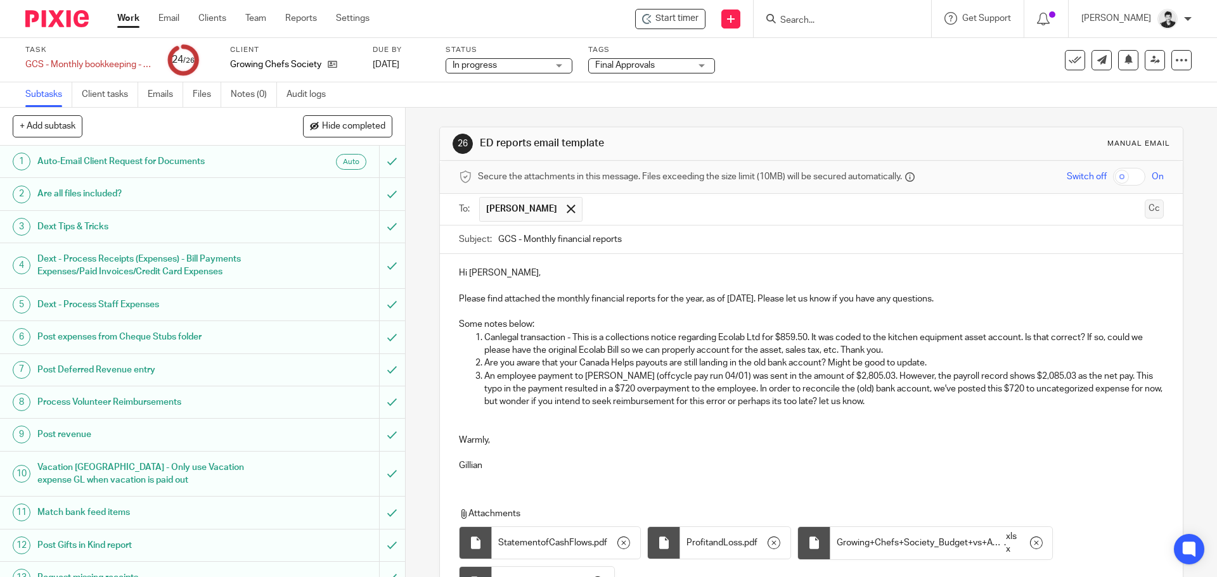
click at [1145, 214] on button "Cc" at bounding box center [1154, 209] width 19 height 19
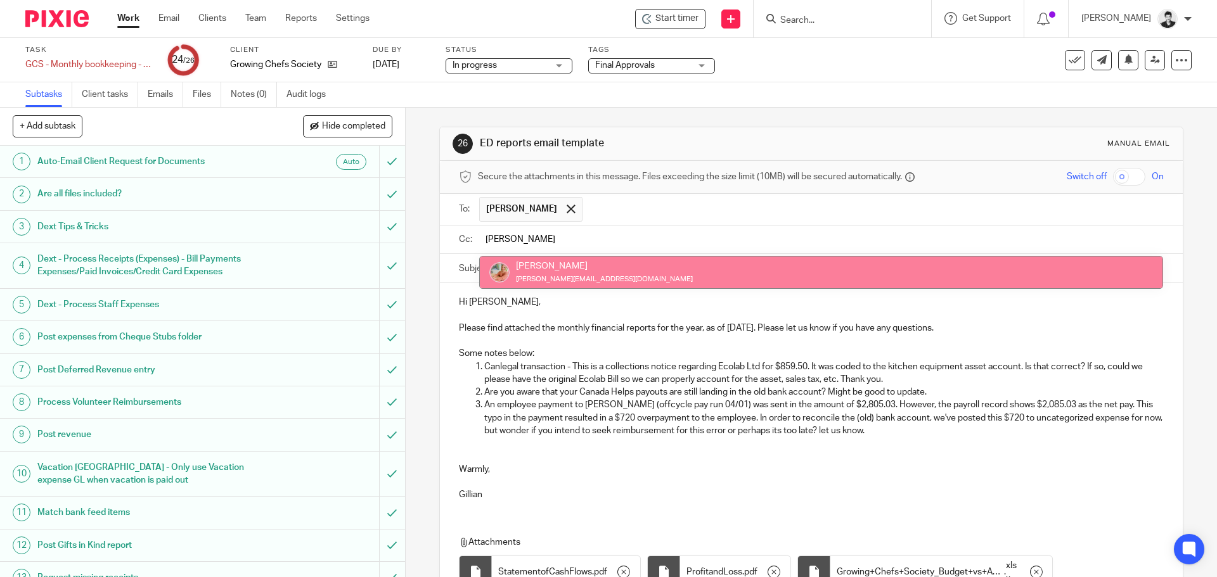
type input "ciara"
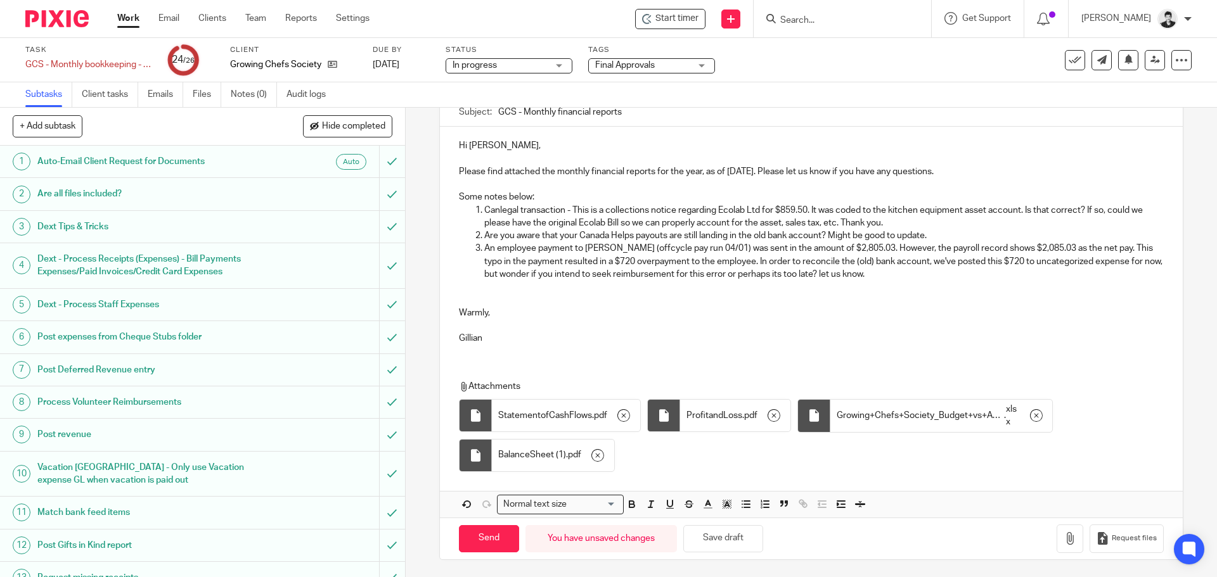
scroll to position [160, 0]
click at [565, 211] on p "Canlegal transaction - This is a collections notice regarding Ecolab Ltd for $8…" at bounding box center [823, 216] width 679 height 26
click at [596, 214] on p "Canlegal transaction in Dext/QBO- This is a collections notice regarding Ecolab…" at bounding box center [823, 216] width 679 height 26
click at [472, 527] on input "Send" at bounding box center [489, 537] width 60 height 27
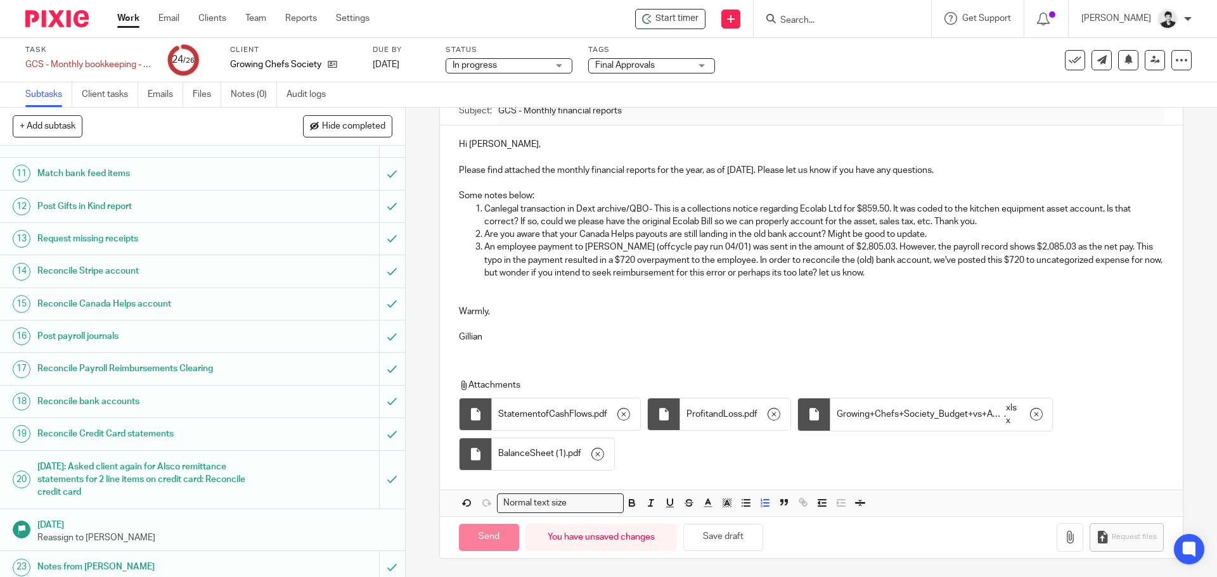
scroll to position [476, 0]
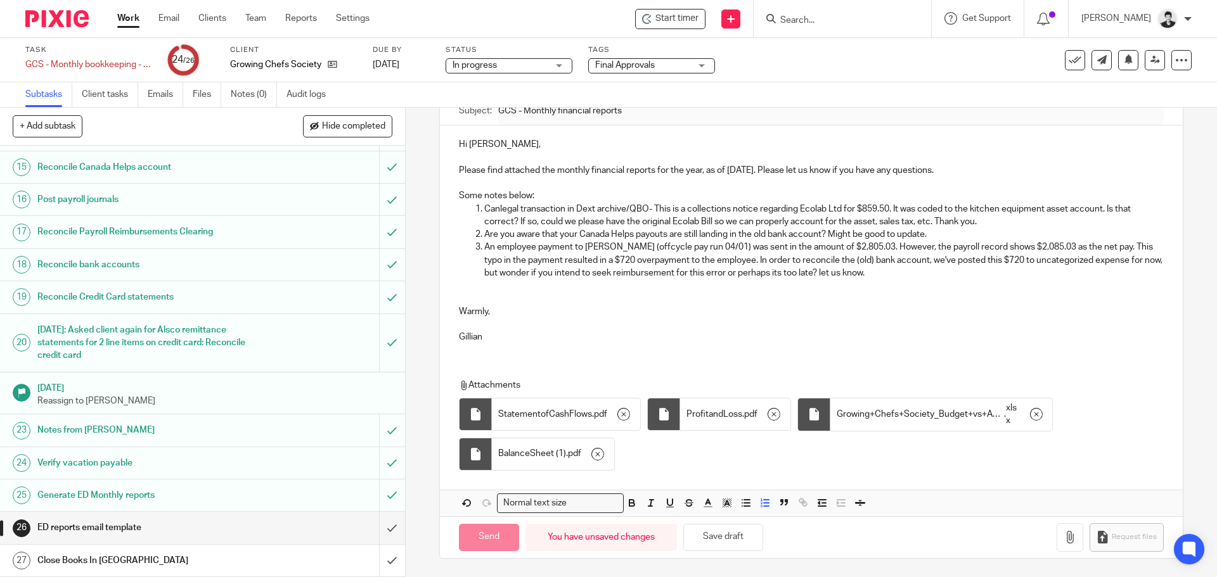
type input "Sent"
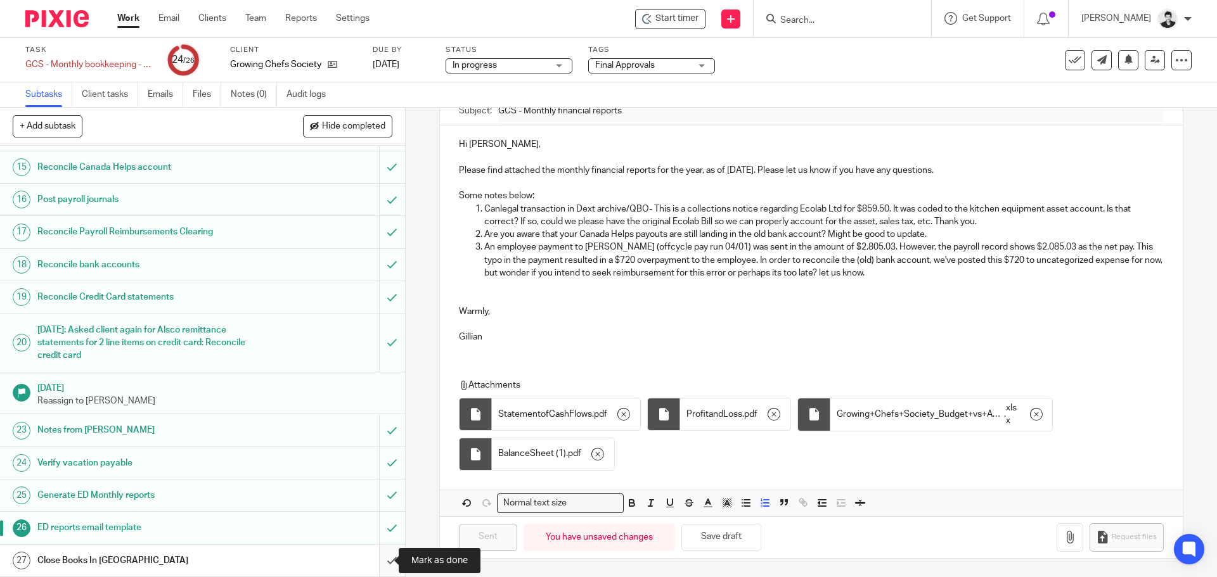
click at [380, 563] on input "submit" at bounding box center [202, 561] width 405 height 32
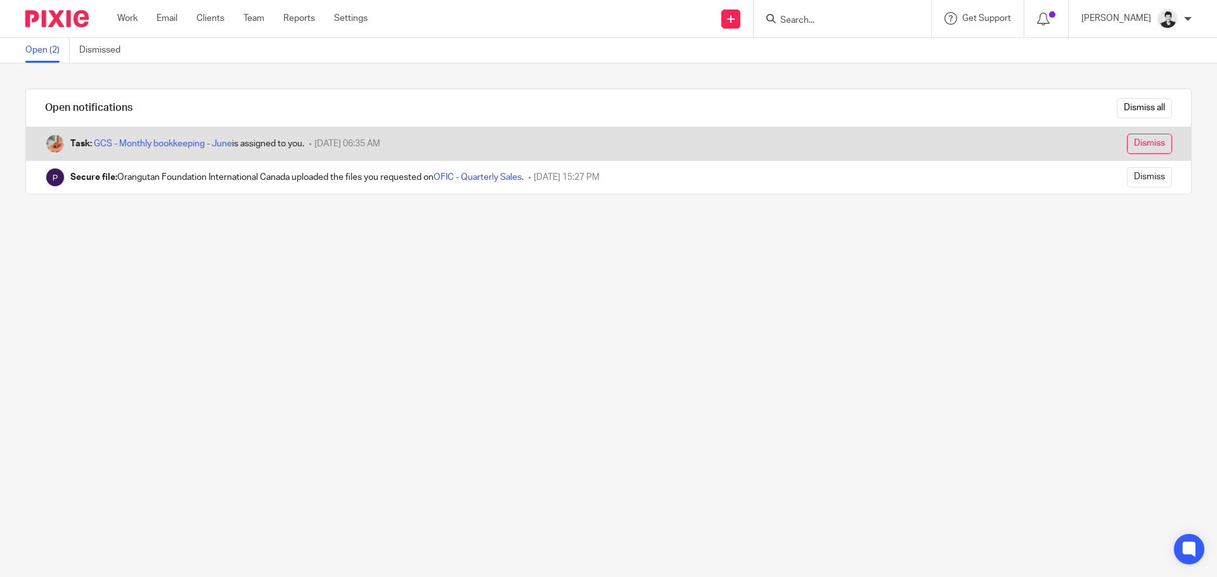
click at [1138, 147] on input "Dismiss" at bounding box center [1149, 144] width 45 height 20
